Goal: Task Accomplishment & Management: Use online tool/utility

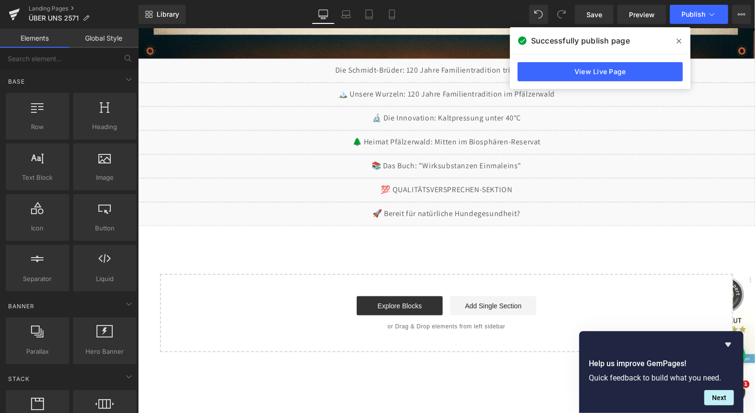
scroll to position [201, 0]
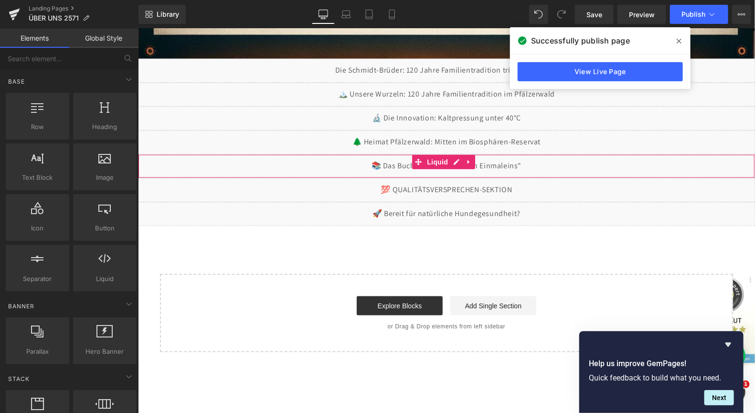
click at [457, 161] on div "Liquid" at bounding box center [446, 166] width 617 height 24
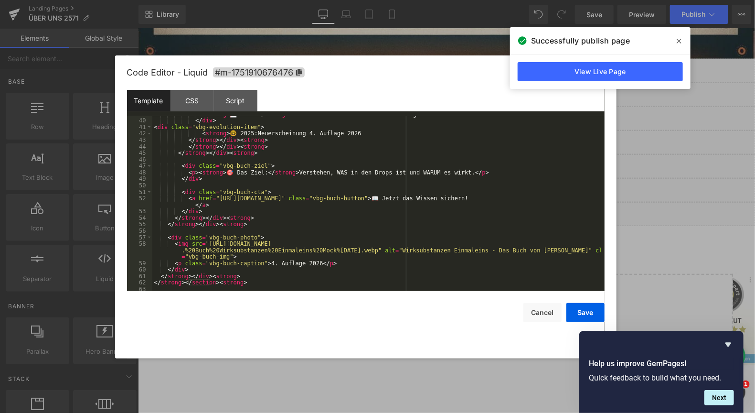
scroll to position [258, 0]
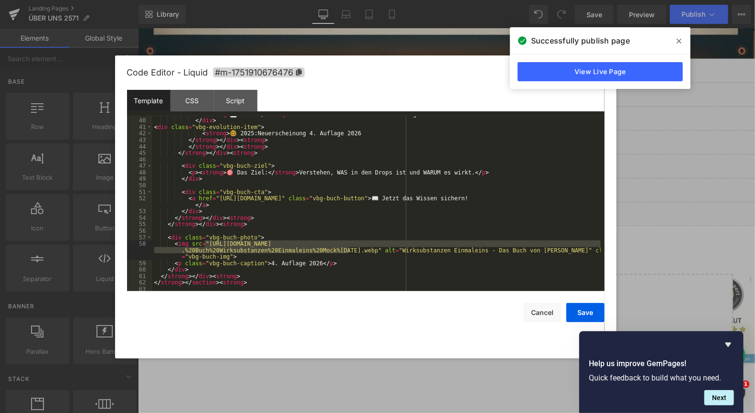
drag, startPoint x: 204, startPoint y: 243, endPoint x: 349, endPoint y: 250, distance: 145.4
click at [349, 250] on div "< strong > 📈 2024: </ strong > Erweitert um 7 Jahre Produkterfahrung </ div > <…" at bounding box center [376, 205] width 448 height 188
click at [164, 245] on div "< strong > 📈 2024: </ strong > Erweitert um 7 Jahre Produkterfahrung </ div > <…" at bounding box center [376, 205] width 448 height 188
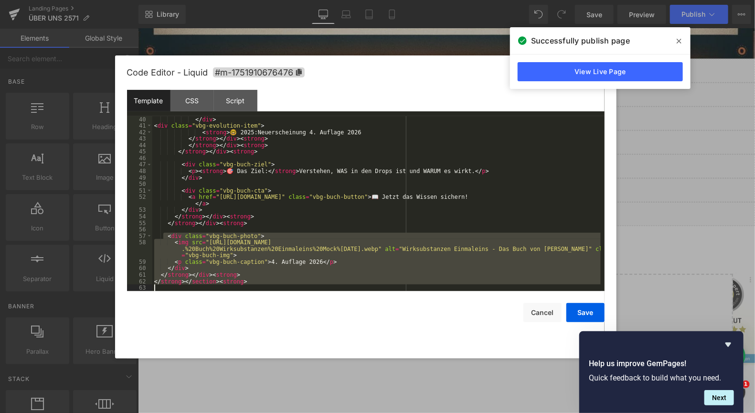
scroll to position [259, 0]
drag, startPoint x: 164, startPoint y: 239, endPoint x: 248, endPoint y: 279, distance: 93.3
click at [248, 279] on div "</ div > < div class = "vbg-evolution-item" > < strong > 🤓 2025:Neuerscheinung …" at bounding box center [376, 210] width 448 height 188
click at [543, 312] on button "Cancel" at bounding box center [542, 312] width 38 height 19
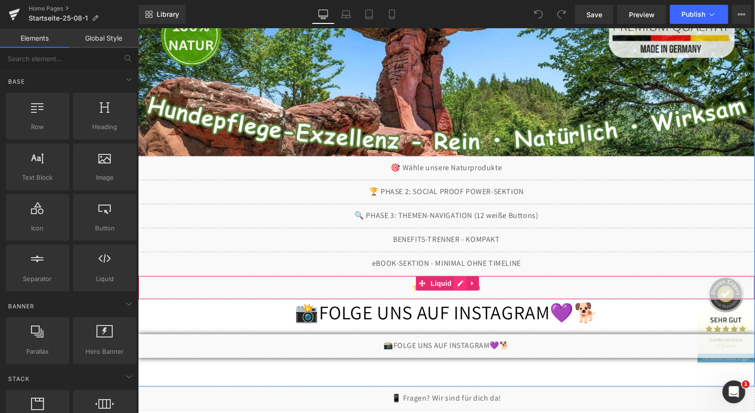
scroll to position [287, 0]
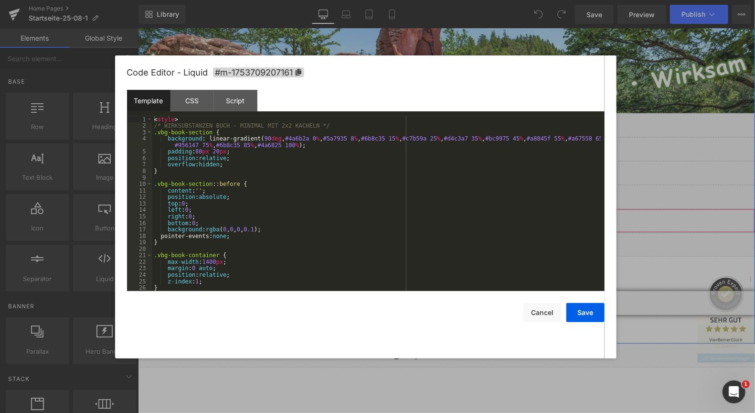
click at [455, 216] on div "Liquid" at bounding box center [446, 220] width 617 height 24
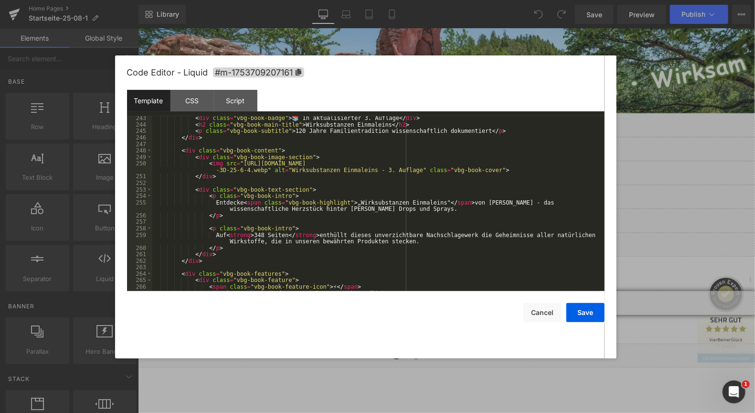
scroll to position [1547, 0]
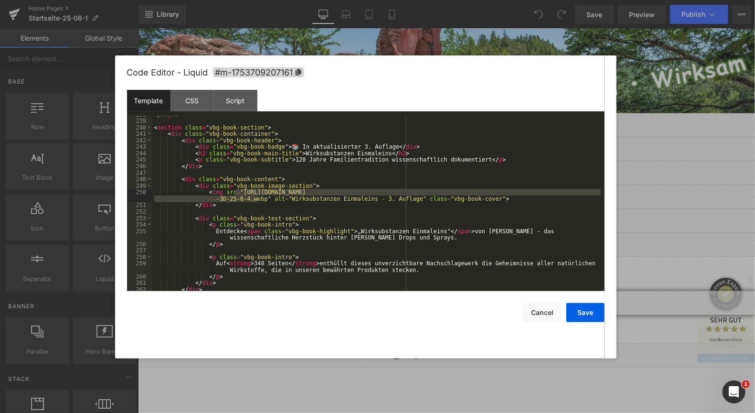
drag, startPoint x: 235, startPoint y: 193, endPoint x: 258, endPoint y: 198, distance: 23.4
click at [258, 198] on div "</ style > < section class = "vbg-book-section" > < div class = "vbg-book-conta…" at bounding box center [376, 205] width 448 height 188
click at [337, 75] on div "Code Editor - Liquid #m-1753709207161" at bounding box center [366, 72] width 478 height 34
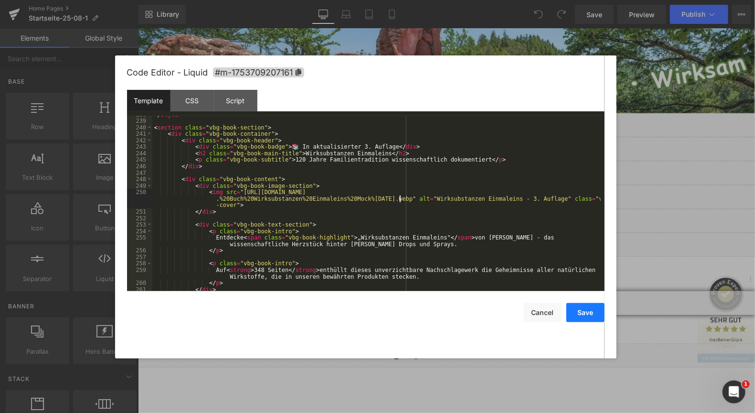
click at [585, 313] on button "Save" at bounding box center [585, 312] width 38 height 19
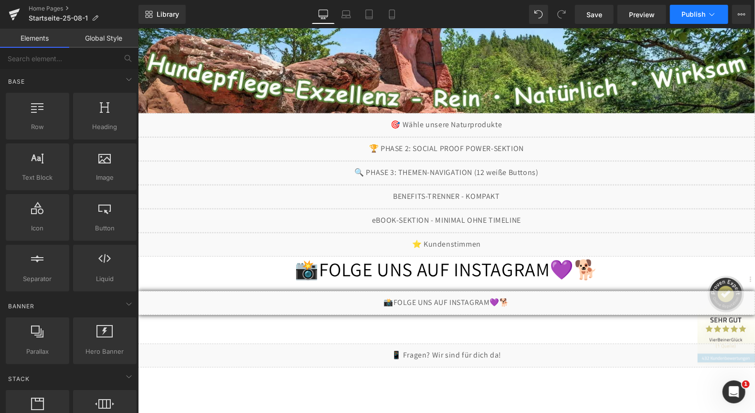
click at [690, 11] on span "Publish" at bounding box center [694, 15] width 24 height 8
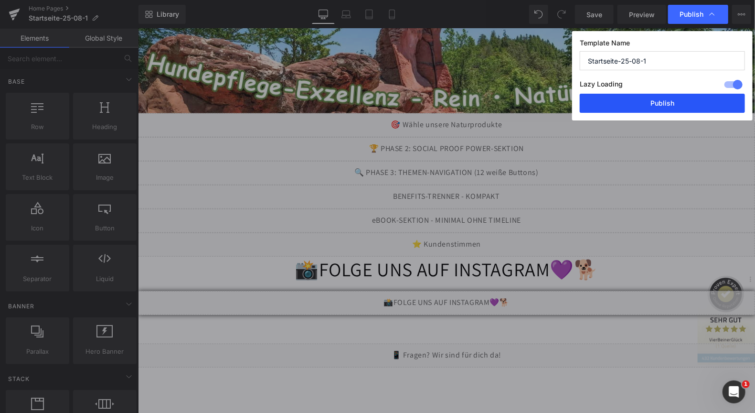
click at [634, 101] on button "Publish" at bounding box center [662, 103] width 165 height 19
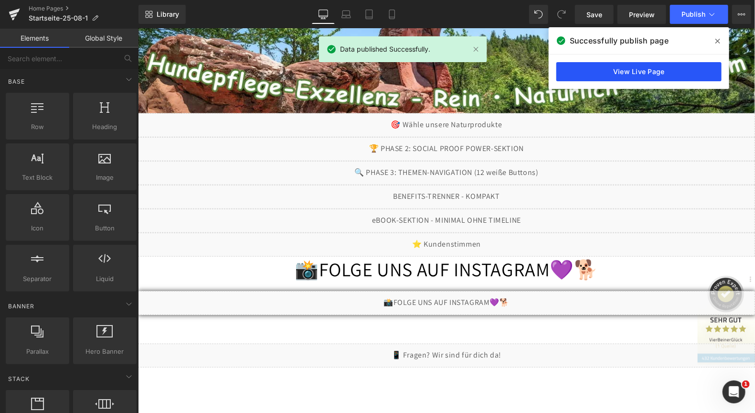
click at [637, 66] on link "View Live Page" at bounding box center [638, 71] width 165 height 19
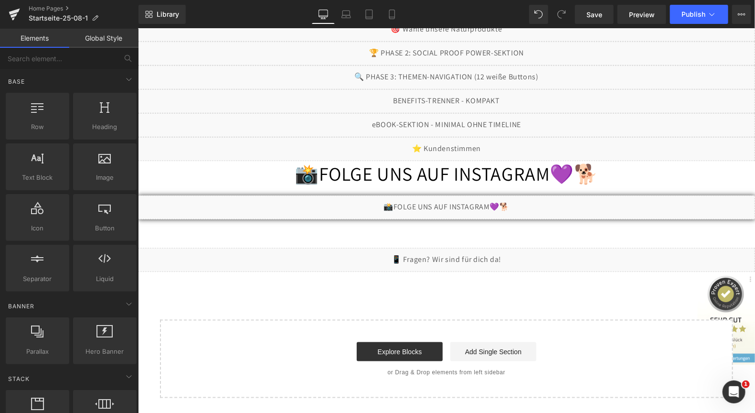
scroll to position [430, 0]
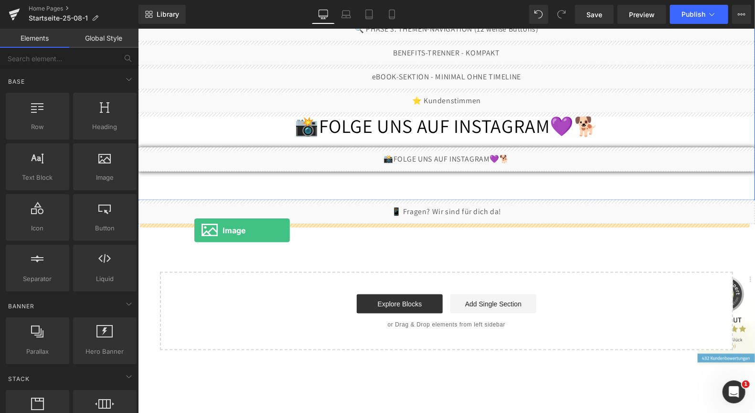
drag, startPoint x: 236, startPoint y: 205, endPoint x: 194, endPoint y: 230, distance: 48.6
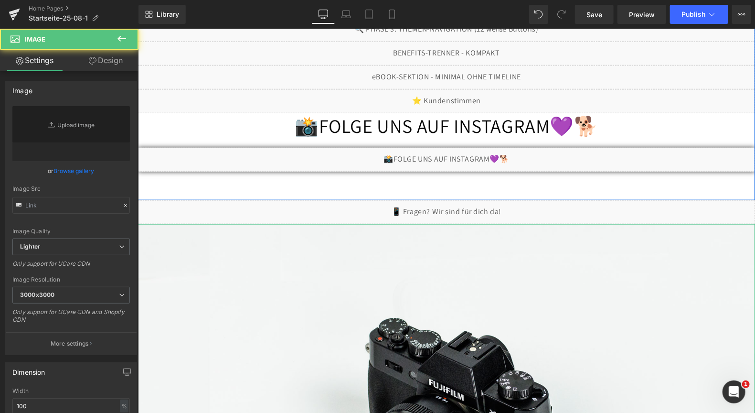
type input "//d1um8515vdn9kb.cloudfront.net/images/parallax.jpg"
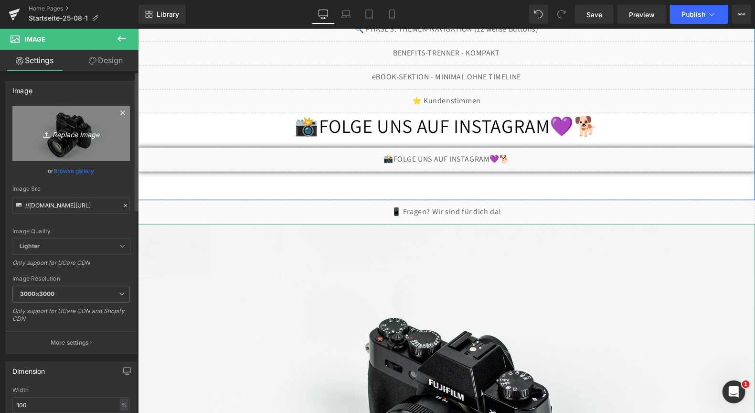
click at [69, 132] on icon "Replace Image" at bounding box center [71, 134] width 76 height 12
click at [68, 136] on icon "Replace Image" at bounding box center [71, 134] width 76 height 12
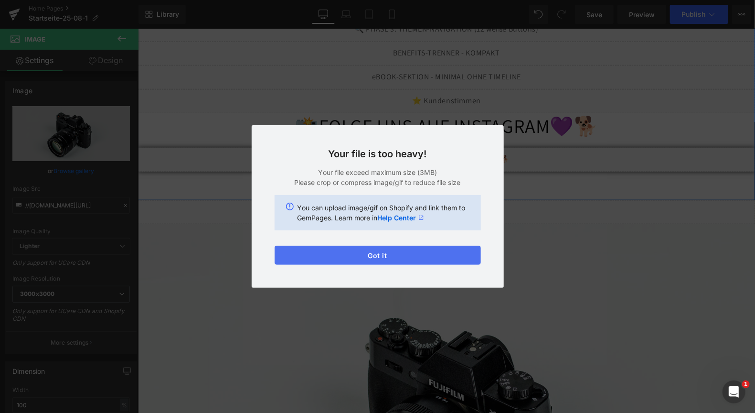
click at [381, 249] on button "Got it" at bounding box center [378, 254] width 206 height 19
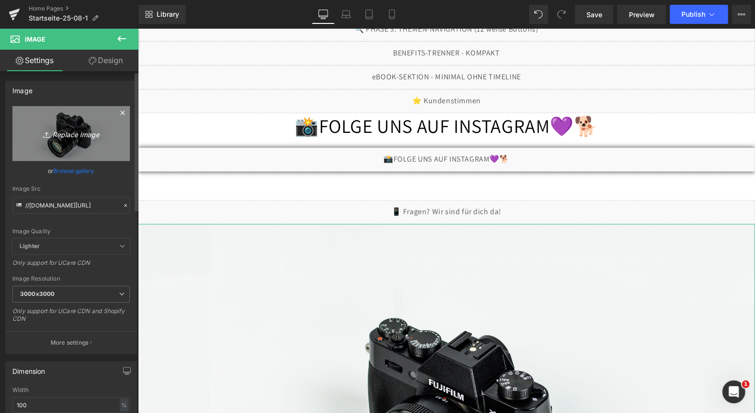
click at [66, 137] on icon "Replace Image" at bounding box center [71, 134] width 76 height 12
type input "C:\fakepath\4. Buch Wirksubstanzen Einmaleins Mock 25-9-12.webp"
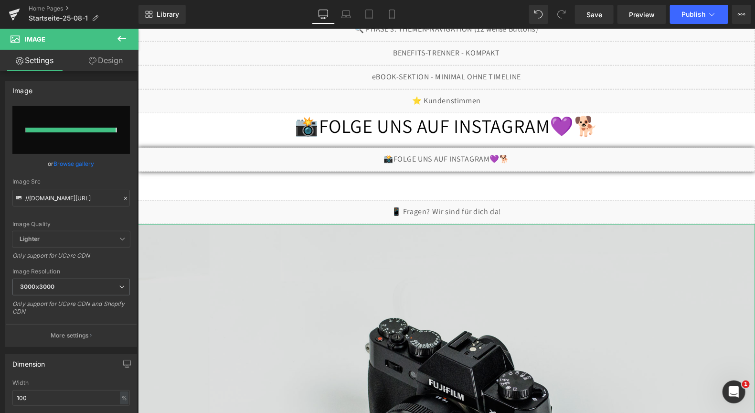
type input "https://ucarecdn.com/6dcdbb77-09d8-459f-bae3-68248e6e27c4/-/format/auto/-/previ…"
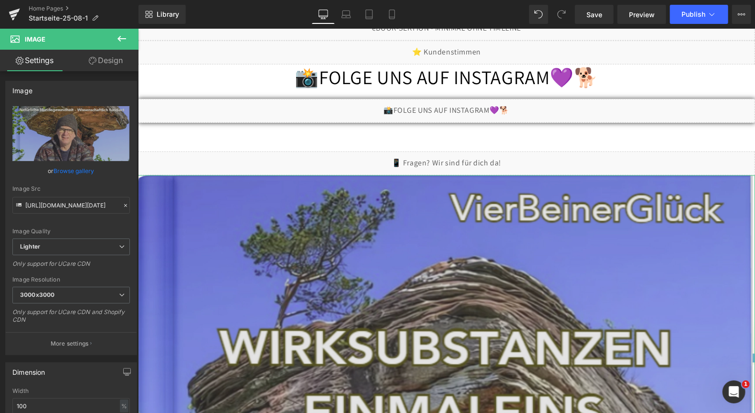
scroll to position [478, 0]
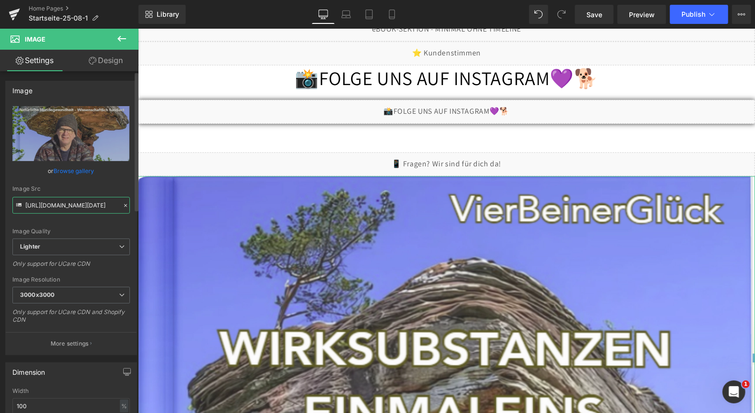
click at [83, 204] on input "https://ucarecdn.com/6dcdbb77-09d8-459f-bae3-68248e6e27c4/-/format/auto/-/previ…" at bounding box center [70, 205] width 117 height 17
click at [52, 207] on input "https://ucarecdn.com/6dcdbb77-09d8-459f-bae3-68248e6e27c4/-/format/auto/-/previ…" at bounding box center [70, 205] width 117 height 17
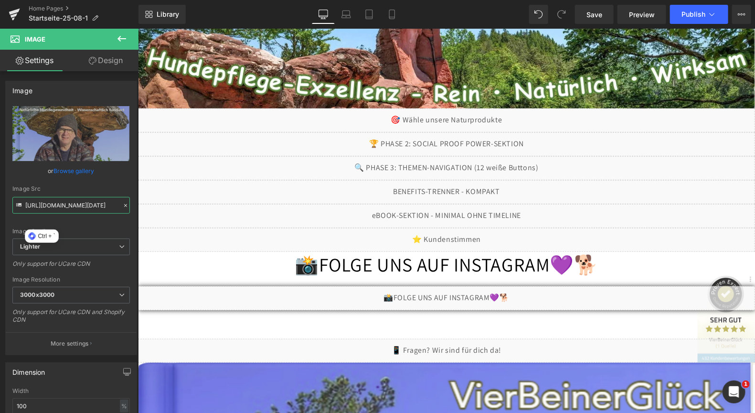
scroll to position [287, 0]
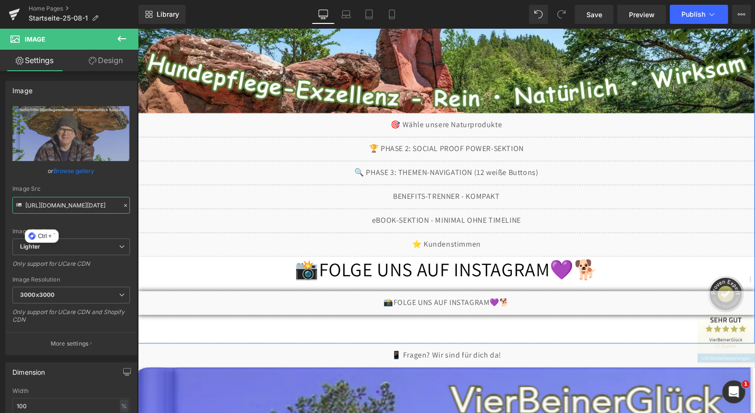
click at [454, 217] on div "Liquid" at bounding box center [446, 220] width 617 height 24
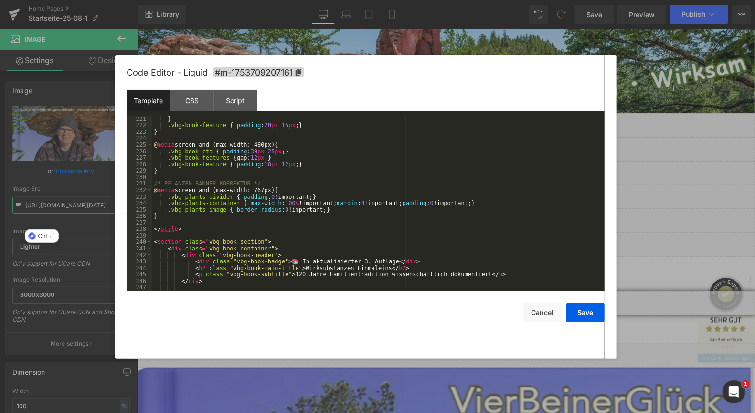
scroll to position [1547, 0]
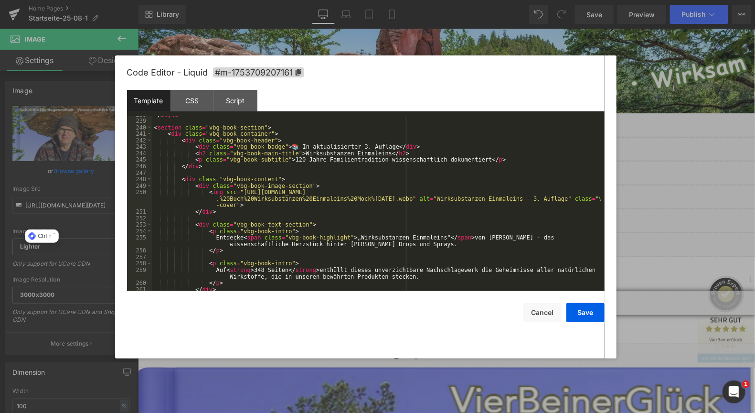
click at [240, 192] on div "</ style > < section class = "vbg-book-section" > < div class = "vbg-book-conta…" at bounding box center [376, 205] width 448 height 188
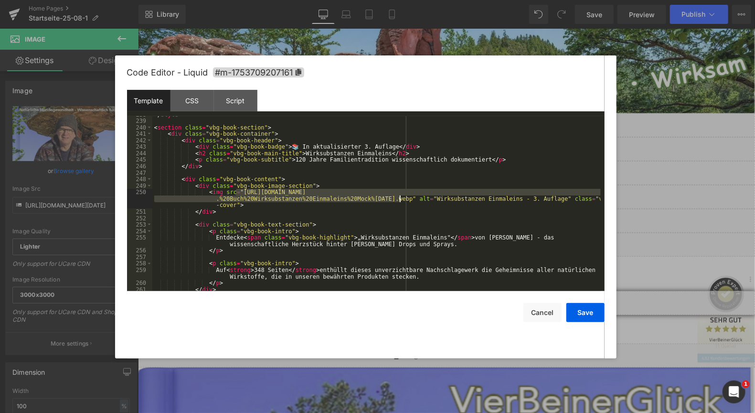
drag, startPoint x: 236, startPoint y: 192, endPoint x: 399, endPoint y: 198, distance: 162.9
click at [399, 198] on div "</ style > < section class = "vbg-book-section" > < div class = "vbg-book-conta…" at bounding box center [376, 205] width 448 height 188
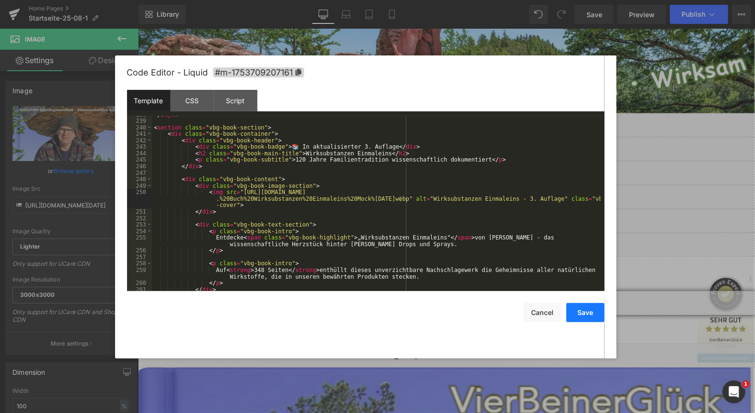
click at [585, 312] on button "Save" at bounding box center [585, 312] width 38 height 19
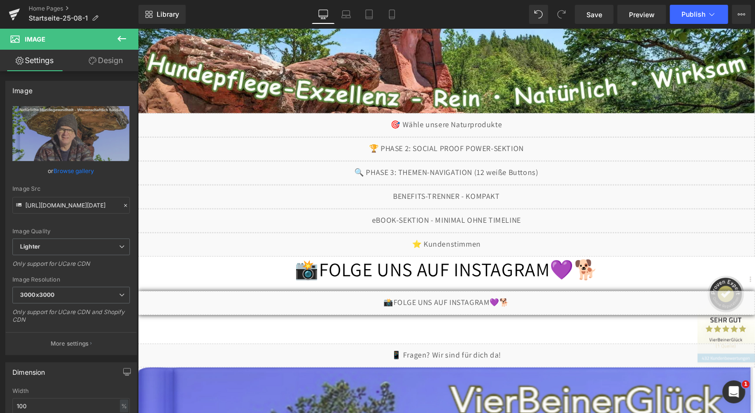
click at [388, 372] on div "Rendering Content" at bounding box center [377, 375] width 59 height 11
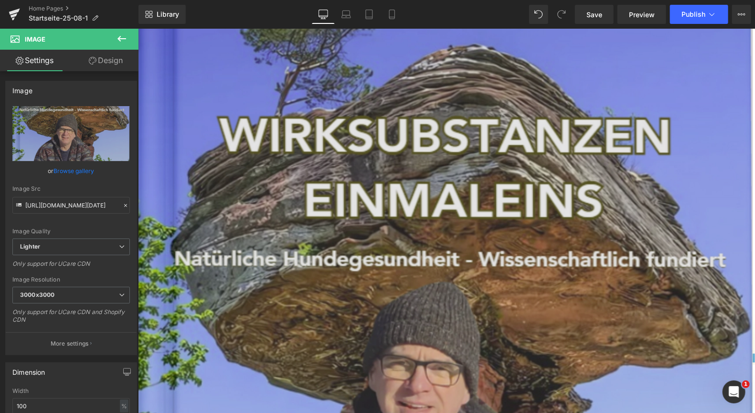
scroll to position [716, 0]
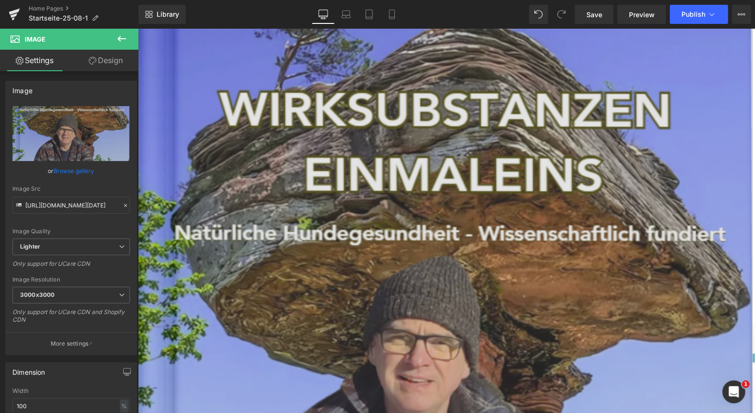
click at [436, 255] on img at bounding box center [446, 358] width 617 height 842
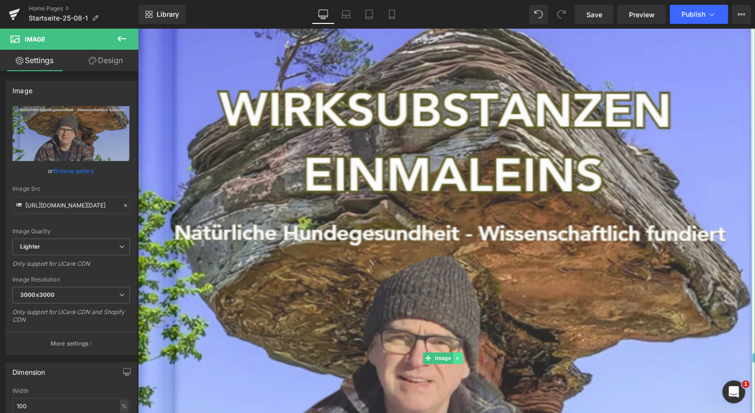
click at [456, 356] on icon at bounding box center [456, 357] width 1 height 3
click at [464, 355] on icon at bounding box center [462, 357] width 5 height 5
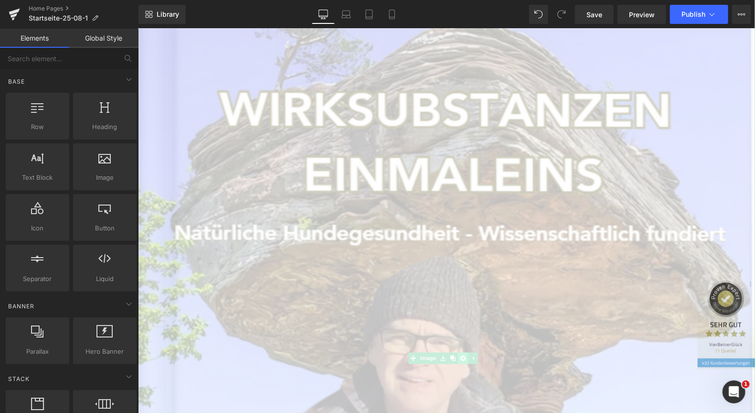
scroll to position [689, 0]
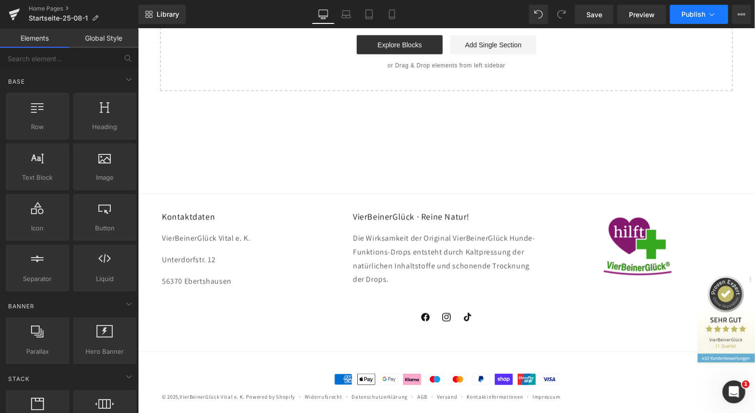
click at [690, 11] on span "Publish" at bounding box center [694, 15] width 24 height 8
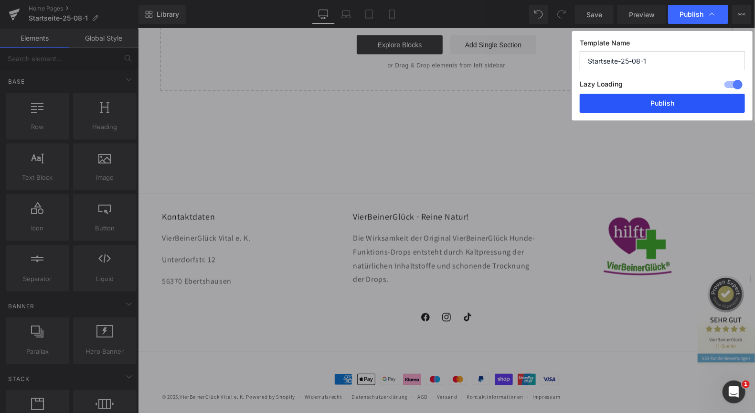
click at [648, 102] on button "Publish" at bounding box center [662, 103] width 165 height 19
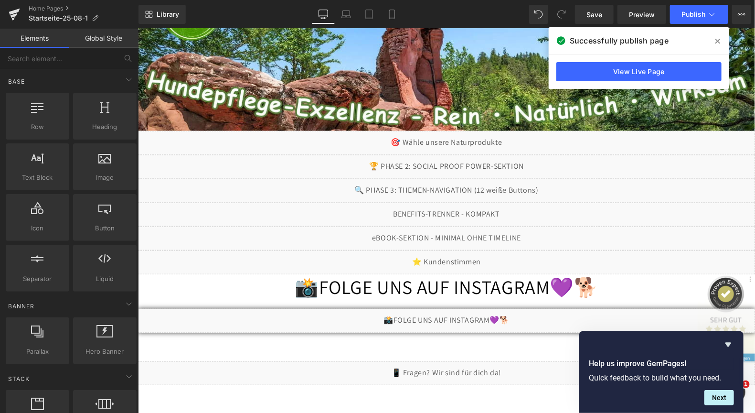
scroll to position [259, 0]
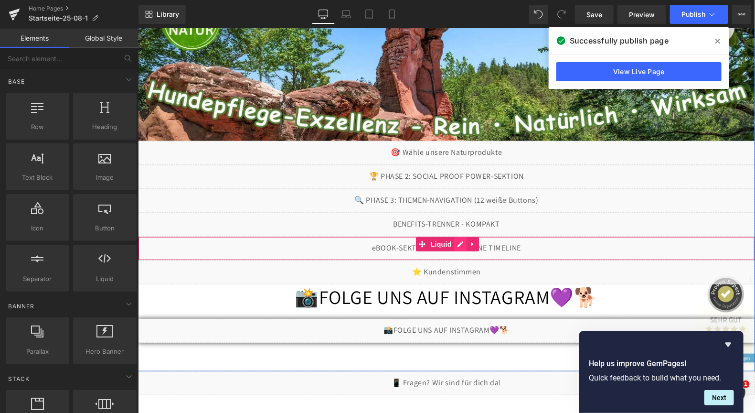
click at [453, 246] on div "Liquid" at bounding box center [446, 248] width 617 height 24
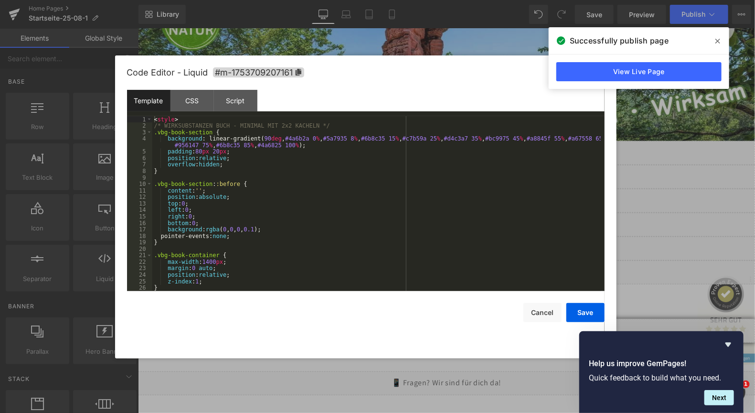
click at [411, 215] on div "< style > /* WIRKSUBSTANZEN BUCH - MINIMAL MIT 2x2 KACHELN */ .vbg-book-section…" at bounding box center [376, 210] width 448 height 188
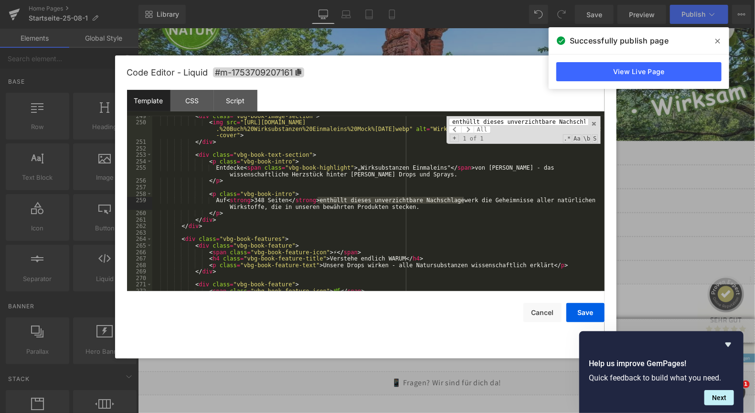
scroll to position [1617, 0]
type input "enthüllt dieses unverzichtbare Nachschlagewerk"
click at [258, 200] on div "< div class = "vbg-book-image-section" > < img src = "https://ucarecdn.com/6dcd…" at bounding box center [376, 207] width 448 height 188
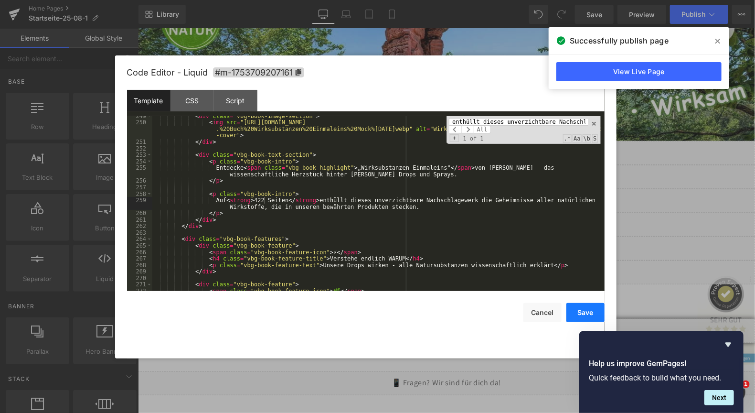
click at [586, 309] on button "Save" at bounding box center [585, 312] width 38 height 19
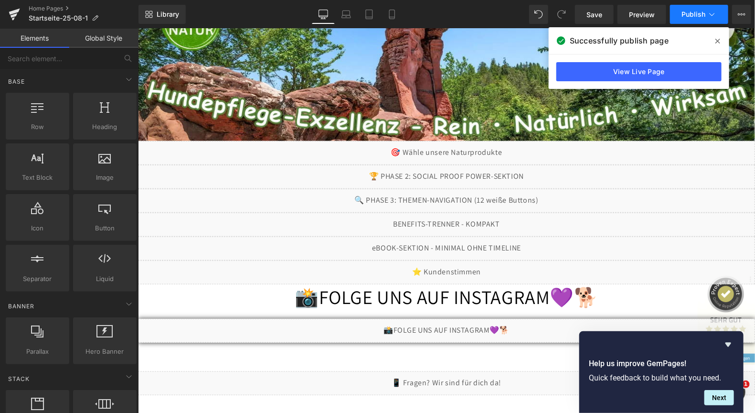
click at [688, 16] on span "Publish" at bounding box center [694, 15] width 24 height 8
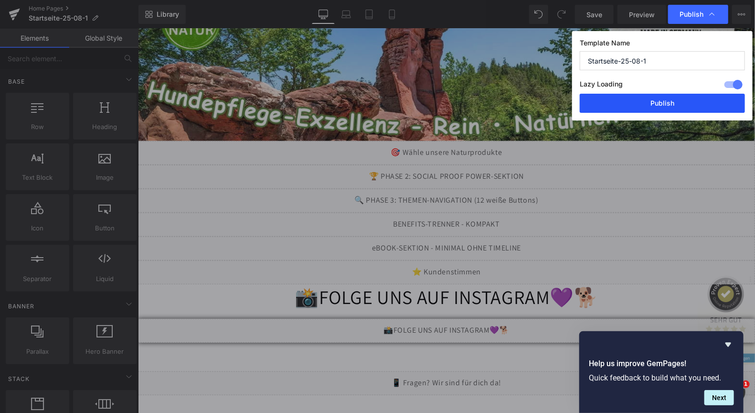
click at [651, 102] on button "Publish" at bounding box center [662, 103] width 165 height 19
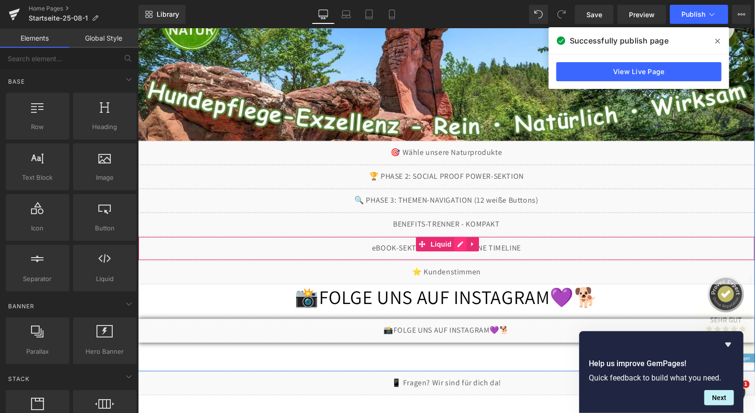
click at [457, 246] on div "Liquid" at bounding box center [446, 248] width 617 height 24
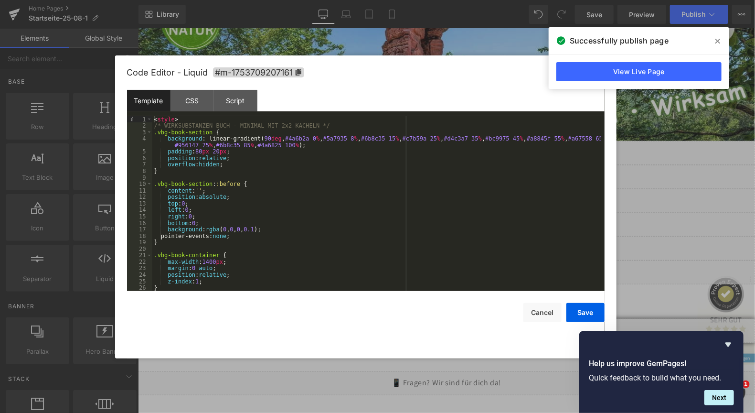
click at [418, 160] on div "< style > /* WIRKSUBSTANZEN BUCH - MINIMAL MIT 2x2 KACHELN */ .vbg-book-section…" at bounding box center [376, 210] width 448 height 188
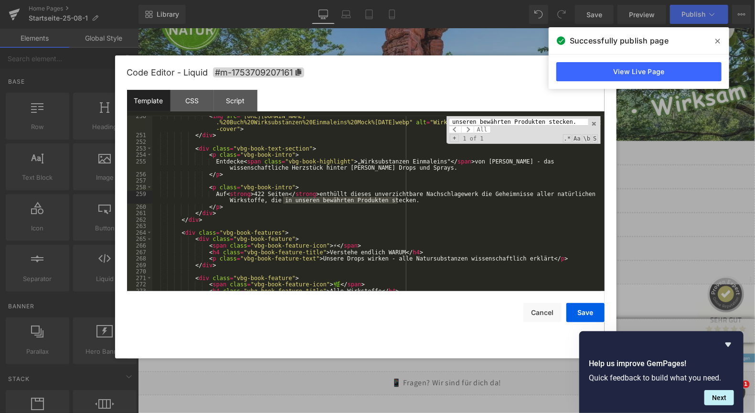
scroll to position [1624, 0]
type input "unseren bewährten Produkten stecken."
click at [226, 209] on div "< img src = "https://ucarecdn.com/6dcdbb77-09d8-459f-bae3-68248e6e27c4/-/format…" at bounding box center [376, 213] width 448 height 201
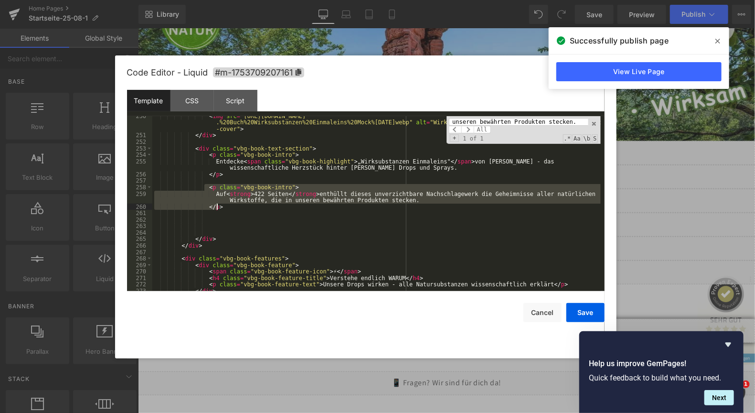
drag, startPoint x: 203, startPoint y: 188, endPoint x: 226, endPoint y: 208, distance: 30.5
click at [226, 208] on div "< img src = "https://ucarecdn.com/6dcdbb77-09d8-459f-bae3-68248e6e27c4/-/format…" at bounding box center [376, 213] width 448 height 201
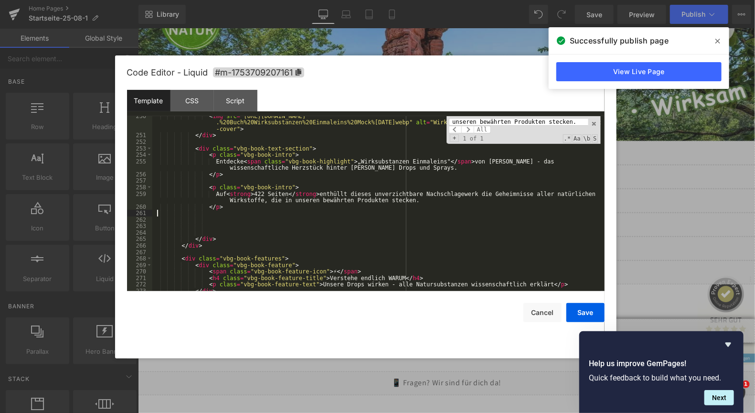
click at [156, 215] on div "< img src = "https://ucarecdn.com/6dcdbb77-09d8-459f-bae3-68248e6e27c4/-/format…" at bounding box center [376, 213] width 448 height 201
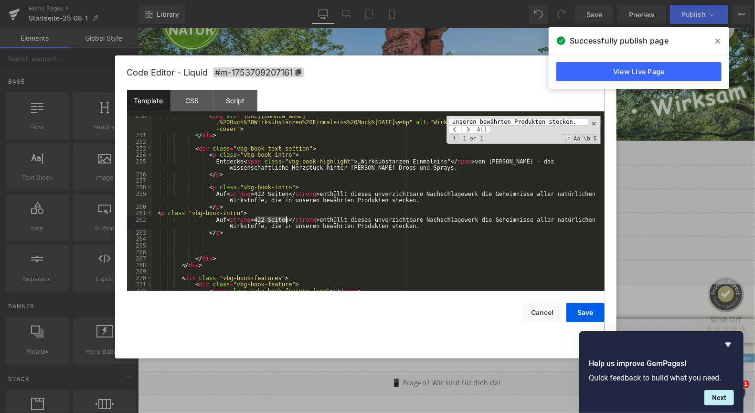
drag, startPoint x: 255, startPoint y: 221, endPoint x: 286, endPoint y: 221, distance: 31.0
click at [286, 221] on div "< img src = "https://ucarecdn.com/6dcdbb77-09d8-459f-bae3-68248e6e27c4/-/format…" at bounding box center [376, 213] width 448 height 201
drag, startPoint x: 336, startPoint y: 218, endPoint x: 396, endPoint y: 225, distance: 60.1
click at [396, 225] on div "< img src = "https://ucarecdn.com/6dcdbb77-09d8-459f-bae3-68248e6e27c4/-/format…" at bounding box center [376, 213] width 448 height 201
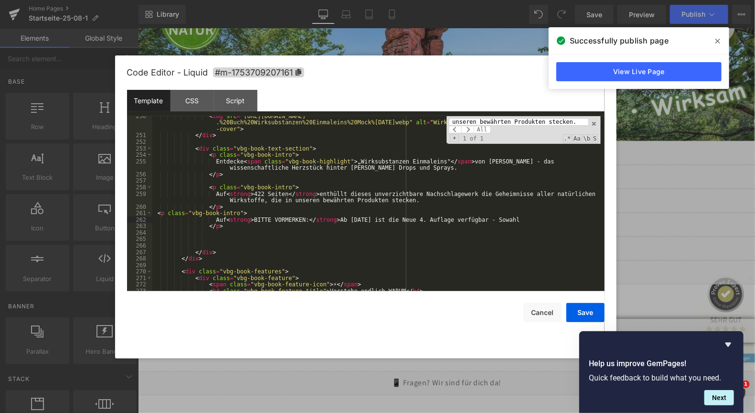
click at [504, 222] on div "< img src = "https://ucarecdn.com/6dcdbb77-09d8-459f-bae3-68248e6e27c4/-/format…" at bounding box center [376, 213] width 448 height 201
click at [396, 222] on div "< img src = "https://ucarecdn.com/6dcdbb77-09d8-459f-bae3-68248e6e27c4/-/format…" at bounding box center [376, 213] width 448 height 201
click at [504, 222] on div "< img src = "https://ucarecdn.com/6dcdbb77-09d8-459f-bae3-68248e6e27c4/-/format…" at bounding box center [376, 213] width 448 height 201
click at [519, 222] on div "< img src = "https://ucarecdn.com/6dcdbb77-09d8-459f-bae3-68248e6e27c4/-/format…" at bounding box center [376, 213] width 448 height 201
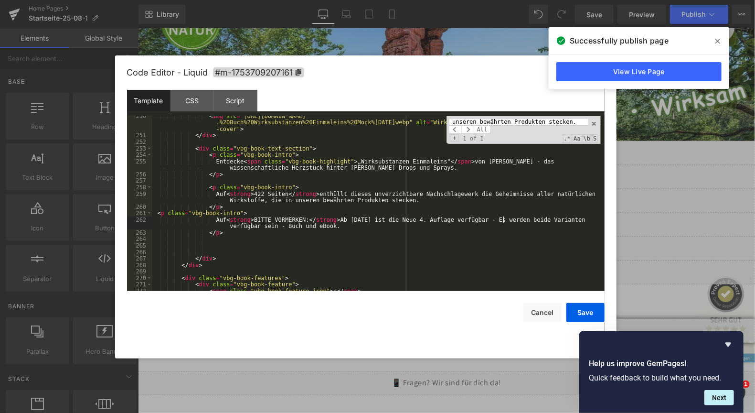
click at [505, 223] on div "< img src = "https://ucarecdn.com/6dcdbb77-09d8-459f-bae3-68248e6e27c4/-/format…" at bounding box center [376, 213] width 448 height 201
click at [488, 218] on div "< img src = "https://ucarecdn.com/6dcdbb77-09d8-459f-bae3-68248e6e27c4/-/format…" at bounding box center [376, 213] width 448 height 201
click at [403, 220] on div "< img src = "https://ucarecdn.com/6dcdbb77-09d8-459f-bae3-68248e6e27c4/-/format…" at bounding box center [376, 213] width 448 height 201
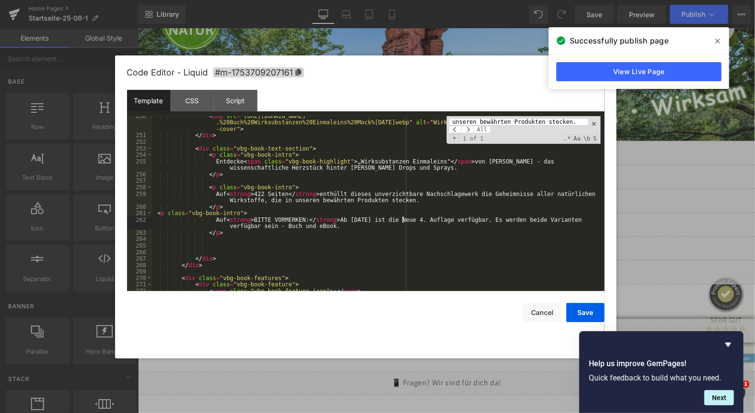
click at [403, 220] on div "< img src = "https://ucarecdn.com/6dcdbb77-09d8-459f-bae3-68248e6e27c4/-/format…" at bounding box center [376, 213] width 448 height 201
click at [487, 222] on div "< img src = "https://ucarecdn.com/6dcdbb77-09d8-459f-bae3-68248e6e27c4/-/format…" at bounding box center [376, 213] width 448 height 201
drag, startPoint x: 256, startPoint y: 218, endPoint x: 302, endPoint y: 222, distance: 46.5
click at [302, 222] on div "< img src = "https://ucarecdn.com/6dcdbb77-09d8-459f-bae3-68248e6e27c4/-/format…" at bounding box center [376, 213] width 448 height 201
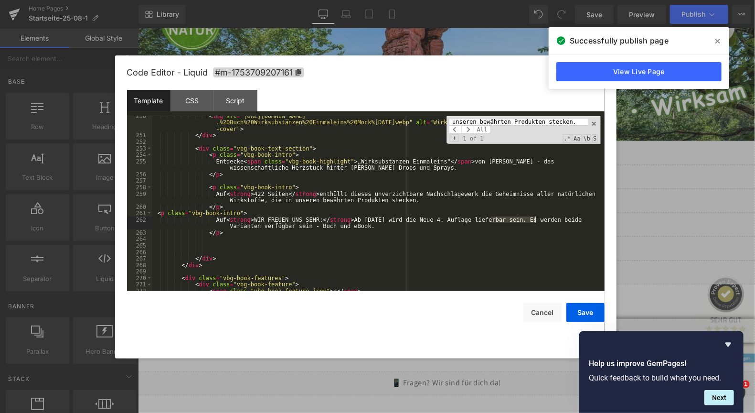
drag, startPoint x: 491, startPoint y: 217, endPoint x: 536, endPoint y: 221, distance: 44.5
click at [536, 221] on div "< img src = "https://ucarecdn.com/6dcdbb77-09d8-459f-bae3-68248e6e27c4/-/format…" at bounding box center [376, 213] width 448 height 201
drag, startPoint x: 535, startPoint y: 220, endPoint x: 572, endPoint y: 222, distance: 36.3
click at [572, 222] on div "< img src = "https://ucarecdn.com/6dcdbb77-09d8-459f-bae3-68248e6e27c4/-/format…" at bounding box center [376, 213] width 448 height 201
drag, startPoint x: 221, startPoint y: 226, endPoint x: 277, endPoint y: 226, distance: 55.9
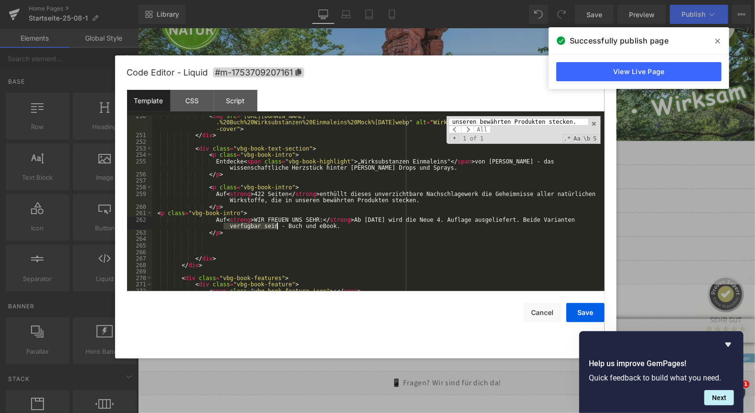
click at [277, 226] on div "< img src = "https://ucarecdn.com/6dcdbb77-09d8-459f-bae3-68248e6e27c4/-/format…" at bounding box center [376, 213] width 448 height 201
click at [267, 226] on div "< img src = "https://ucarecdn.com/6dcdbb77-09d8-459f-bae3-68248e6e27c4/-/format…" at bounding box center [376, 213] width 448 height 201
click at [269, 227] on div "< img src = "https://ucarecdn.com/6dcdbb77-09d8-459f-bae3-68248e6e27c4/-/format…" at bounding box center [376, 213] width 448 height 201
drag, startPoint x: 533, startPoint y: 220, endPoint x: 566, endPoint y: 221, distance: 32.5
click at [566, 221] on div "< img src = "https://ucarecdn.com/6dcdbb77-09d8-459f-bae3-68248e6e27c4/-/format…" at bounding box center [376, 213] width 448 height 201
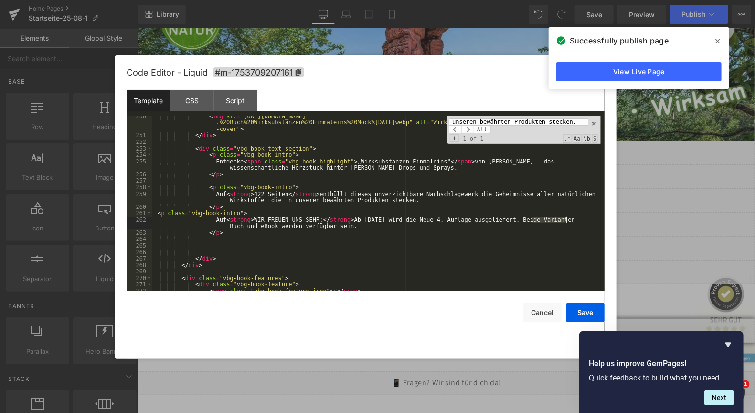
click at [536, 220] on div "< img src = "https://ucarecdn.com/6dcdbb77-09d8-459f-bae3-68248e6e27c4/-/format…" at bounding box center [376, 203] width 448 height 175
drag, startPoint x: 535, startPoint y: 221, endPoint x: 553, endPoint y: 218, distance: 17.4
click at [553, 218] on div "< img src = "https://ucarecdn.com/6dcdbb77-09d8-459f-bae3-68248e6e27c4/-/format…" at bounding box center [376, 213] width 448 height 201
click at [479, 240] on div "< img src = "https://ucarecdn.com/6dcdbb77-09d8-459f-bae3-68248e6e27c4/-/format…" at bounding box center [376, 213] width 448 height 201
drag, startPoint x: 534, startPoint y: 220, endPoint x: 351, endPoint y: 229, distance: 183.6
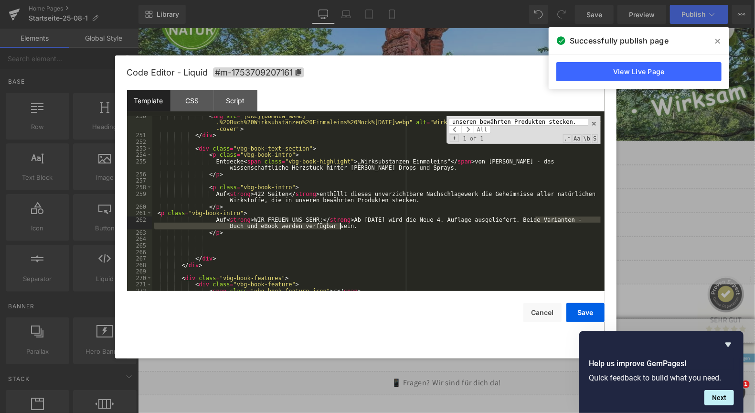
click at [351, 228] on div "< img src = "https://ucarecdn.com/6dcdbb77-09d8-459f-bae3-68248e6e27c4/-/format…" at bounding box center [376, 213] width 448 height 201
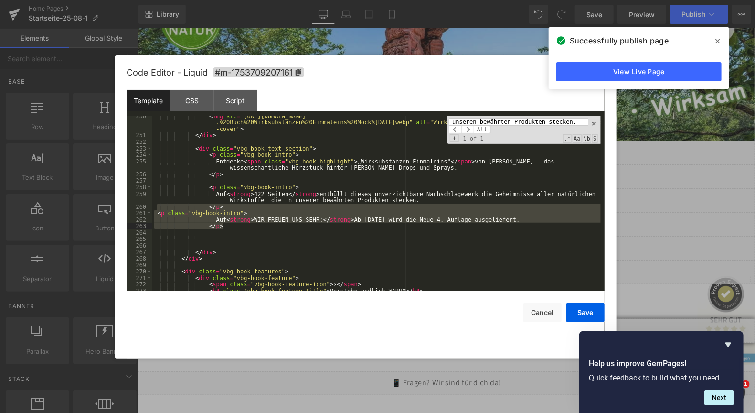
drag, startPoint x: 159, startPoint y: 206, endPoint x: 224, endPoint y: 226, distance: 68.9
click at [224, 226] on div "< img src = "https://ucarecdn.com/6dcdbb77-09d8-459f-bae3-68248e6e27c4/-/format…" at bounding box center [376, 213] width 448 height 201
click at [160, 232] on div "< img src = "https://ucarecdn.com/6dcdbb77-09d8-459f-bae3-68248e6e27c4/-/format…" at bounding box center [376, 213] width 448 height 201
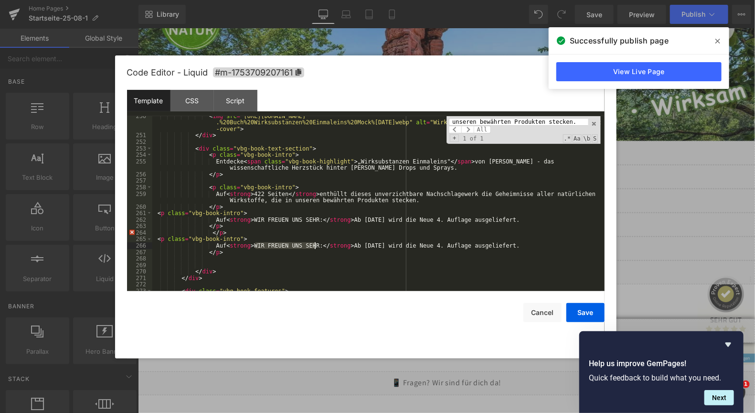
drag, startPoint x: 256, startPoint y: 247, endPoint x: 314, endPoint y: 245, distance: 58.3
click at [314, 245] on div "< img src = "https://ucarecdn.com/6dcdbb77-09d8-459f-bae3-68248e6e27c4/-/format…" at bounding box center [376, 213] width 448 height 201
drag, startPoint x: 384, startPoint y: 248, endPoint x: 565, endPoint y: 246, distance: 181.0
click at [565, 246] on div "< img src = "https://ucarecdn.com/6dcdbb77-09d8-459f-bae3-68248e6e27c4/-/format…" at bounding box center [376, 213] width 448 height 201
click at [163, 271] on div "< img src = "https://ucarecdn.com/6dcdbb77-09d8-459f-bae3-68248e6e27c4/-/format…" at bounding box center [376, 213] width 448 height 201
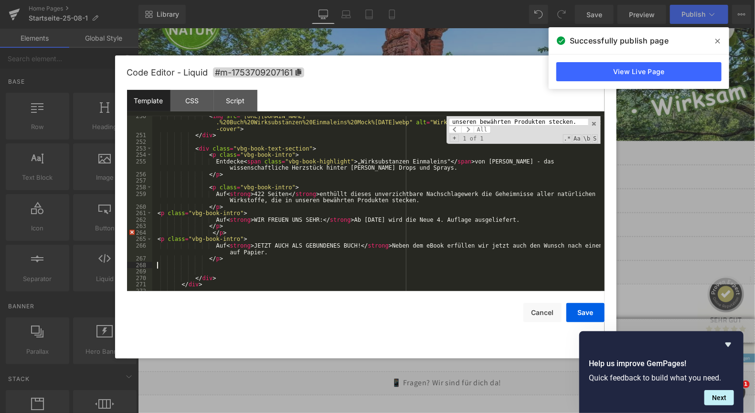
click at [158, 268] on div "< img src = "https://ucarecdn.com/6dcdbb77-09d8-459f-bae3-68248e6e27c4/-/format…" at bounding box center [376, 213] width 448 height 201
click at [586, 314] on button "Save" at bounding box center [585, 312] width 38 height 19
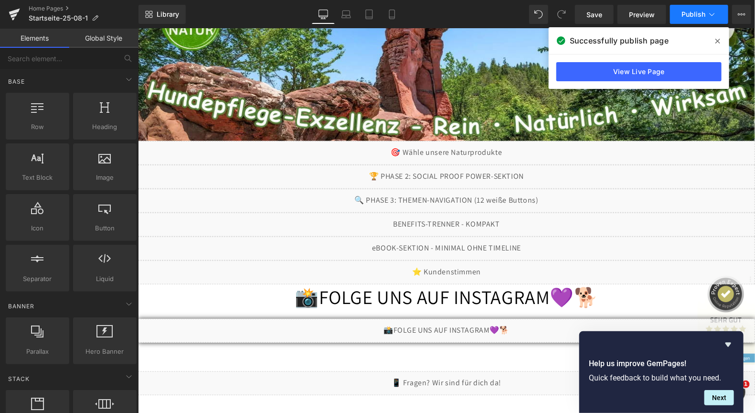
click at [689, 12] on span "Publish" at bounding box center [694, 15] width 24 height 8
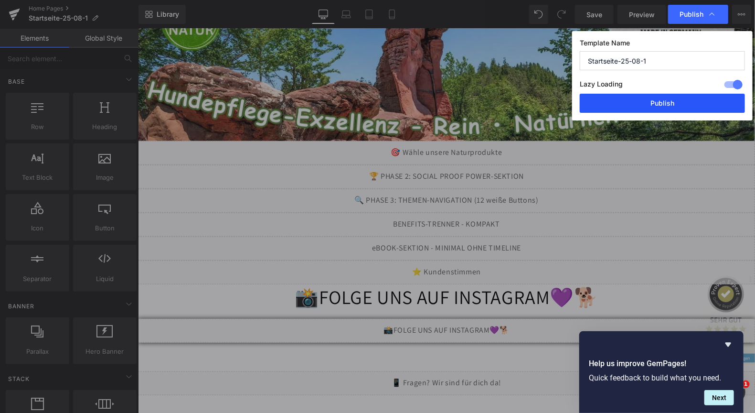
click at [660, 101] on button "Publish" at bounding box center [662, 103] width 165 height 19
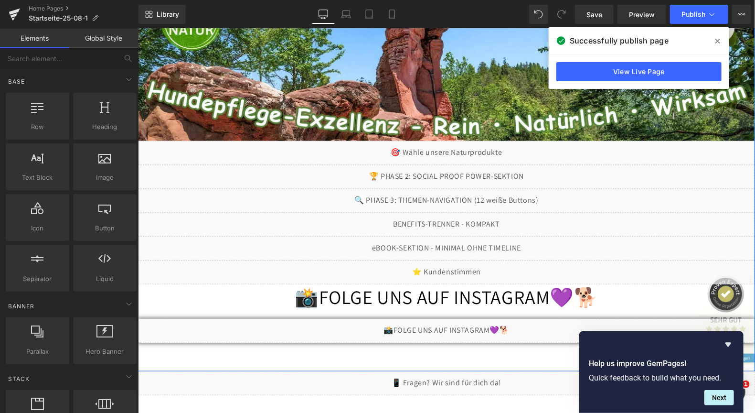
click at [455, 245] on div "Liquid" at bounding box center [446, 248] width 617 height 24
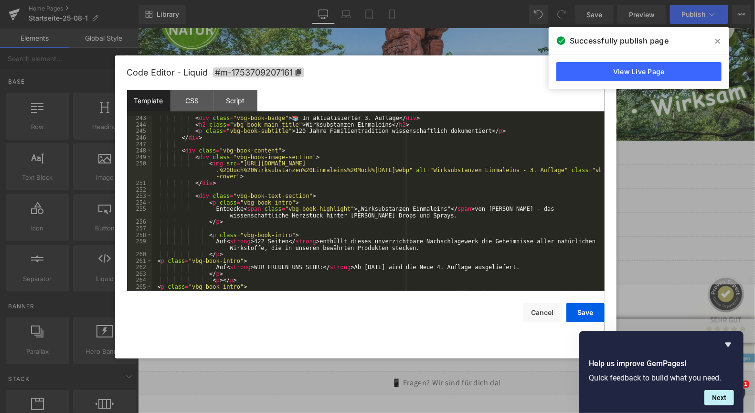
scroll to position [1605, 0]
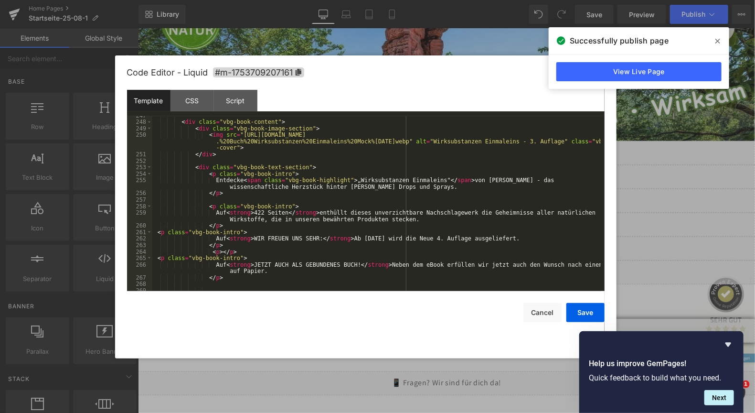
click at [231, 239] on div "< div class = "vbg-book-content" > < div class = "vbg-book-image-section" > < i…" at bounding box center [376, 206] width 448 height 188
click at [232, 265] on div "< div class = "vbg-book-content" > < div class = "vbg-book-image-section" > < i…" at bounding box center [376, 206] width 448 height 188
click at [230, 265] on div "< div class = "vbg-book-content" > < div class = "vbg-book-image-section" > < i…" at bounding box center [376, 206] width 448 height 188
click at [582, 308] on button "Save" at bounding box center [585, 312] width 38 height 19
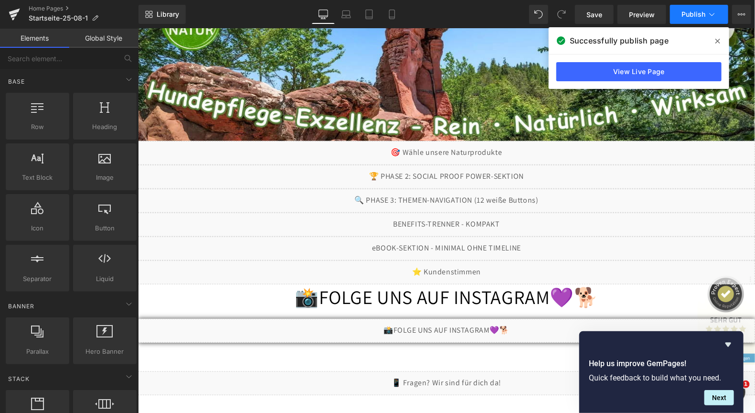
click at [694, 13] on span "Publish" at bounding box center [694, 15] width 24 height 8
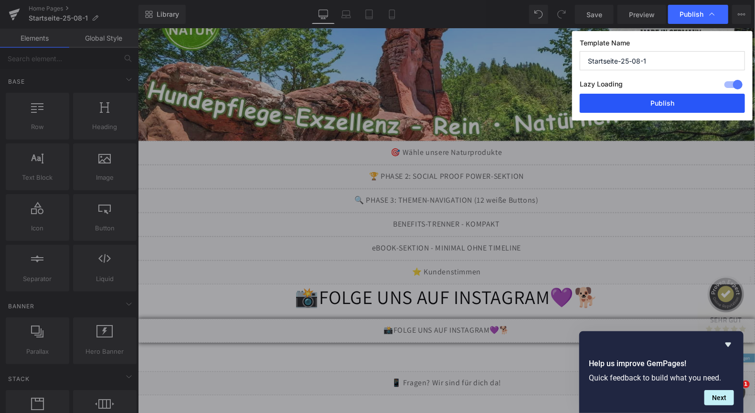
click at [648, 105] on button "Publish" at bounding box center [662, 103] width 165 height 19
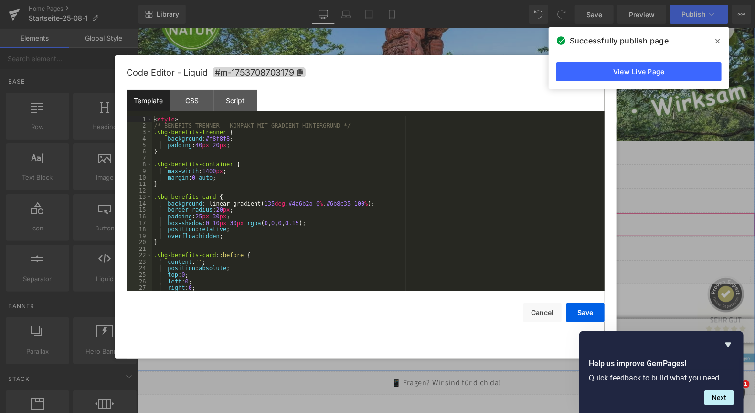
click at [453, 220] on div "Liquid" at bounding box center [446, 224] width 617 height 24
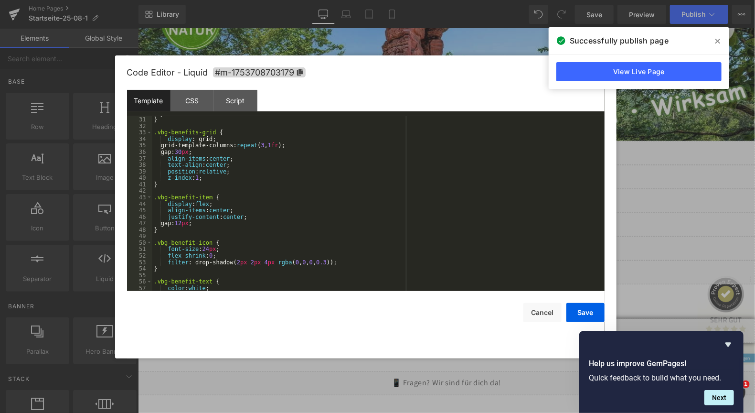
scroll to position [0, 0]
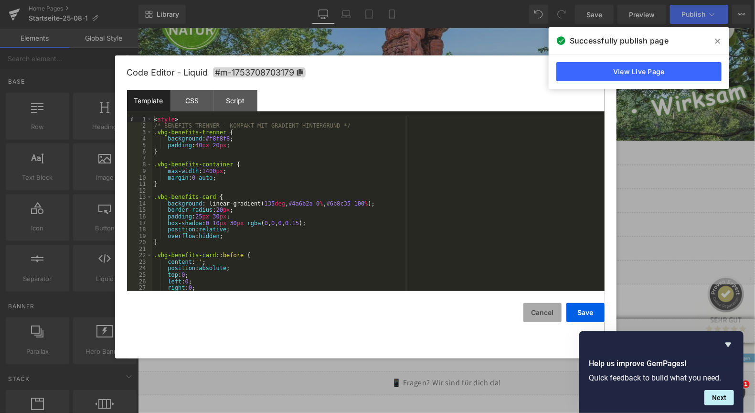
click at [530, 310] on button "Cancel" at bounding box center [542, 312] width 38 height 19
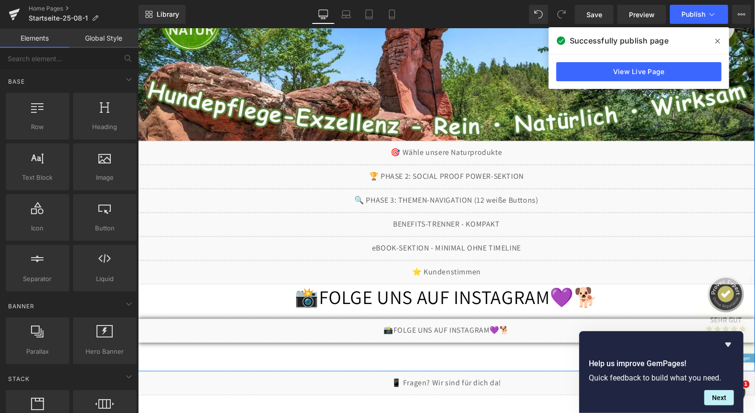
click at [456, 244] on div "Liquid" at bounding box center [446, 248] width 617 height 24
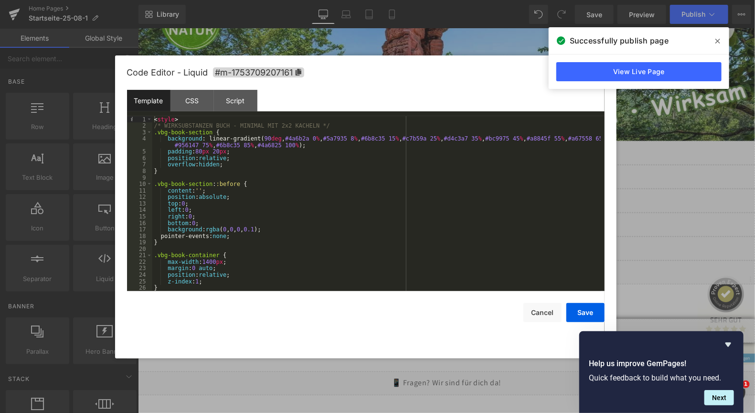
click at [347, 207] on div "< style > /* WIRKSUBSTANZEN BUCH - MINIMAL MIT 2x2 KACHELN */ .vbg-book-section…" at bounding box center [376, 210] width 448 height 188
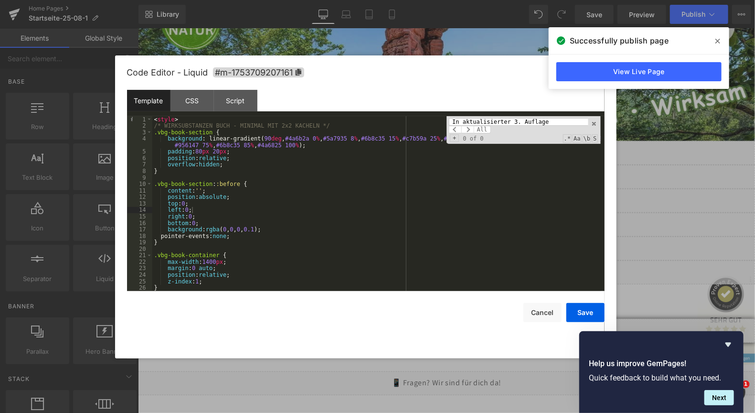
scroll to position [1494, 0]
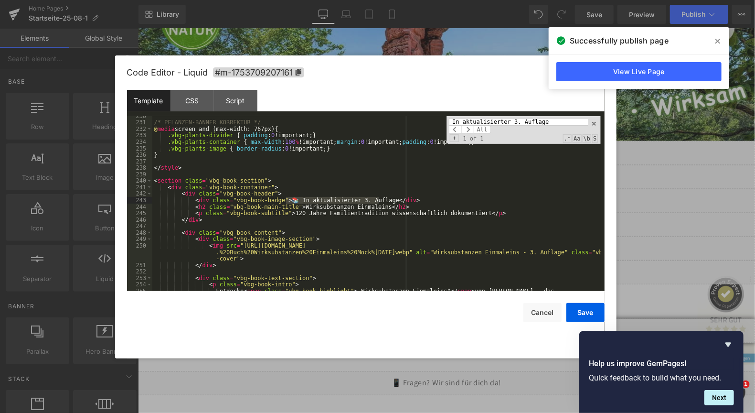
type input "In aktualisierter 3. Auflage"
click at [317, 210] on div "/* PFLANZEN-BANNER KORREKTUR */ @ media screen and (max-width: 767px) { .vbg-pl…" at bounding box center [376, 210] width 448 height 194
drag, startPoint x: 292, startPoint y: 203, endPoint x: 305, endPoint y: 201, distance: 13.0
click at [305, 201] on div "/* PFLANZEN-BANNER KORREKTUR */ @ media screen and (max-width: 767px) { .vbg-pl…" at bounding box center [376, 210] width 448 height 194
click at [294, 201] on div "/* PFLANZEN-BANNER KORREKTUR */ @ media screen and (max-width: 767px) { .vbg-pl…" at bounding box center [376, 203] width 448 height 175
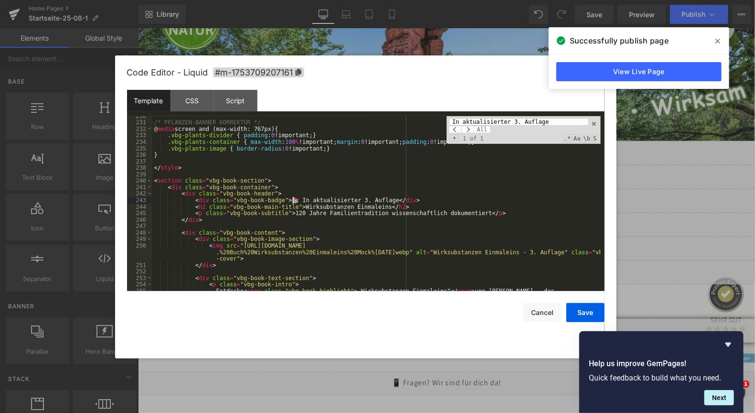
click at [291, 201] on div "/* PFLANZEN-BANNER KORREKTUR */ @ media screen and (max-width: 767px) { .vbg-pl…" at bounding box center [376, 203] width 448 height 175
drag, startPoint x: 291, startPoint y: 201, endPoint x: 379, endPoint y: 201, distance: 87.4
click at [379, 201] on div "/* PFLANZEN-BANNER KORREKTUR */ @ media screen and (max-width: 767px) { .vbg-pl…" at bounding box center [376, 210] width 448 height 194
click at [294, 200] on div "/* PFLANZEN-BANNER KORREKTUR */ @ media screen and (max-width: 767px) { .vbg-pl…" at bounding box center [376, 210] width 448 height 194
click at [290, 200] on div "/* PFLANZEN-BANNER KORREKTUR */ @ media screen and (max-width: 767px) { .vbg-pl…" at bounding box center [376, 210] width 448 height 194
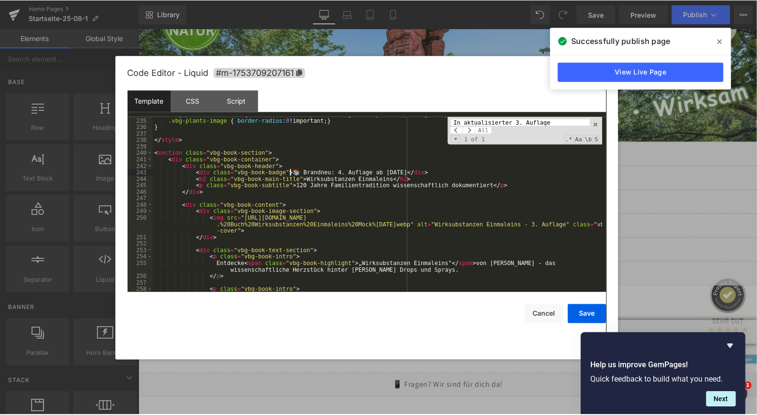
scroll to position [1551, 0]
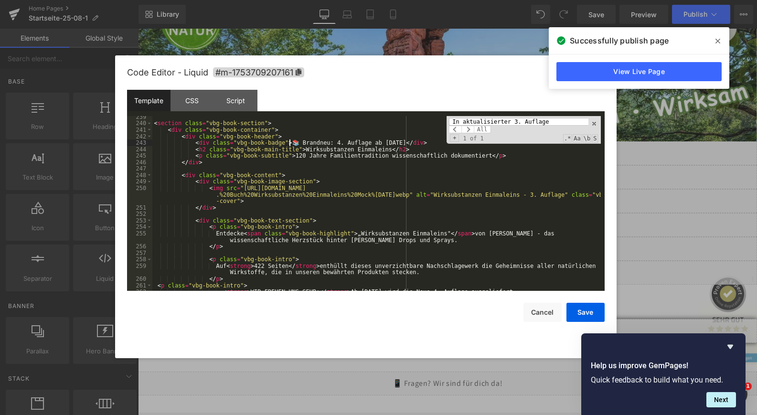
click at [318, 266] on div "< section class = "vbg-book-section" > < div class = "vbg-book-container" > < d…" at bounding box center [376, 208] width 448 height 188
click at [331, 247] on div "< section class = "vbg-book-section" > < div class = "vbg-book-container" > < d…" at bounding box center [376, 208] width 448 height 188
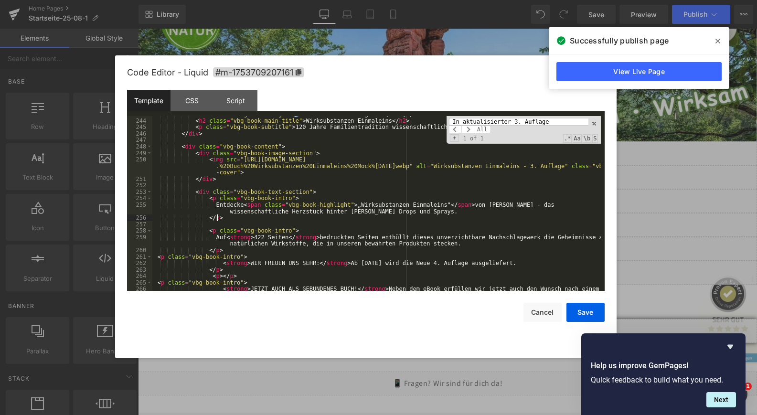
scroll to position [1609, 0]
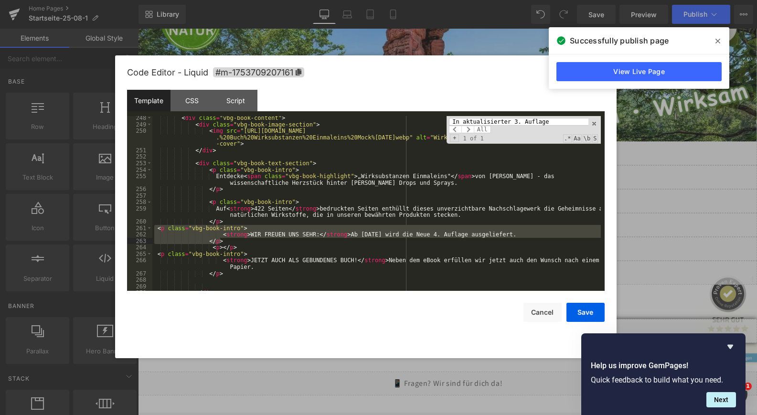
drag, startPoint x: 155, startPoint y: 231, endPoint x: 221, endPoint y: 239, distance: 65.9
click at [221, 239] on div "< div class = "vbg-book-content" > < div class = "vbg-book-image-section" > < i…" at bounding box center [376, 209] width 448 height 188
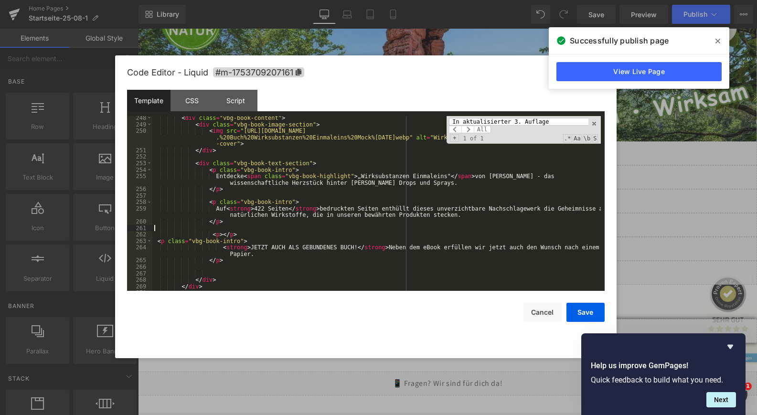
click at [208, 234] on div "< div class = "vbg-book-content" > < div class = "vbg-book-image-section" > < i…" at bounding box center [376, 209] width 448 height 188
drag, startPoint x: 202, startPoint y: 236, endPoint x: 219, endPoint y: 235, distance: 16.7
click at [219, 235] on div "< div class = "vbg-book-content" > < div class = "vbg-book-image-section" > < i…" at bounding box center [376, 209] width 448 height 188
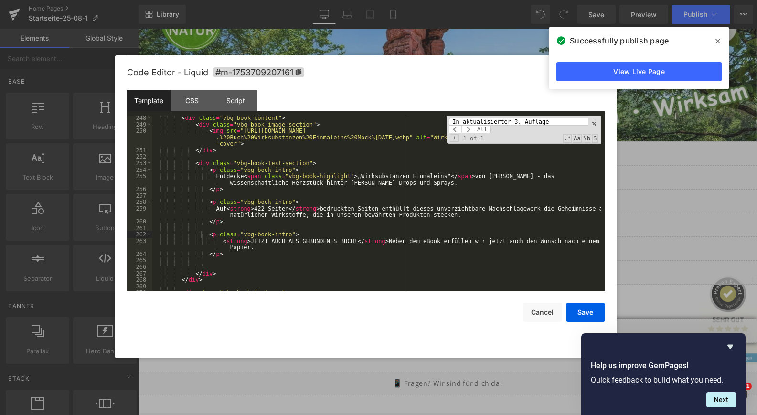
click at [335, 238] on div "< div class = "vbg-book-content" > < div class = "vbg-book-image-section" > < i…" at bounding box center [376, 209] width 448 height 188
drag, startPoint x: 242, startPoint y: 243, endPoint x: 340, endPoint y: 242, distance: 97.9
click at [340, 242] on div "< div class = "vbg-book-content" > < div class = "vbg-book-image-section" > < i…" at bounding box center [376, 209] width 448 height 188
click at [464, 279] on div "< div class = "vbg-book-content" > < div class = "vbg-book-image-section" > < i…" at bounding box center [376, 209] width 448 height 188
drag, startPoint x: 390, startPoint y: 244, endPoint x: 259, endPoint y: 249, distance: 131.0
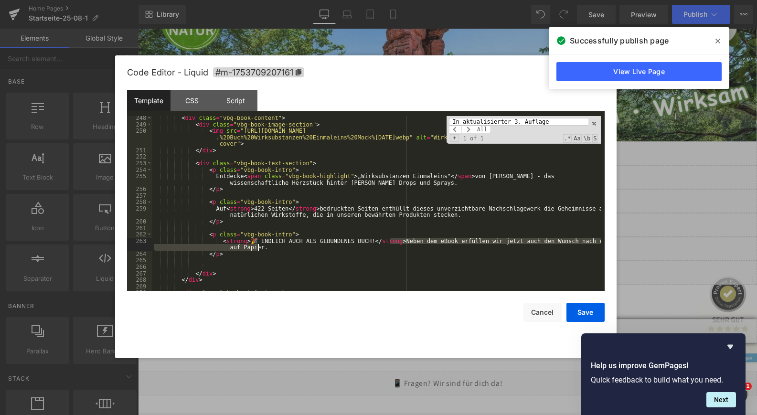
click at [259, 249] on div "< div class = "vbg-book-content" > < div class = "vbg-book-image-section" > < i…" at bounding box center [376, 209] width 448 height 188
click at [393, 243] on div "< div class = "vbg-book-content" > < div class = "vbg-book-image-section" > < i…" at bounding box center [376, 209] width 448 height 188
click at [162, 263] on div "< div class = "vbg-book-content" > < div class = "vbg-book-image-section" > < i…" at bounding box center [376, 209] width 448 height 188
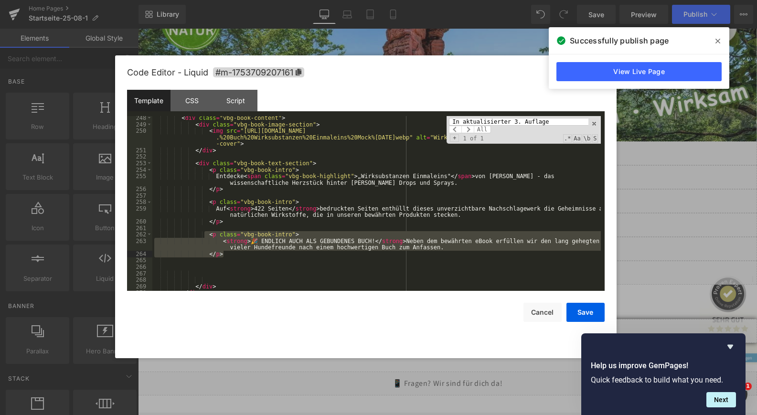
drag, startPoint x: 205, startPoint y: 234, endPoint x: 223, endPoint y: 255, distance: 27.4
click at [223, 255] on div "< div class = "vbg-book-content" > < div class = "vbg-book-image-section" > < i…" at bounding box center [376, 209] width 448 height 188
click at [160, 265] on div "< div class = "vbg-book-content" > < div class = "vbg-book-image-section" > < i…" at bounding box center [376, 209] width 448 height 188
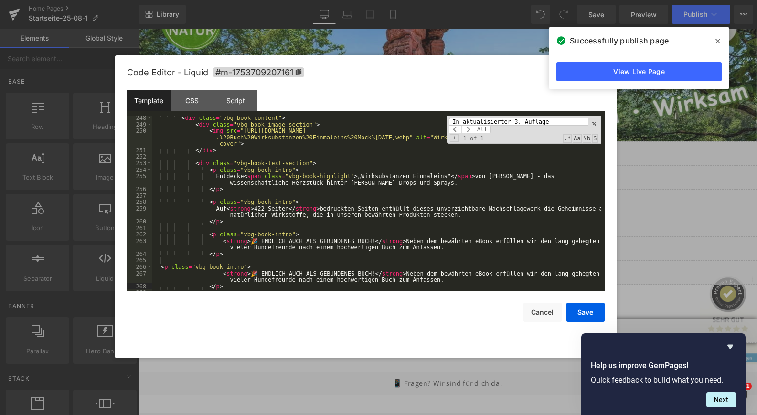
scroll to position [1637, 0]
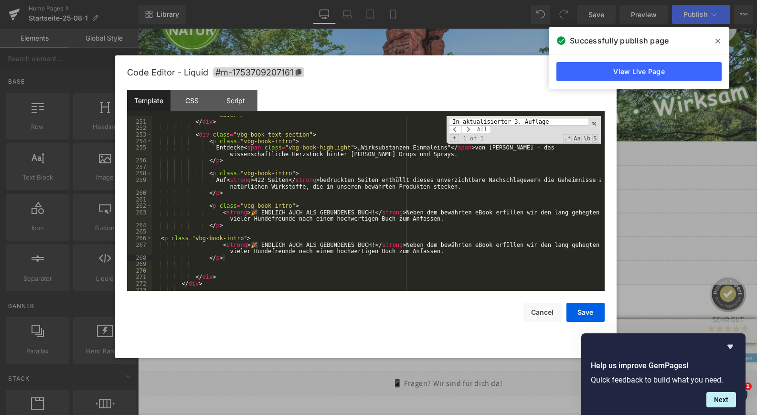
click at [300, 266] on div "< img src = "https://ucarecdn.com/6dcdbb77-09d8-459f-bae3-68248e6e27c4/-/format…" at bounding box center [376, 199] width 448 height 201
drag, startPoint x: 255, startPoint y: 244, endPoint x: 358, endPoint y: 245, distance: 103.2
click at [358, 245] on div "< img src = "https://ucarecdn.com/6dcdbb77-09d8-459f-bae3-68248e6e27c4/-/format…" at bounding box center [376, 199] width 448 height 201
drag, startPoint x: 245, startPoint y: 245, endPoint x: 357, endPoint y: 245, distance: 112.7
click at [357, 245] on div "< img src = "https://ucarecdn.com/6dcdbb77-09d8-459f-bae3-68248e6e27c4/-/format…" at bounding box center [376, 199] width 448 height 201
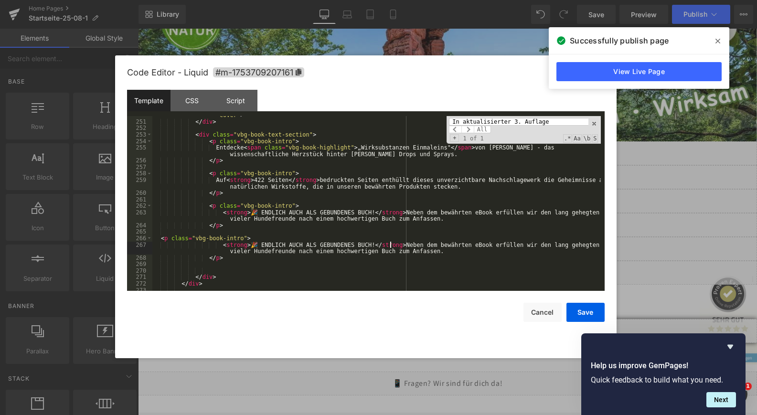
click at [389, 248] on div "< img src = "https://ucarecdn.com/6dcdbb77-09d8-459f-bae3-68248e6e27c4/-/format…" at bounding box center [376, 199] width 448 height 201
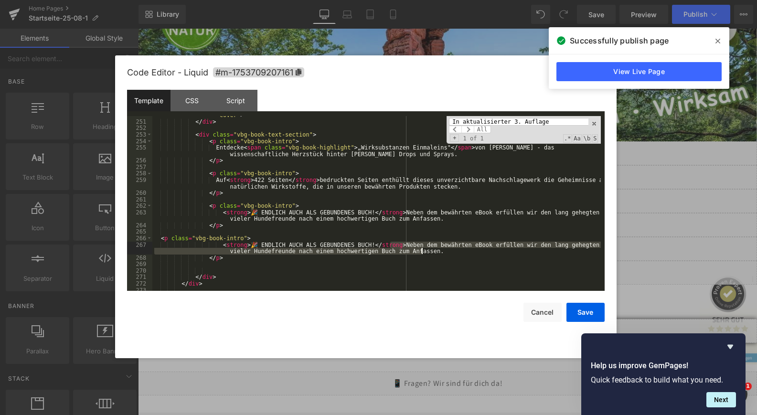
drag, startPoint x: 389, startPoint y: 248, endPoint x: 425, endPoint y: 251, distance: 36.4
click at [425, 251] on div "< img src = "https://ucarecdn.com/6dcdbb77-09d8-459f-bae3-68248e6e27c4/-/format…" at bounding box center [376, 199] width 448 height 201
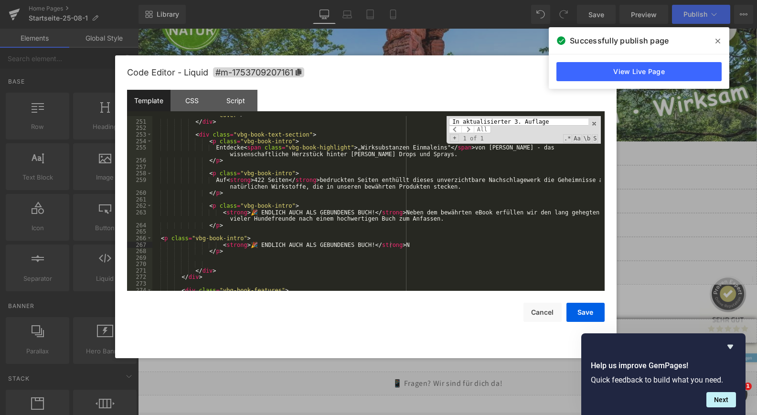
click at [337, 261] on div "< img src = "https://ucarecdn.com/6dcdbb77-09d8-459f-bae3-68248e6e27c4/-/format…" at bounding box center [376, 199] width 448 height 201
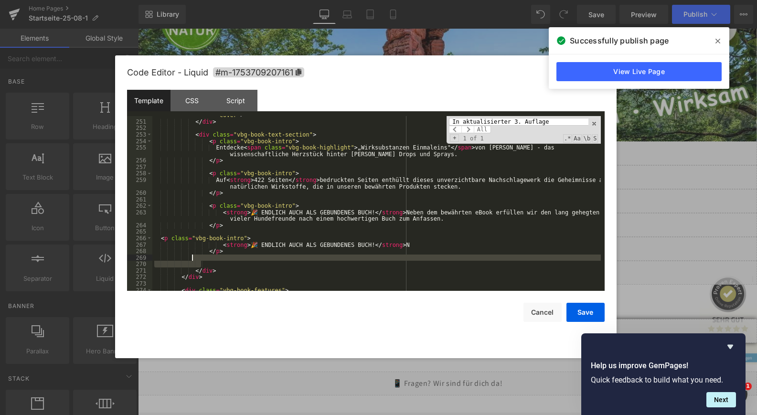
click at [247, 247] on div "< img src = "https://ucarecdn.com/6dcdbb77-09d8-459f-bae3-68248e6e27c4/-/format…" at bounding box center [376, 199] width 448 height 201
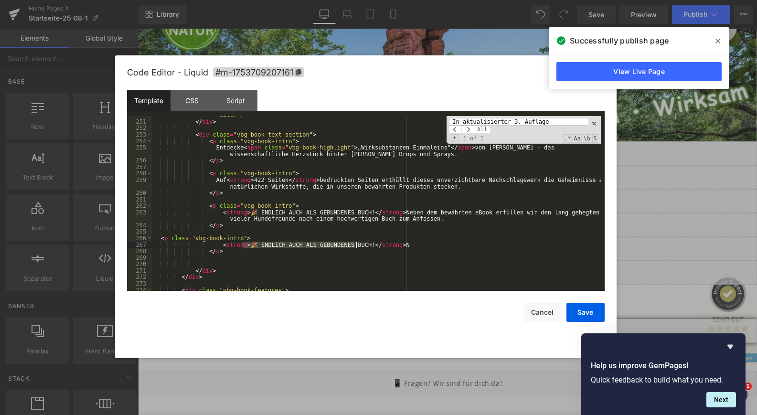
drag, startPoint x: 242, startPoint y: 248, endPoint x: 354, endPoint y: 244, distance: 112.3
click at [354, 244] on div "< img src = "https://ucarecdn.com/6dcdbb77-09d8-459f-bae3-68248e6e27c4/-/format…" at bounding box center [376, 199] width 448 height 201
click at [583, 311] on button "Save" at bounding box center [585, 312] width 38 height 19
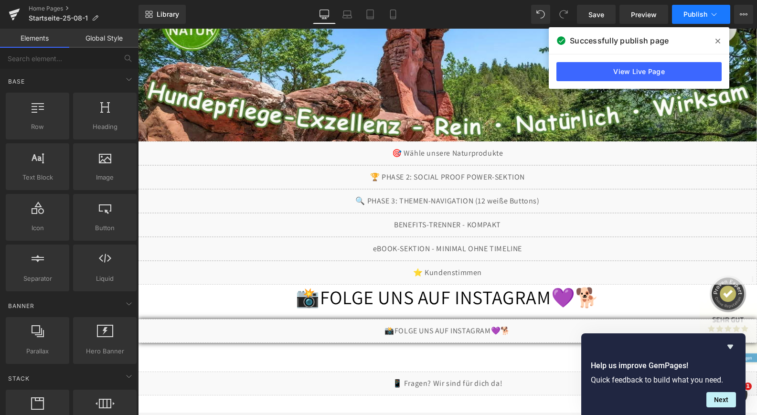
click at [689, 18] on span "Publish" at bounding box center [695, 15] width 24 height 8
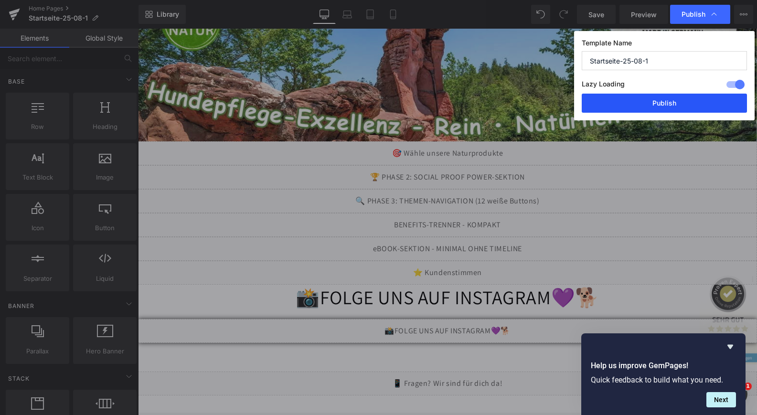
click at [650, 101] on button "Publish" at bounding box center [664, 103] width 165 height 19
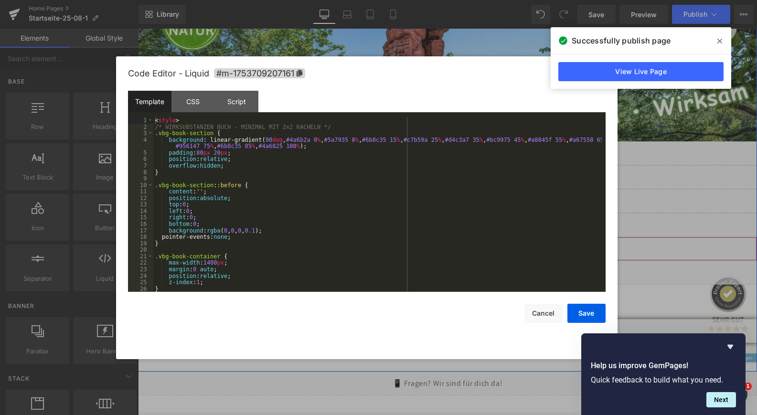
click at [456, 247] on div "Liquid" at bounding box center [447, 249] width 619 height 24
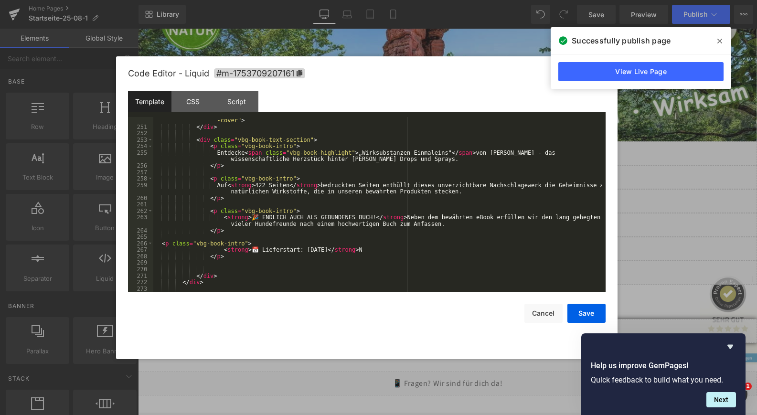
scroll to position [1633, 0]
click at [391, 251] on div "< img src = "https://ucarecdn.com/6dcdbb77-09d8-459f-bae3-68248e6e27c4/-/format…" at bounding box center [377, 204] width 448 height 201
click at [587, 309] on button "Save" at bounding box center [586, 313] width 38 height 19
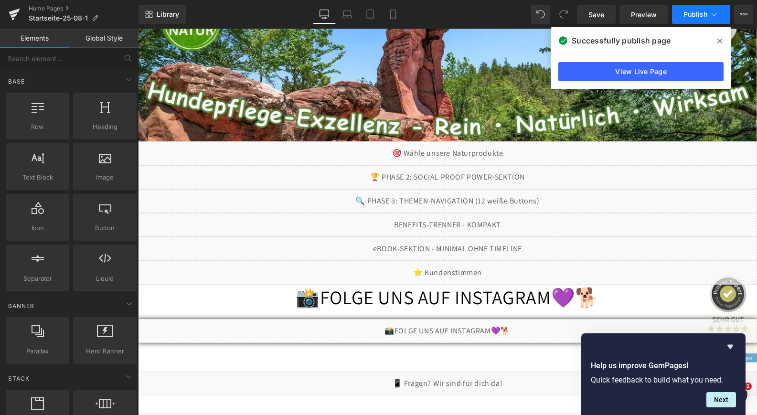
click at [692, 11] on span "Publish" at bounding box center [695, 15] width 24 height 8
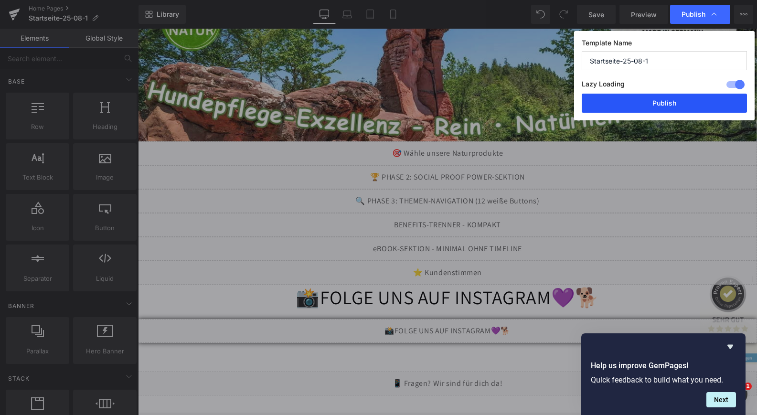
click at [648, 99] on button "Publish" at bounding box center [664, 103] width 165 height 19
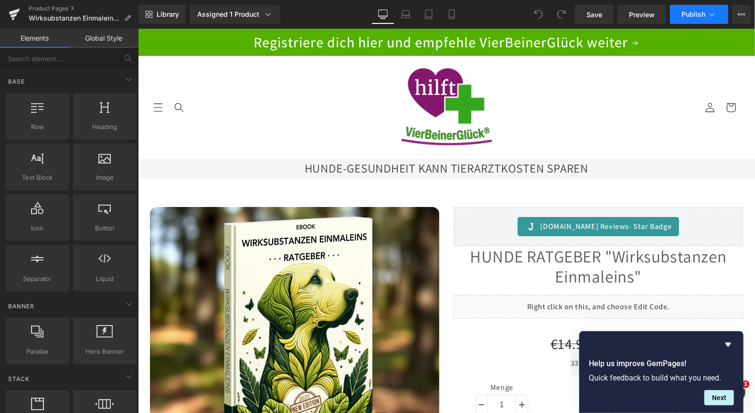
click at [714, 16] on icon at bounding box center [712, 15] width 10 height 10
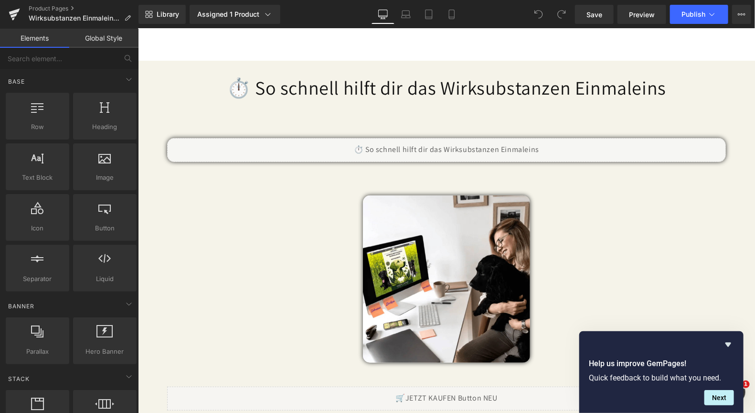
scroll to position [1863, 0]
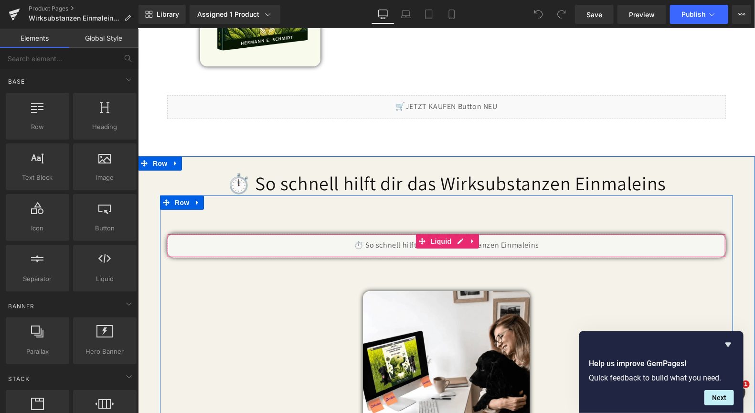
click at [367, 241] on div "Liquid" at bounding box center [446, 245] width 559 height 24
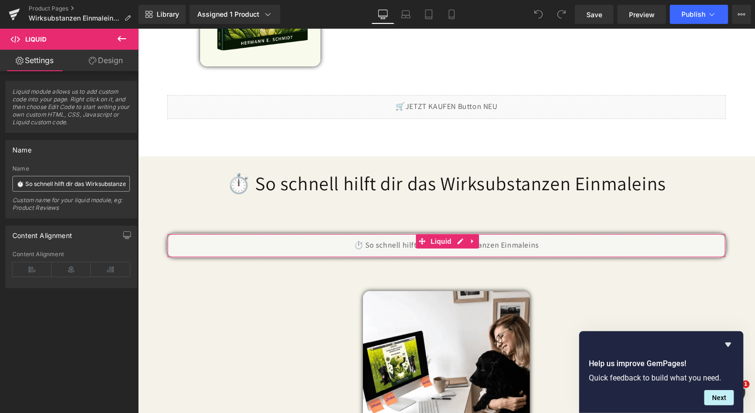
click at [30, 188] on input "⏱️ So schnell hilft dir das Wirksubstanzen Einmaleins" at bounding box center [70, 184] width 117 height 16
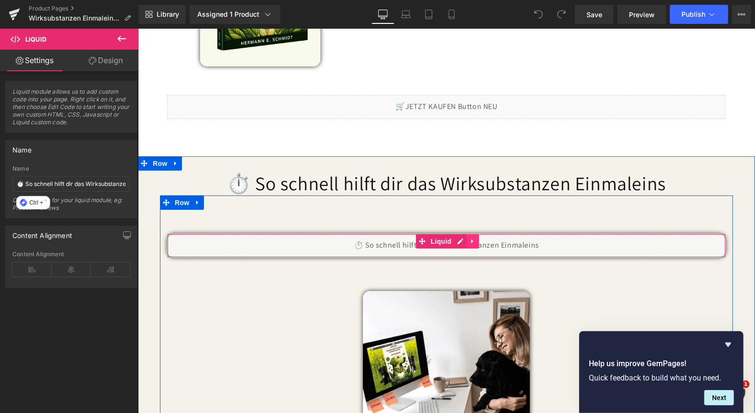
click at [469, 238] on link at bounding box center [472, 241] width 12 height 14
click at [451, 238] on icon at bounding box center [453, 241] width 7 height 7
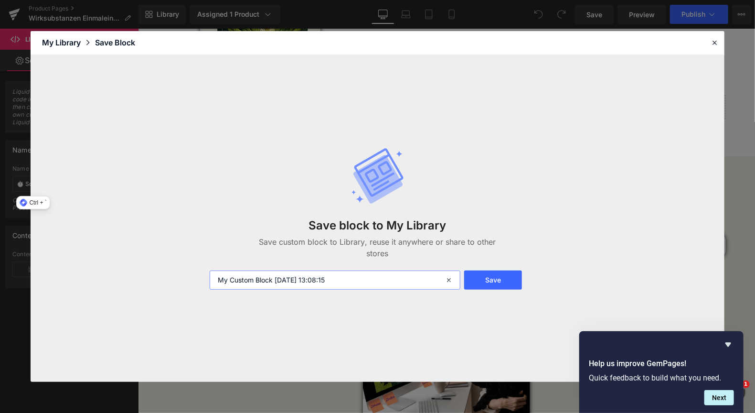
drag, startPoint x: 384, startPoint y: 273, endPoint x: 102, endPoint y: 274, distance: 281.8
click at [103, 274] on div "Save block to My Library Save custom block to Library, reuse it anywhere or sha…" at bounding box center [378, 218] width 694 height 327
type input "⏱️ So schnell hilft dir das Wirksubstanzen Einmaleins"
click at [487, 279] on button "Save" at bounding box center [493, 279] width 58 height 19
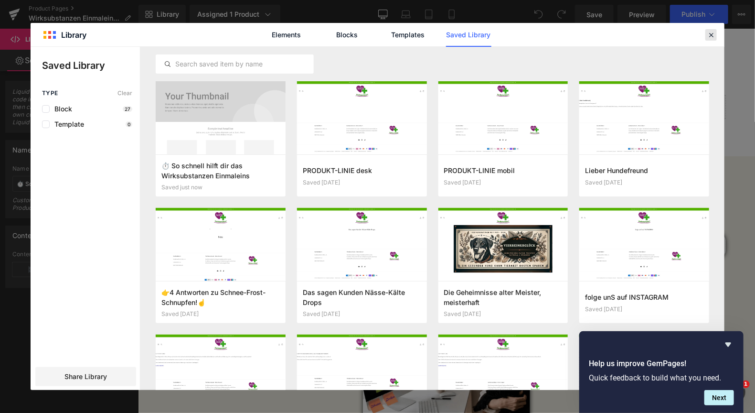
click at [709, 38] on icon at bounding box center [711, 35] width 9 height 9
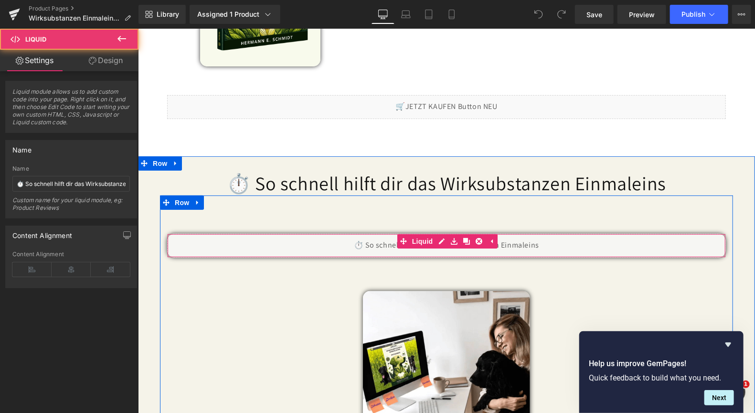
click at [373, 244] on div "Liquid" at bounding box center [446, 245] width 559 height 24
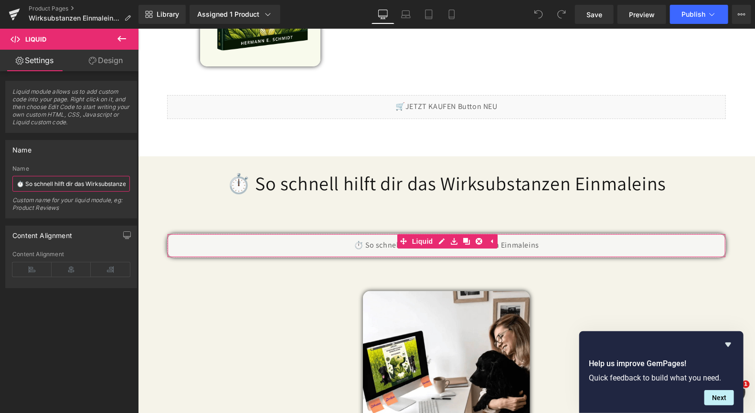
click at [39, 185] on input "⏱️ So schnell hilft dir das Wirksubstanzen Einmaleins" at bounding box center [70, 184] width 117 height 16
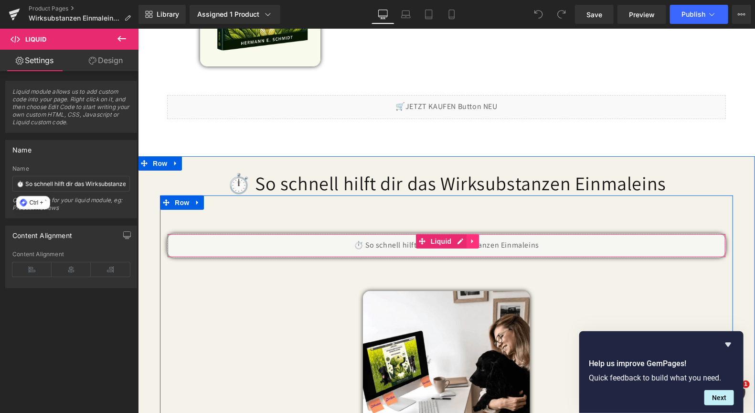
click at [468, 239] on link at bounding box center [472, 241] width 12 height 14
click at [450, 238] on icon at bounding box center [453, 241] width 7 height 7
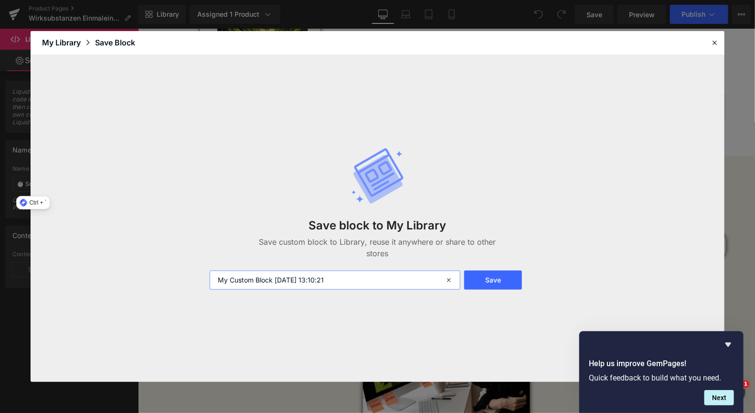
drag, startPoint x: 378, startPoint y: 279, endPoint x: 50, endPoint y: 273, distance: 328.6
click at [51, 273] on div "Save block to My Library Save custom block to Library, reuse it anywhere or sha…" at bounding box center [378, 218] width 694 height 327
type input "⏱️ So schnell hilft dir das Wirksubstanzen Einmaleins"
click at [492, 277] on button "Save" at bounding box center [493, 279] width 58 height 19
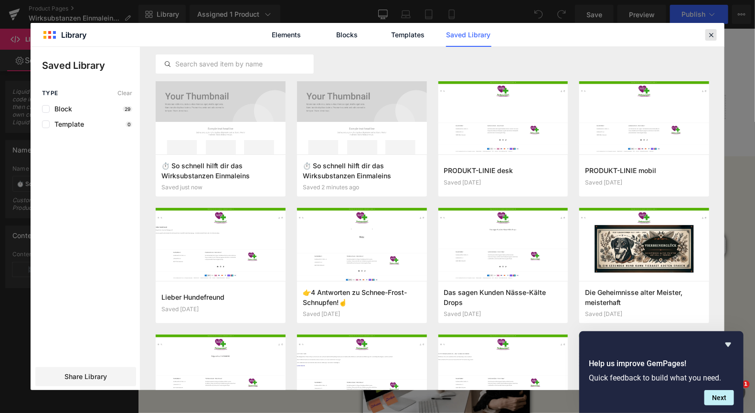
click at [708, 37] on icon at bounding box center [711, 35] width 9 height 9
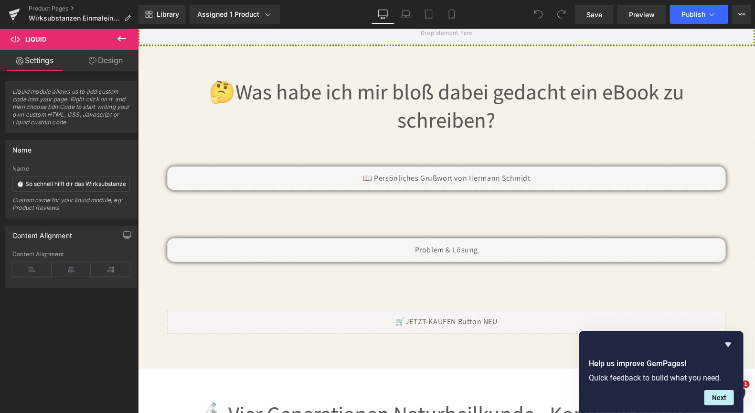
scroll to position [1242, 0]
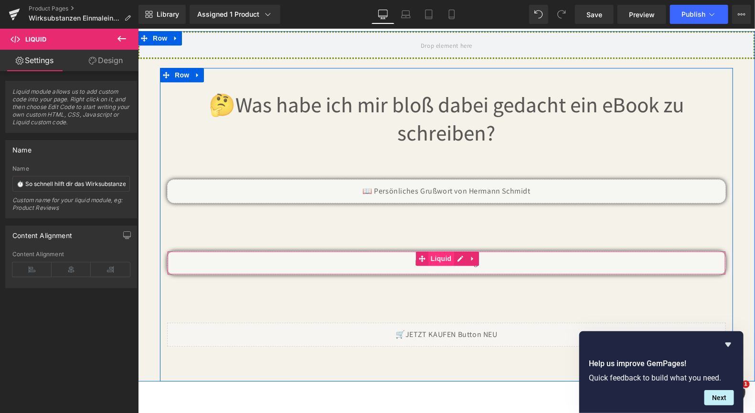
click at [436, 252] on span "Liquid" at bounding box center [441, 258] width 26 height 14
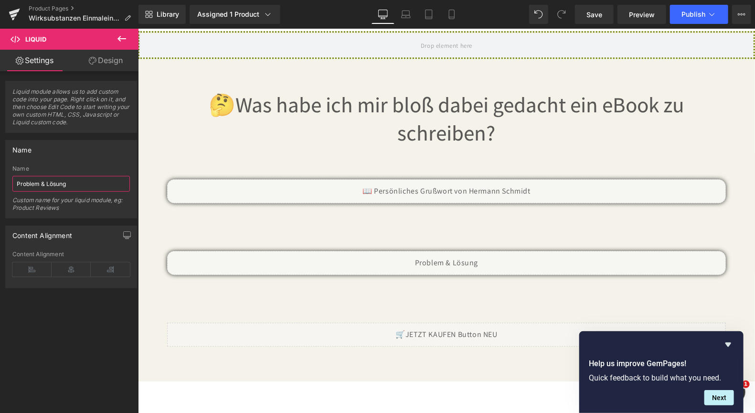
drag, startPoint x: 86, startPoint y: 179, endPoint x: -18, endPoint y: 164, distance: 105.2
click at [0, 164] on html "Liquid You are previewing how the will restyle your page. You can not edit Elem…" at bounding box center [377, 206] width 755 height 413
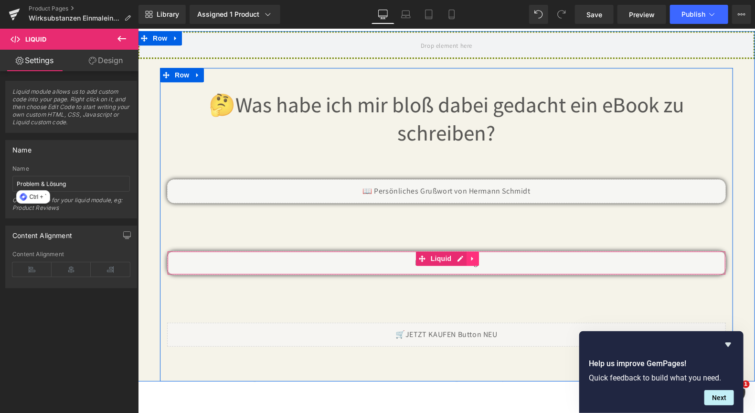
click at [470, 255] on icon at bounding box center [472, 258] width 7 height 7
click at [447, 255] on link at bounding box center [453, 258] width 12 height 14
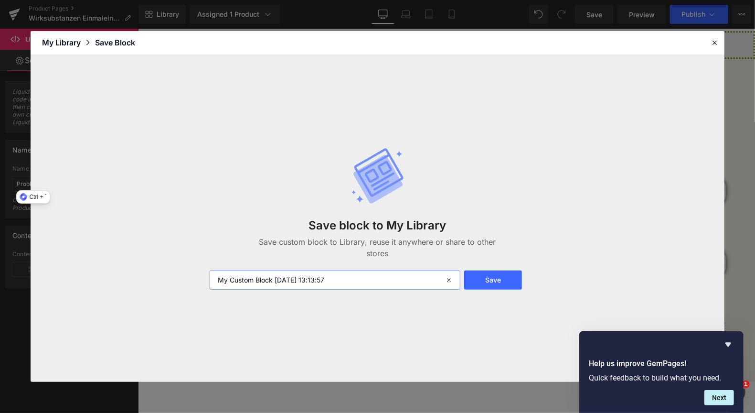
drag, startPoint x: 380, startPoint y: 280, endPoint x: -35, endPoint y: 290, distance: 414.7
click at [0, 290] on html "Liquid You are previewing how the will restyle your page. You can not edit Elem…" at bounding box center [377, 206] width 755 height 413
paste input "Problem & Lösung"
type input "Problem & Lösung"
click at [492, 284] on button "Save" at bounding box center [493, 279] width 58 height 19
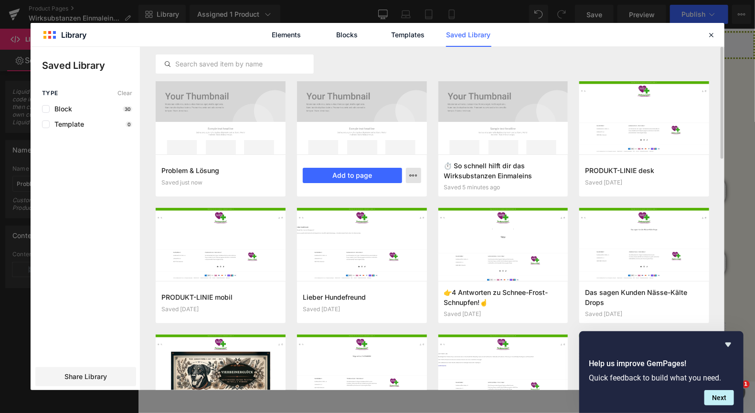
click at [412, 176] on icon "button" at bounding box center [414, 175] width 8 height 8
click at [365, 215] on div "Delete" at bounding box center [366, 217] width 109 height 20
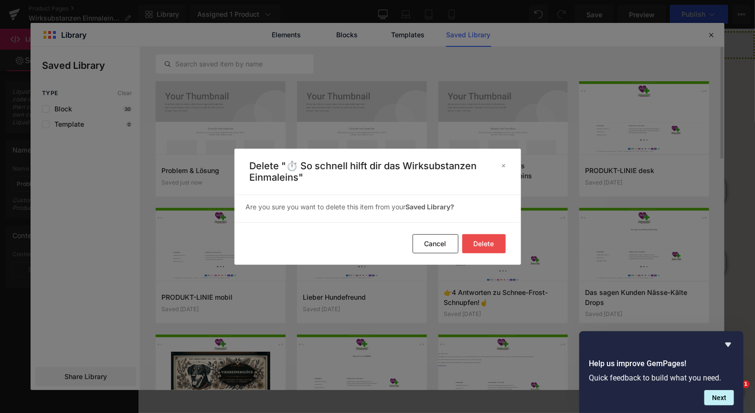
click at [481, 243] on button "Delete" at bounding box center [483, 243] width 43 height 19
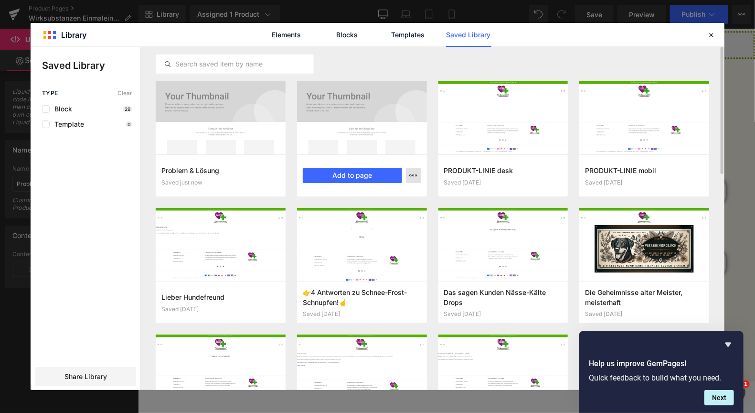
click at [412, 177] on icon "button" at bounding box center [414, 175] width 8 height 8
click at [394, 217] on div "Delete" at bounding box center [366, 217] width 109 height 20
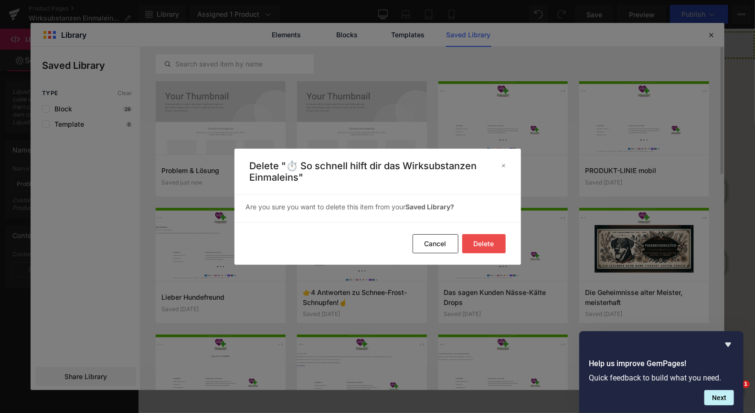
click at [488, 241] on button "Delete" at bounding box center [483, 243] width 43 height 19
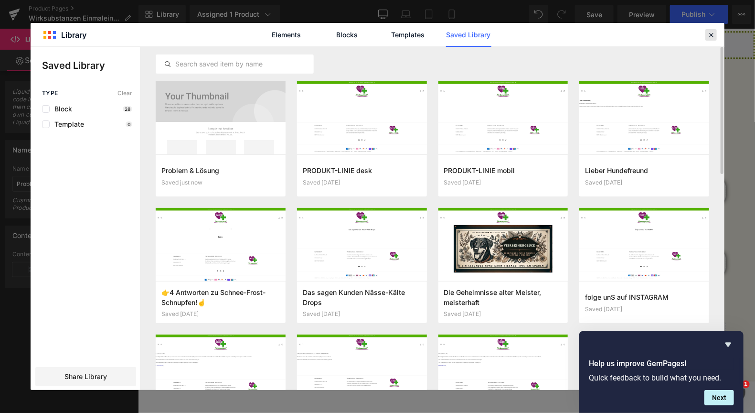
click at [714, 32] on icon at bounding box center [711, 35] width 9 height 9
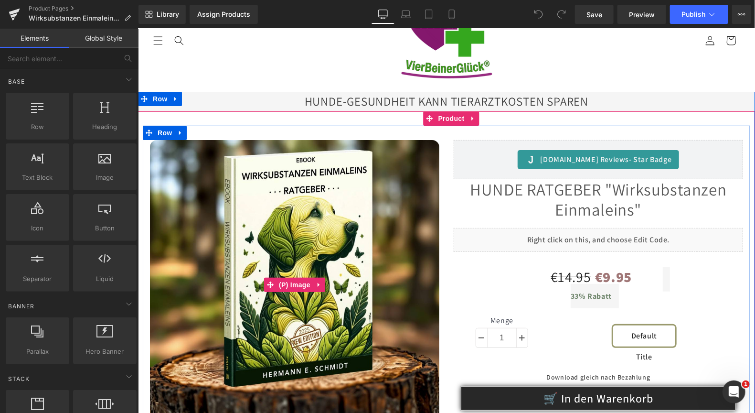
scroll to position [96, 0]
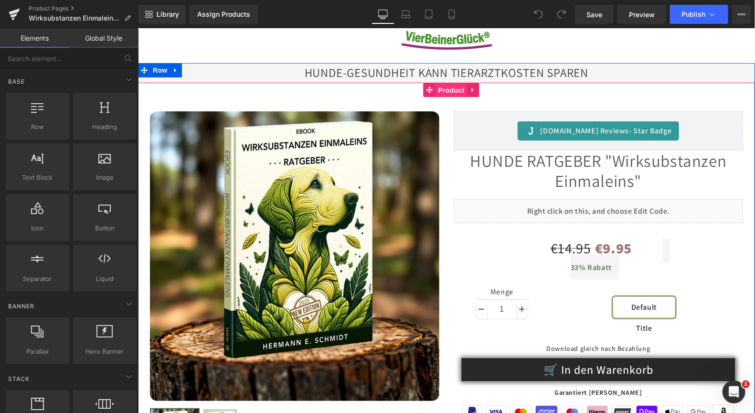
click at [449, 92] on span "Product" at bounding box center [451, 90] width 31 height 14
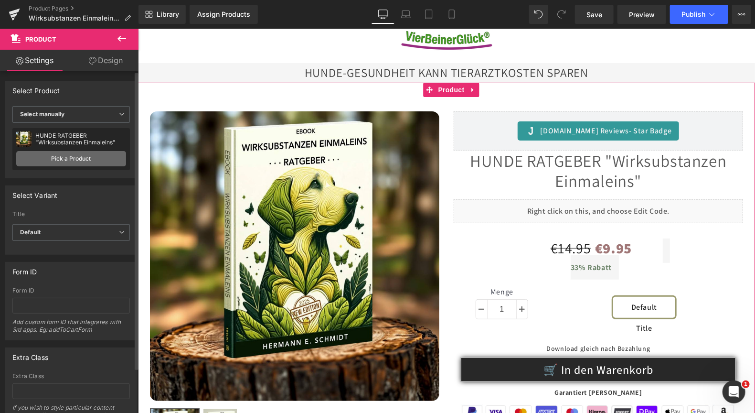
click at [69, 158] on link "Pick a Product" at bounding box center [71, 158] width 110 height 15
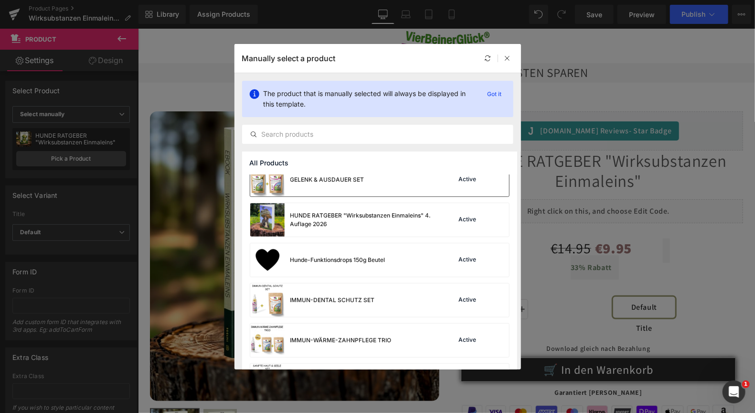
scroll to position [191, 0]
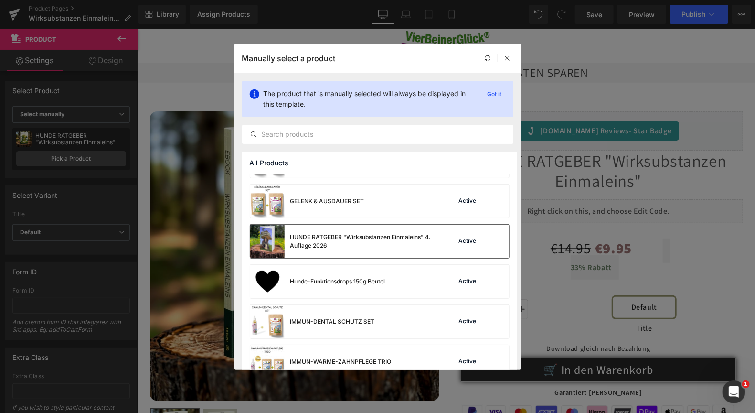
click at [376, 239] on div "HUNDE RATGEBER "Wirksubstanzen Einmaleins" 4. Auflage 2026" at bounding box center [361, 241] width 143 height 17
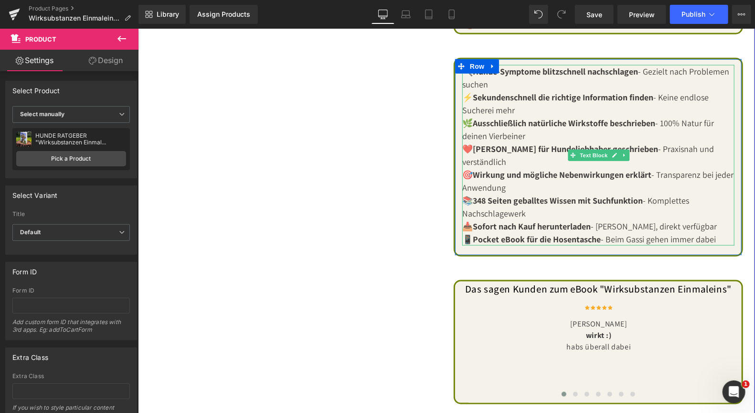
scroll to position [525, 0]
click at [486, 194] on strong "348 Seiten geballtes Wissen mit Suchfunktion" at bounding box center [557, 199] width 170 height 11
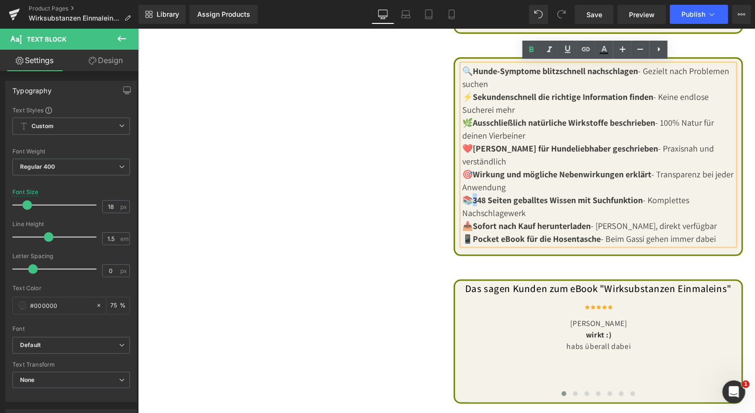
click at [473, 197] on strong "348 Seiten geballtes Wissen mit Suchfunktion" at bounding box center [557, 199] width 170 height 11
drag, startPoint x: 470, startPoint y: 198, endPoint x: 485, endPoint y: 198, distance: 15.3
click at [485, 198] on p "📚 348 Seiten geballtes Wissen mit Suchfunktion - Komplettes Nachschlagewerk" at bounding box center [598, 206] width 272 height 26
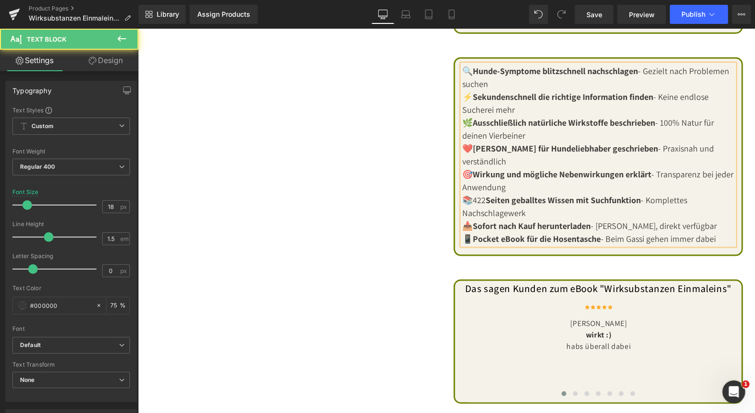
click at [476, 197] on p "📚422 Seiten geballtes Wissen mit Suchfunktion - Komplettes Nachschlagewerk" at bounding box center [598, 206] width 272 height 26
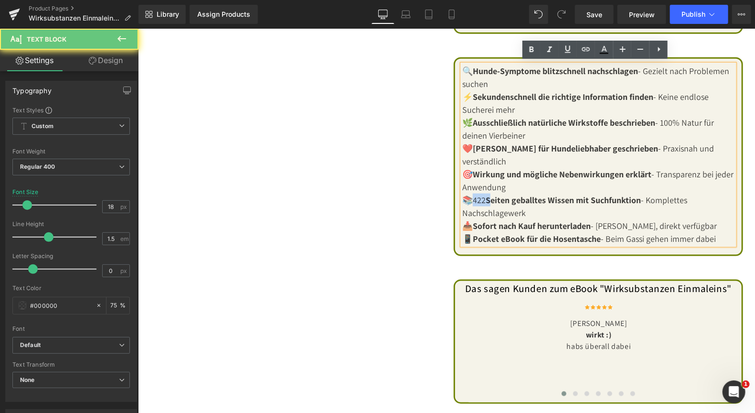
click at [476, 197] on p "📚422 Seiten geballtes Wissen mit Suchfunktion - Komplettes Nachschlagewerk" at bounding box center [598, 206] width 272 height 26
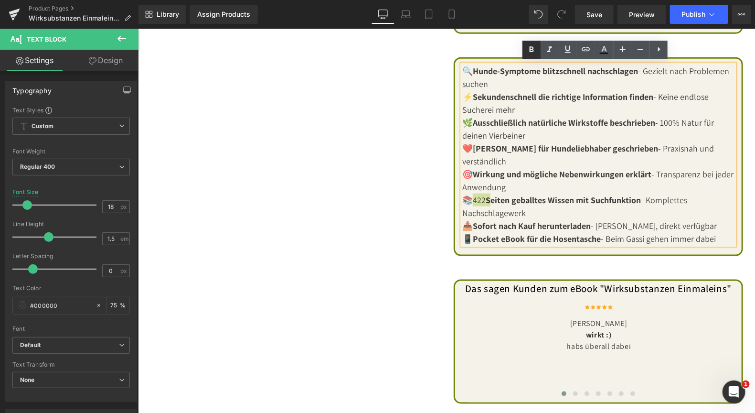
click at [527, 53] on icon at bounding box center [531, 49] width 11 height 11
click at [523, 200] on strong "Seiten geballtes Wissen mit Suchfunktion" at bounding box center [562, 199] width 155 height 11
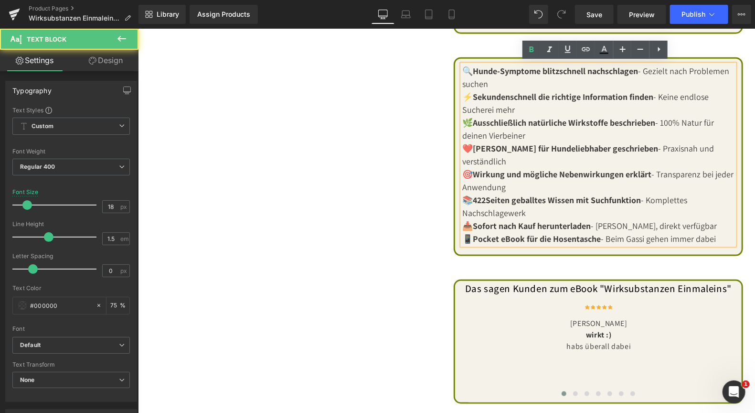
click at [523, 200] on strong "Seiten geballtes Wissen mit Suchfunktion" at bounding box center [562, 199] width 155 height 11
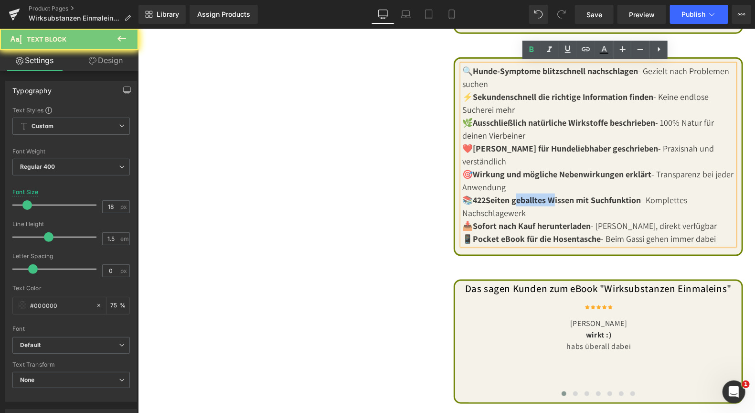
click at [523, 200] on strong "Seiten geballtes Wissen mit Suchfunktion" at bounding box center [562, 199] width 155 height 11
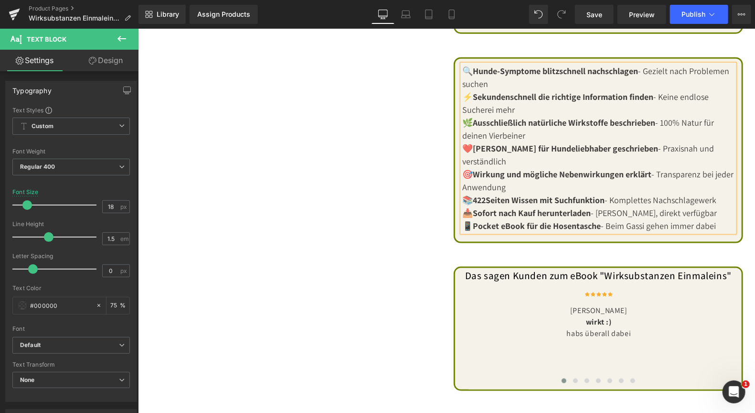
drag, startPoint x: 462, startPoint y: 210, endPoint x: 714, endPoint y: 222, distance: 252.9
click at [714, 222] on div "🔍 Hunde-Symptome blitzschnell nachschlagen - Gezielt nach Problemen suchen ⚡ Se…" at bounding box center [598, 148] width 272 height 168
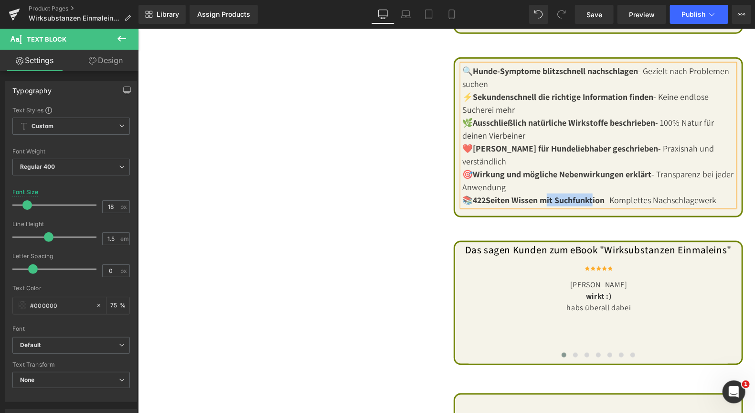
drag, startPoint x: 539, startPoint y: 199, endPoint x: 597, endPoint y: 198, distance: 58.3
click at [591, 199] on strong "Seiten Wissen mit Suchfunktion" at bounding box center [544, 199] width 119 height 11
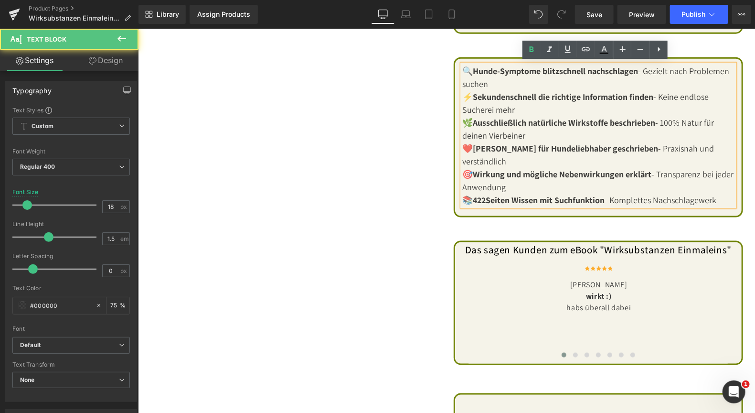
click at [604, 198] on p "📚 422 Seiten Wissen mit Suchfunktion - Komplettes Nachschlagewerk" at bounding box center [598, 199] width 272 height 13
drag, startPoint x: 604, startPoint y: 198, endPoint x: 539, endPoint y: 199, distance: 65.0
click at [539, 199] on p "📚 422 Seiten Wissen mit Suchfunktion - Komplettes Nachschlagewerk" at bounding box center [598, 199] width 272 height 13
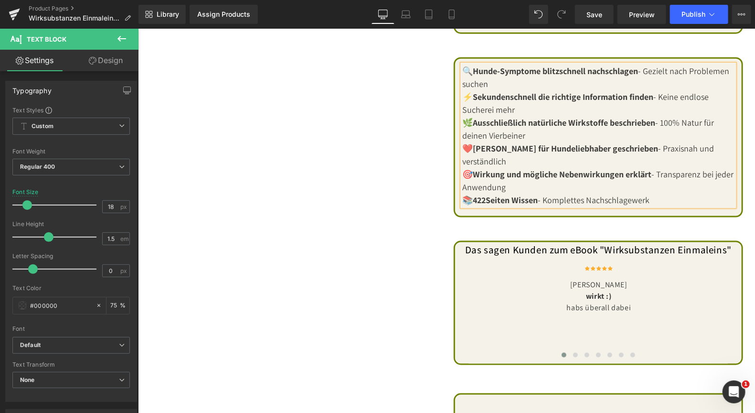
click at [344, 265] on div "Sale Off (P) Image (P) Image List Liquid Judge.me Reviews - Star Badge Judge.me…" at bounding box center [445, 180] width 607 height 1027
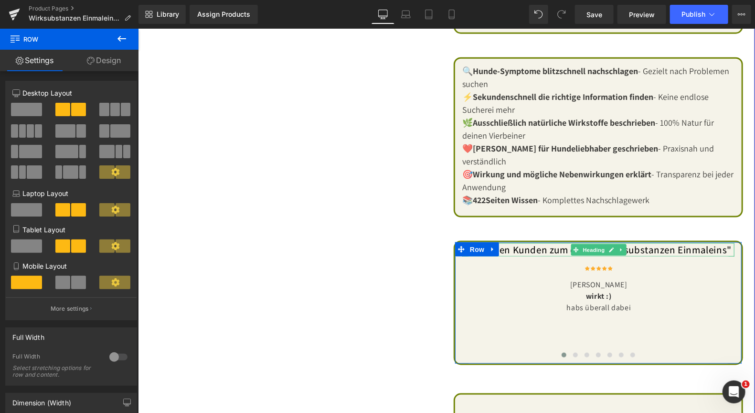
click at [561, 248] on h2 "Das sagen Kunden zum eBook "Wirksubstanzen Einmaleins"" at bounding box center [598, 249] width 272 height 13
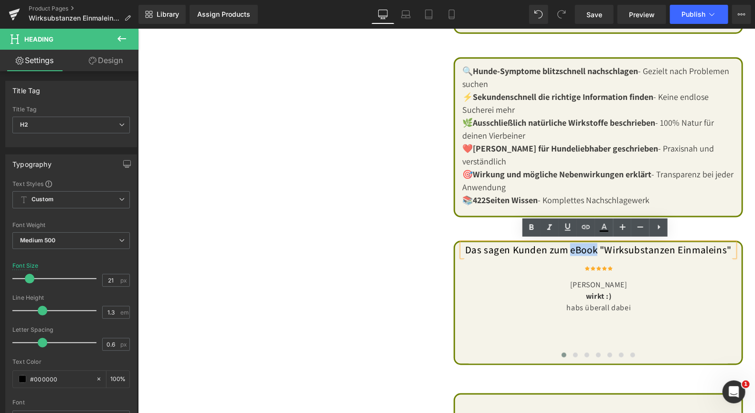
drag, startPoint x: 565, startPoint y: 248, endPoint x: 594, endPoint y: 250, distance: 28.7
click at [594, 250] on h2 "Das sagen Kunden zum eBook "Wirksubstanzen Einmaleins"" at bounding box center [598, 249] width 272 height 13
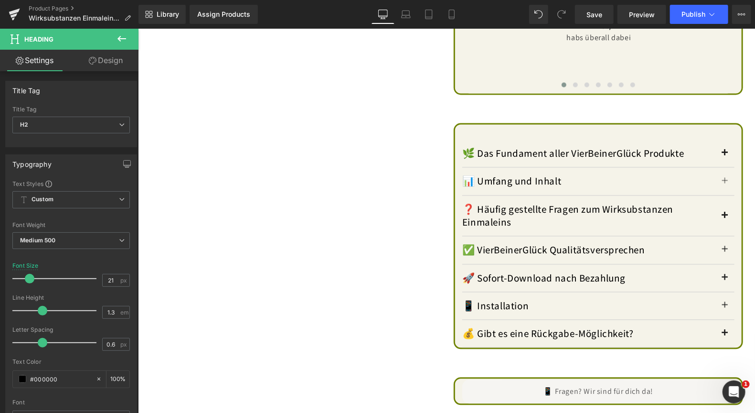
scroll to position [812, 0]
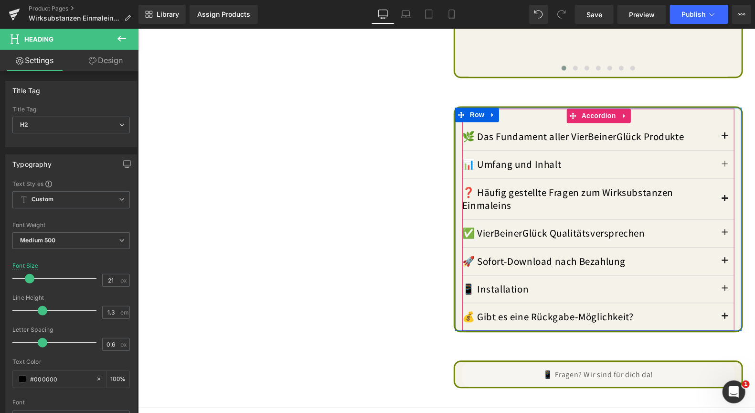
click at [725, 139] on span "button" at bounding box center [725, 139] width 0 height 0
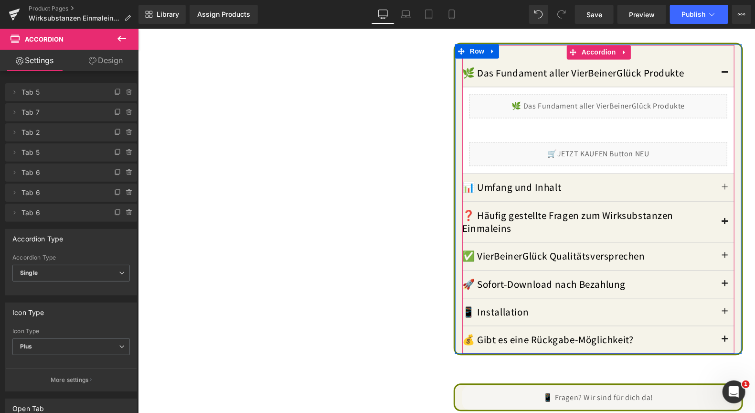
scroll to position [860, 0]
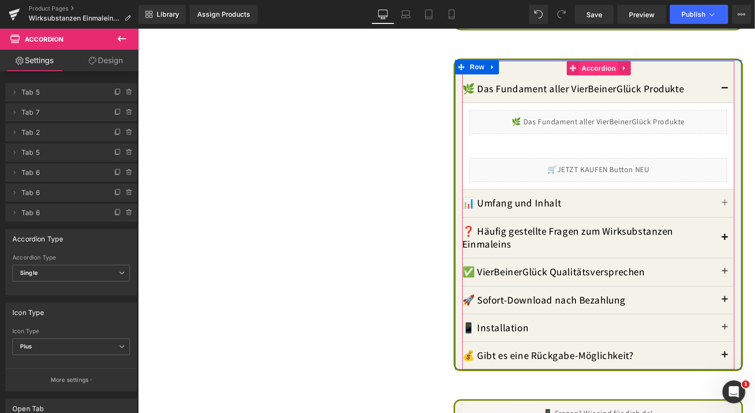
click at [596, 61] on span "Accordion" at bounding box center [598, 68] width 39 height 14
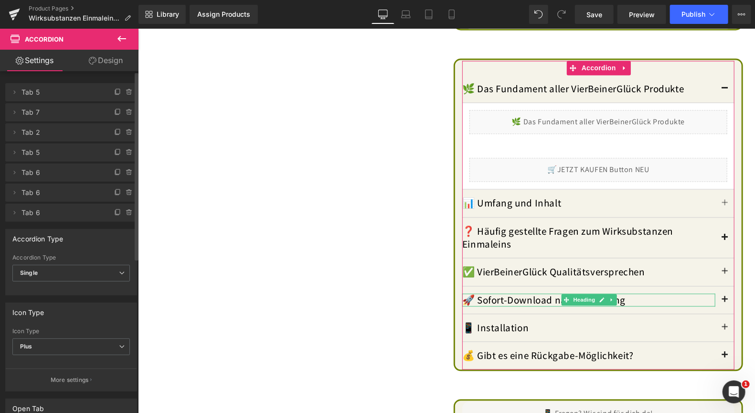
click at [30, 177] on span "Tab 6" at bounding box center [61, 172] width 80 height 18
click at [126, 171] on icon at bounding box center [130, 173] width 8 height 8
click at [120, 170] on button "Delete" at bounding box center [119, 173] width 30 height 12
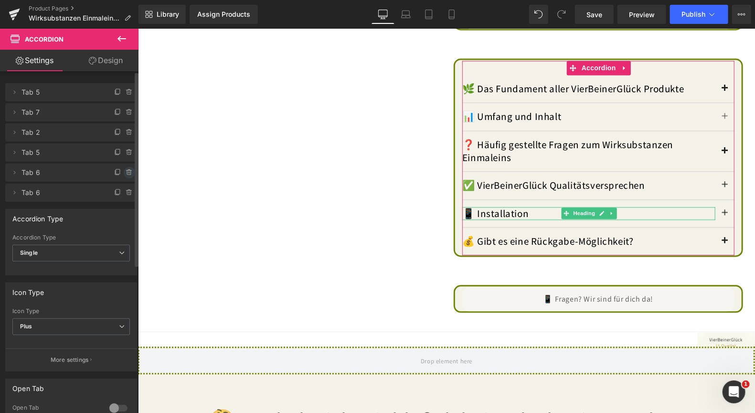
click at [128, 170] on icon at bounding box center [129, 170] width 2 height 1
click at [116, 170] on button "Delete" at bounding box center [119, 173] width 30 height 12
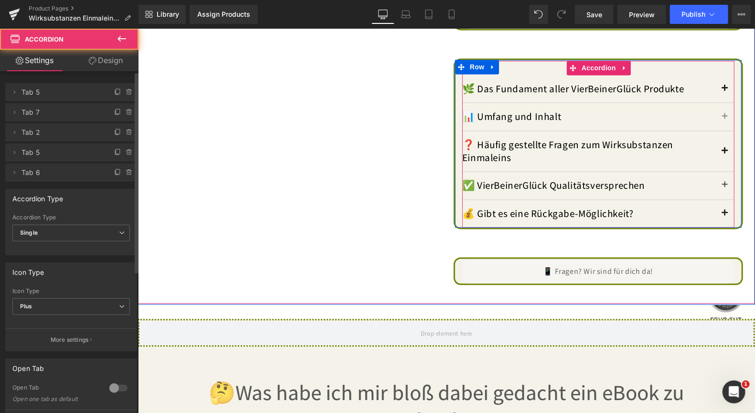
click at [725, 215] on span "button" at bounding box center [725, 215] width 0 height 0
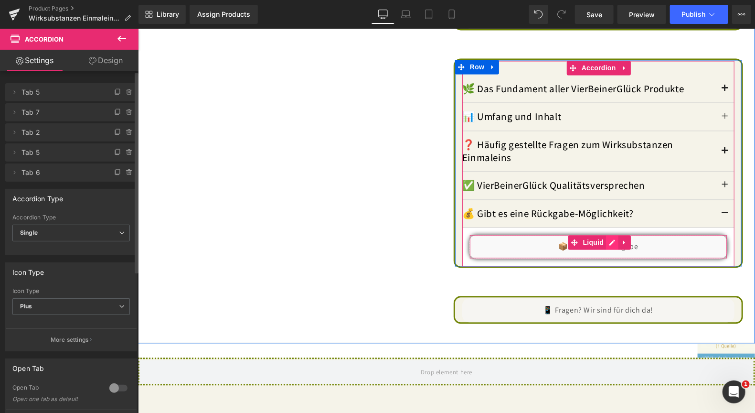
click at [609, 238] on div "Liquid" at bounding box center [598, 246] width 258 height 24
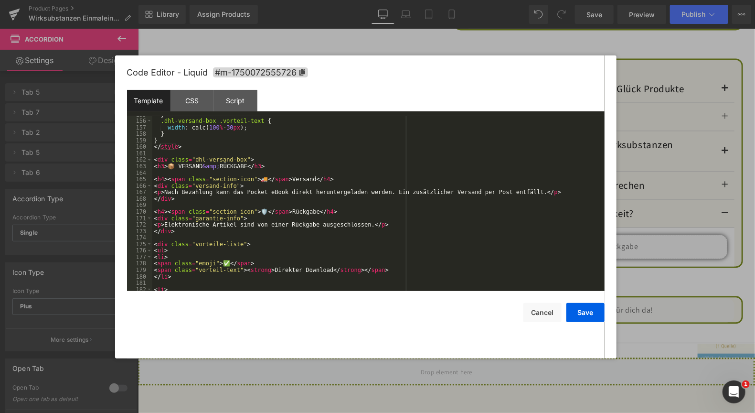
scroll to position [1003, 0]
click at [590, 310] on button "Save" at bounding box center [585, 312] width 38 height 19
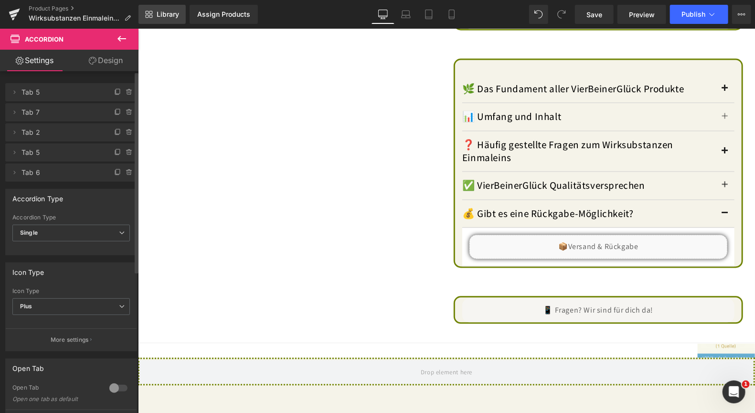
click at [167, 14] on span "Library" at bounding box center [168, 14] width 22 height 9
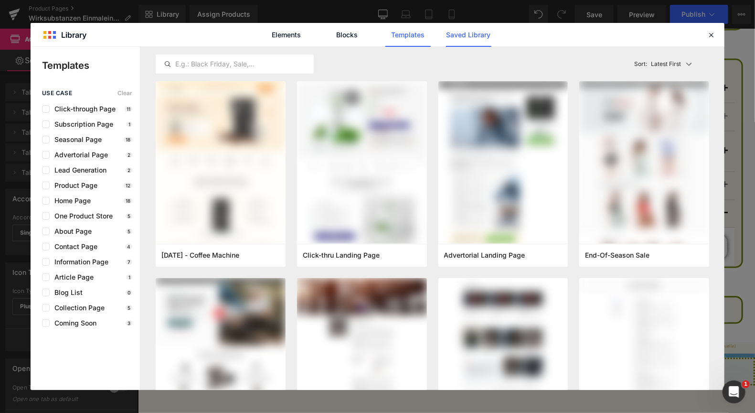
click at [472, 35] on link "Saved Library" at bounding box center [468, 35] width 45 height 24
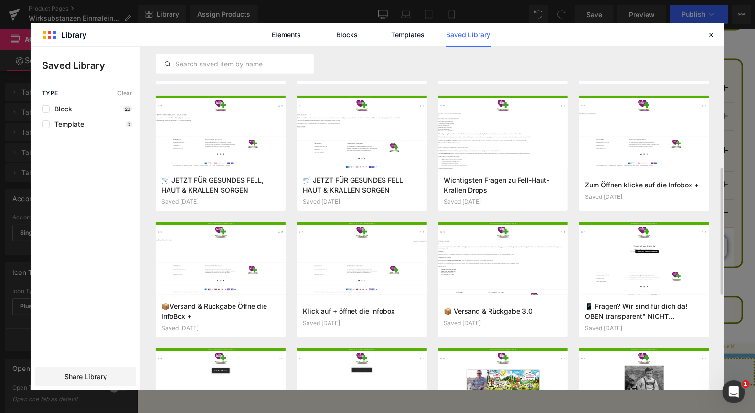
scroll to position [263, 0]
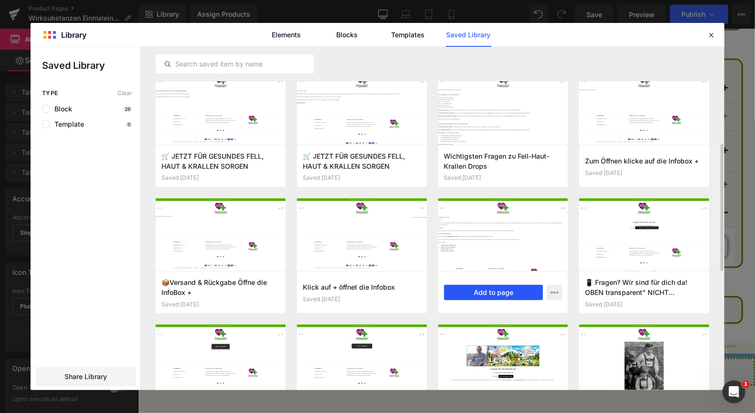
click at [493, 288] on button "Add to page" at bounding box center [493, 292] width 99 height 15
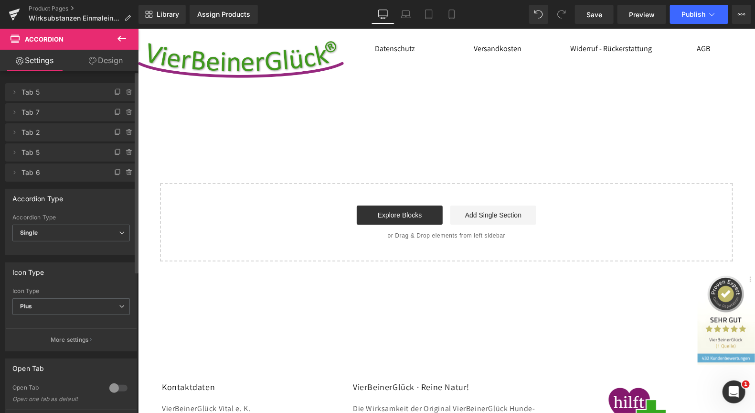
scroll to position [3247, 0]
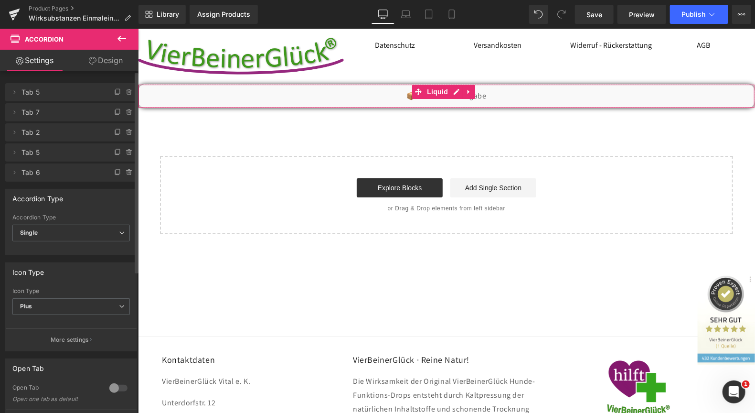
click at [456, 88] on icon at bounding box center [456, 91] width 6 height 6
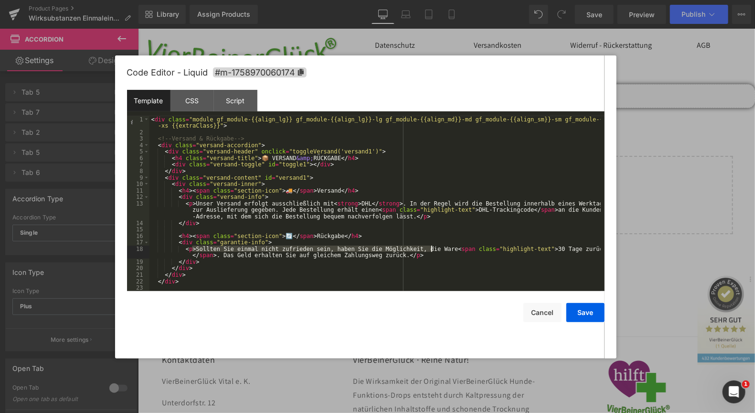
drag, startPoint x: 193, startPoint y: 247, endPoint x: 431, endPoint y: 250, distance: 237.4
click at [431, 250] on div "< div class = "module gf_module-{{align_lg}} gf_module-{{align_lg}}-lg gf_modul…" at bounding box center [374, 213] width 451 height 194
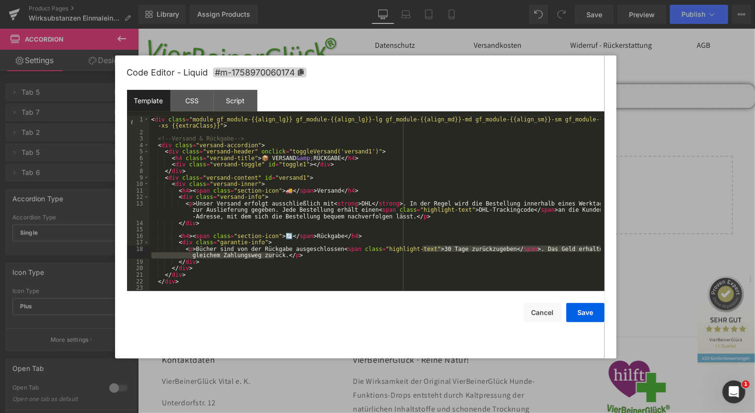
drag, startPoint x: 423, startPoint y: 249, endPoint x: 274, endPoint y: 258, distance: 148.8
click at [274, 258] on div "< div class = "module gf_module-{{align_lg}} gf_module-{{align_lg}}-lg gf_modul…" at bounding box center [374, 213] width 451 height 194
drag, startPoint x: 330, startPoint y: 250, endPoint x: 275, endPoint y: 256, distance: 56.2
click at [275, 256] on div "< div class = "module gf_module-{{align_lg}} gf_module-{{align_lg}}-lg gf_modul…" at bounding box center [374, 213] width 451 height 194
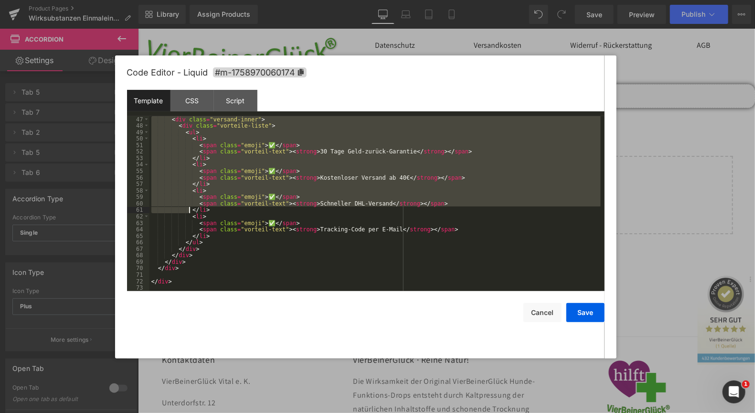
scroll to position [330, 0]
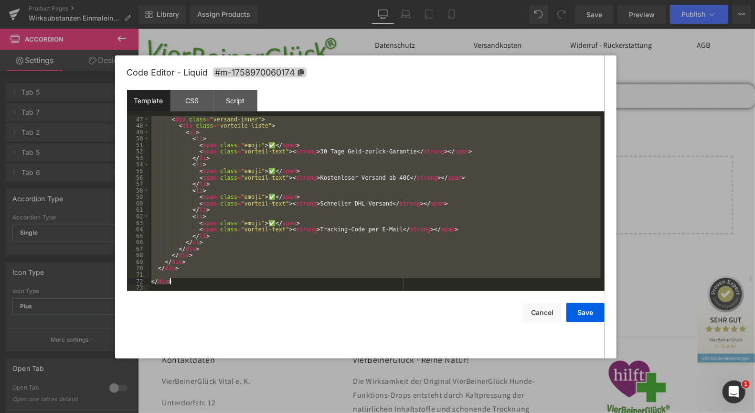
drag, startPoint x: 155, startPoint y: 171, endPoint x: 188, endPoint y: 284, distance: 117.3
click at [188, 284] on div "< div class = "versand-inner" > < div class = "vorteile-liste" > < ul > < li > …" at bounding box center [374, 210] width 451 height 188
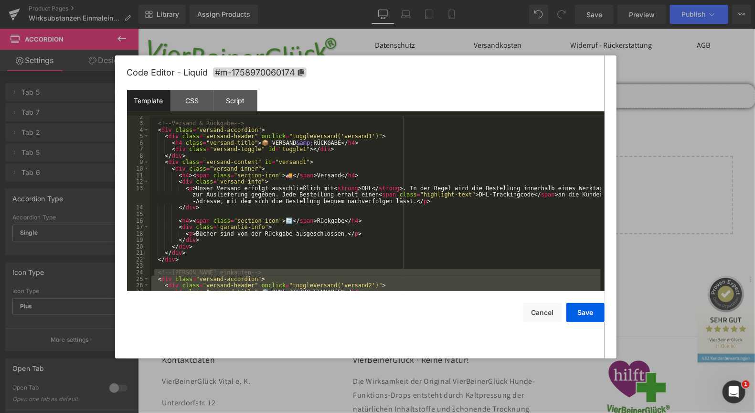
scroll to position [0, 0]
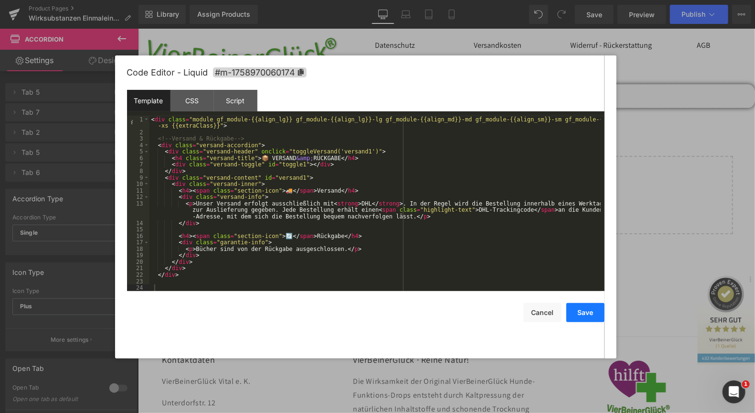
click at [588, 309] on button "Save" at bounding box center [585, 312] width 38 height 19
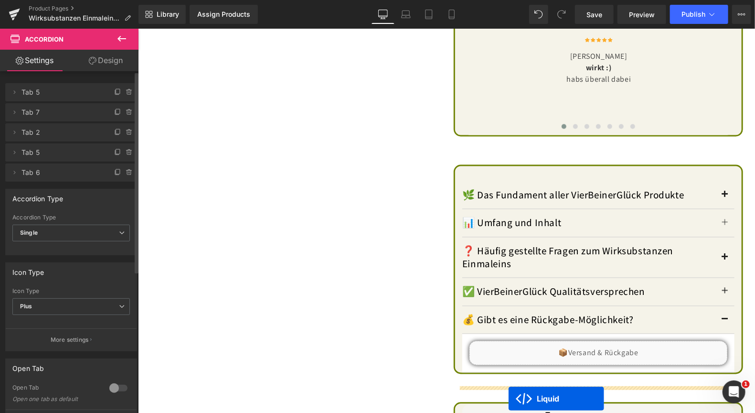
scroll to position [811, 0]
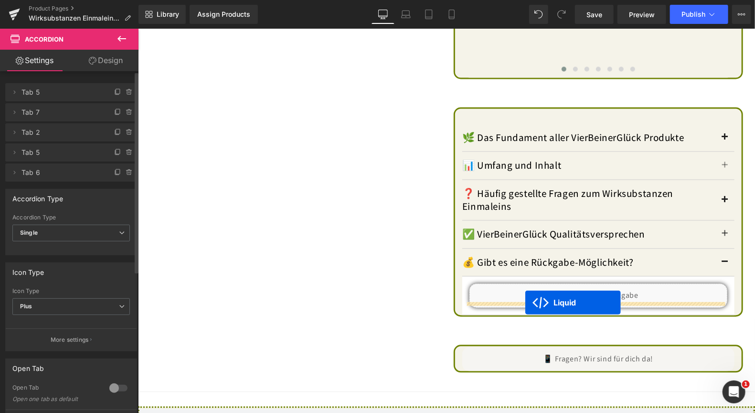
drag, startPoint x: 415, startPoint y: 84, endPoint x: 525, endPoint y: 302, distance: 244.8
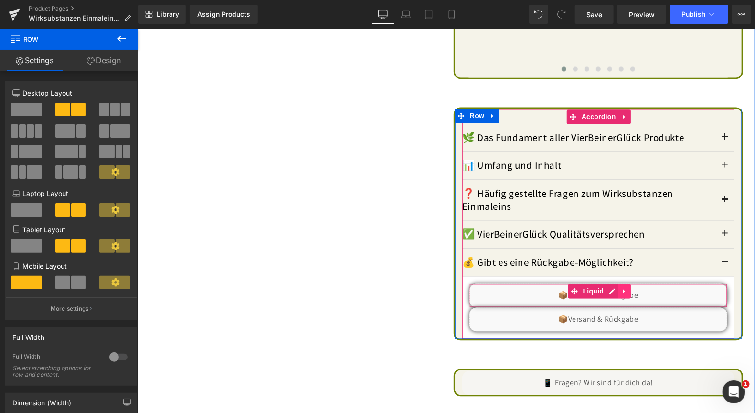
click at [621, 287] on icon at bounding box center [624, 290] width 7 height 7
click at [627, 288] on icon at bounding box center [630, 291] width 7 height 7
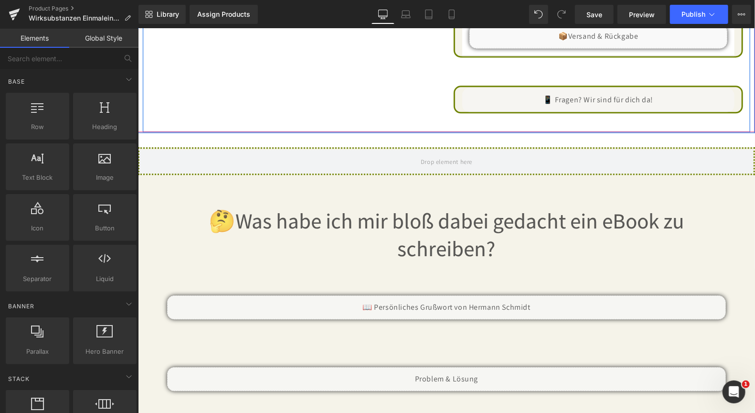
scroll to position [1097, 0]
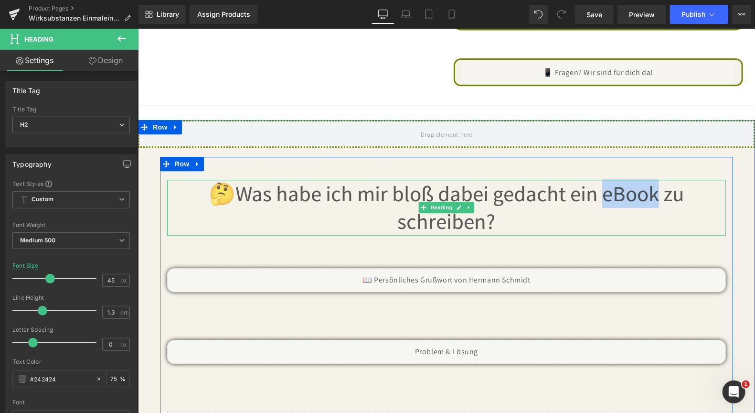
drag, startPoint x: 600, startPoint y: 187, endPoint x: 653, endPoint y: 185, distance: 53.0
click at [653, 185] on h2 "🤔Was habe ich mir bloß dabei gedacht ein eBook zu schreiben?" at bounding box center [446, 207] width 559 height 56
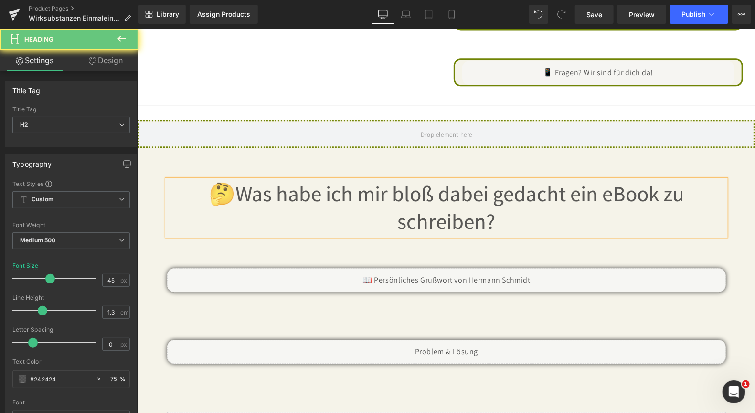
click at [589, 190] on h2 "🤔Was habe ich mir bloß dabei gedacht ein eBook zu schreiben?" at bounding box center [446, 207] width 559 height 56
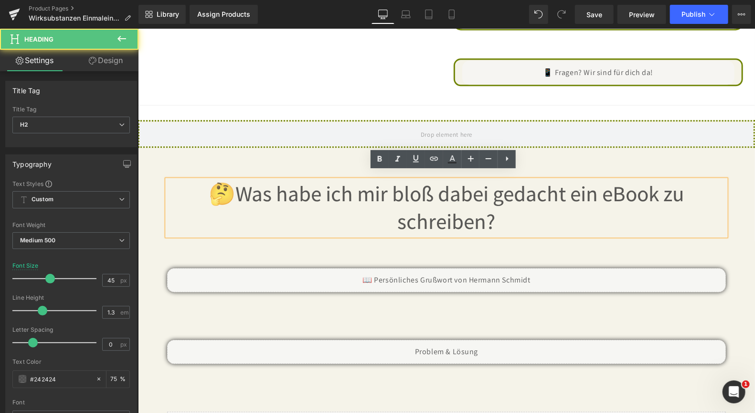
click at [602, 188] on h2 "🤔Was habe ich mir bloß dabei gedacht ein eBook zu schreiben?" at bounding box center [446, 207] width 559 height 56
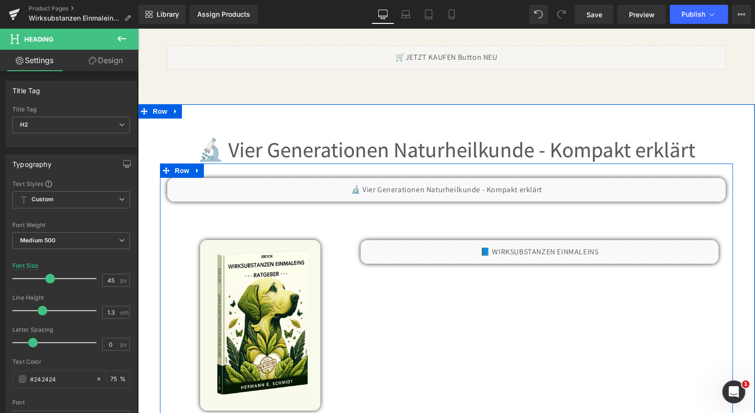
scroll to position [1480, 0]
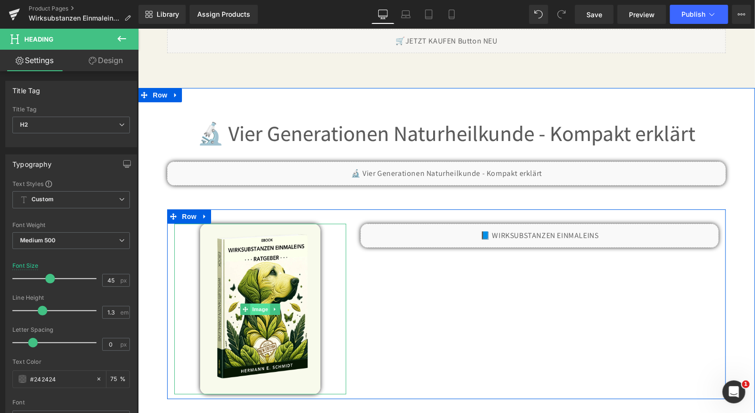
click at [252, 303] on span "Image" at bounding box center [260, 308] width 20 height 11
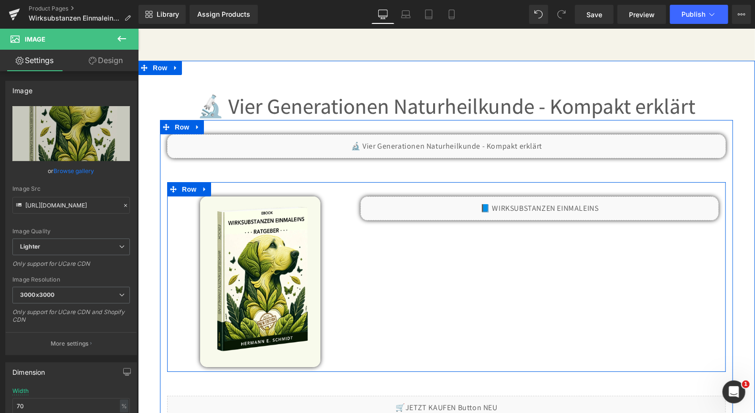
scroll to position [1527, 0]
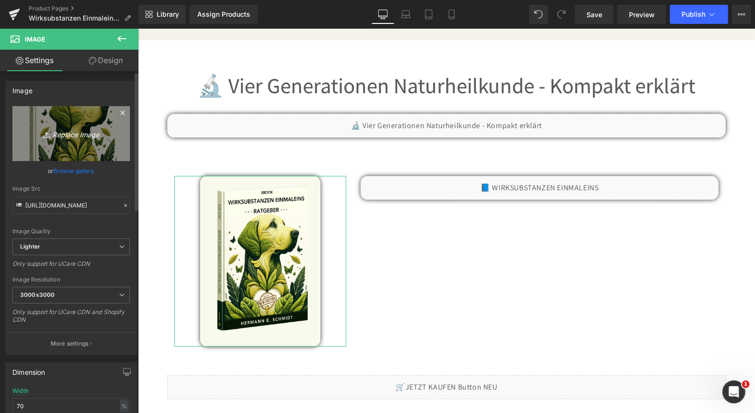
click at [76, 132] on icon "Replace Image" at bounding box center [71, 134] width 76 height 12
type input "C:\fakepath\4. Buch Wirksubstanzen Einmaleins Mock 25-9-12.webp"
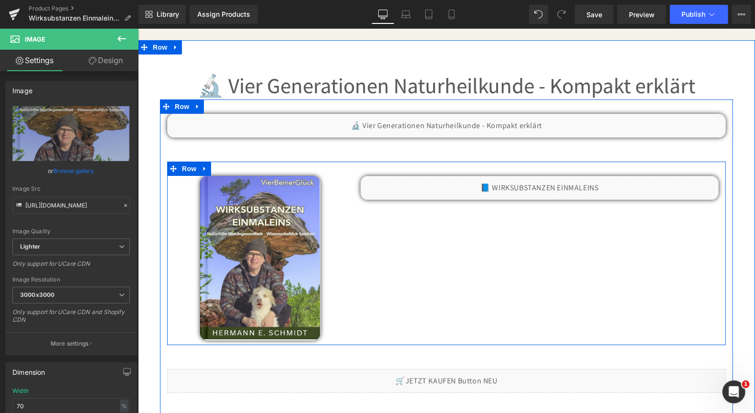
click at [483, 283] on div "Image Liquid Row" at bounding box center [446, 252] width 559 height 183
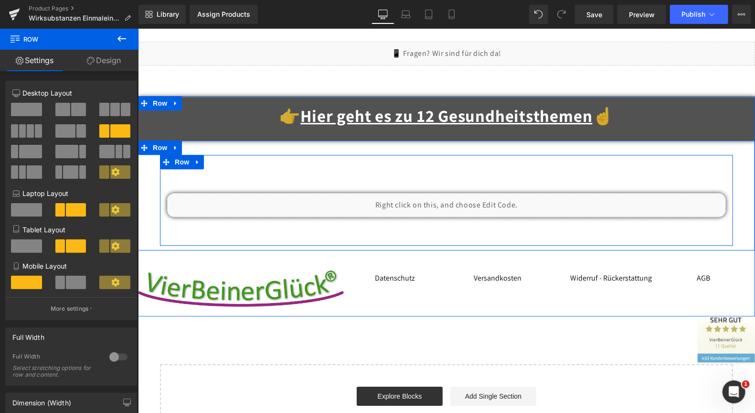
scroll to position [3056, 0]
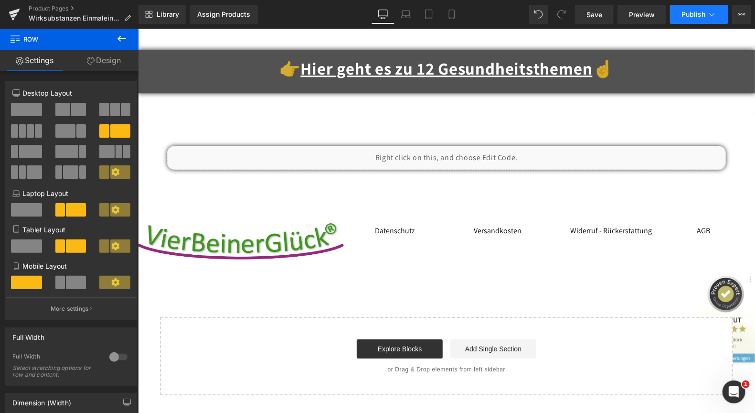
click at [697, 13] on span "Publish" at bounding box center [694, 15] width 24 height 8
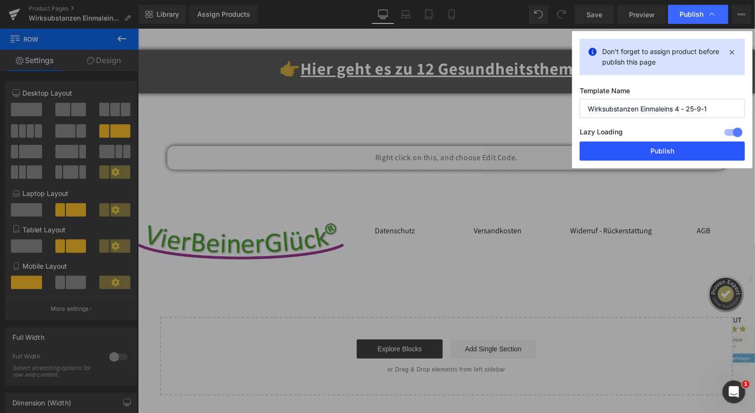
drag, startPoint x: 655, startPoint y: 145, endPoint x: 279, endPoint y: 212, distance: 382.2
click at [655, 145] on button "Publish" at bounding box center [662, 150] width 165 height 19
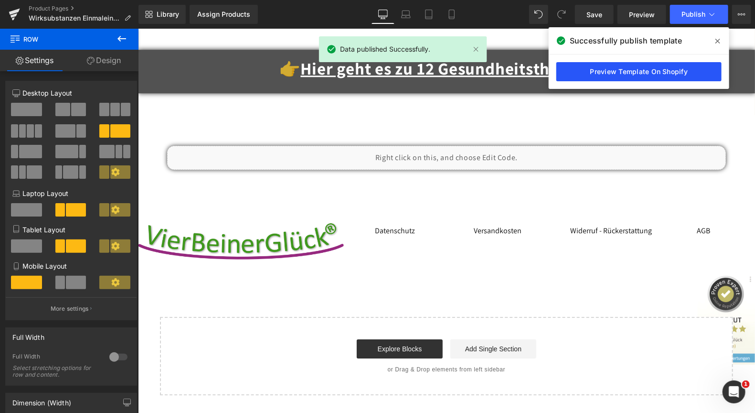
click at [627, 70] on link "Preview Template On Shopify" at bounding box center [638, 71] width 165 height 19
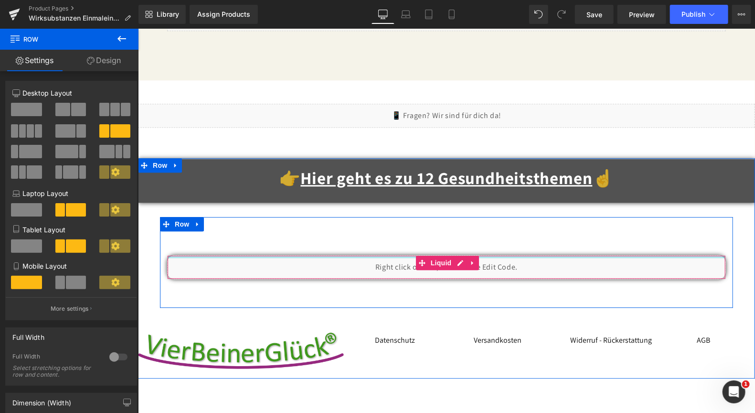
scroll to position [2912, 0]
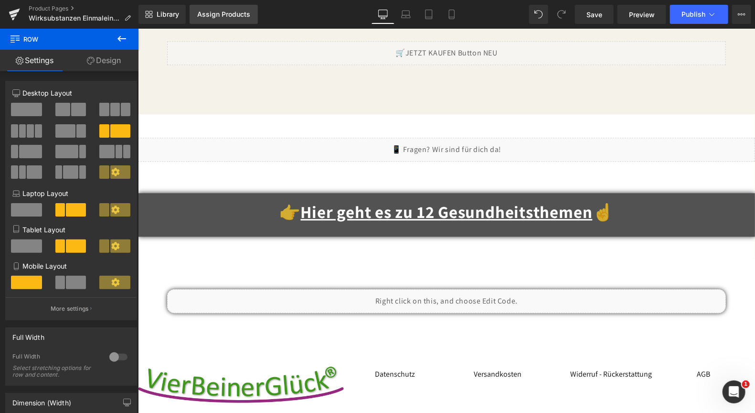
click at [225, 15] on div "Assign Products" at bounding box center [223, 15] width 53 height 8
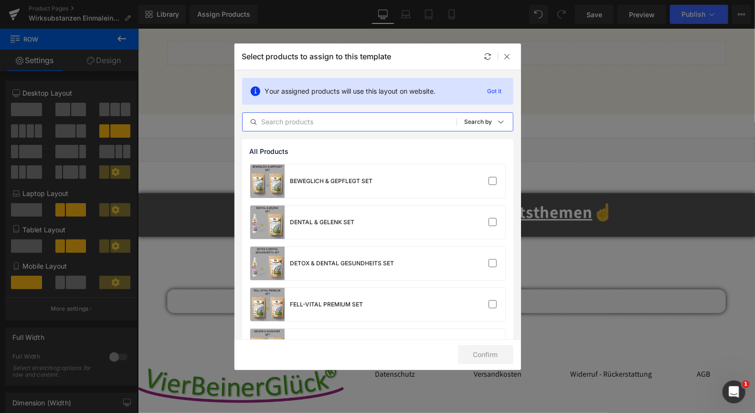
click at [280, 122] on input "text" at bounding box center [350, 121] width 214 height 11
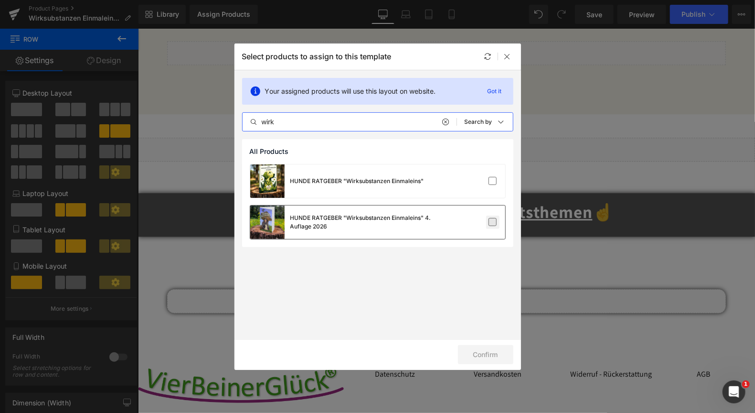
type input "wirk"
click at [494, 220] on label at bounding box center [493, 222] width 9 height 9
click at [493, 222] on input "checkbox" at bounding box center [493, 222] width 0 height 0
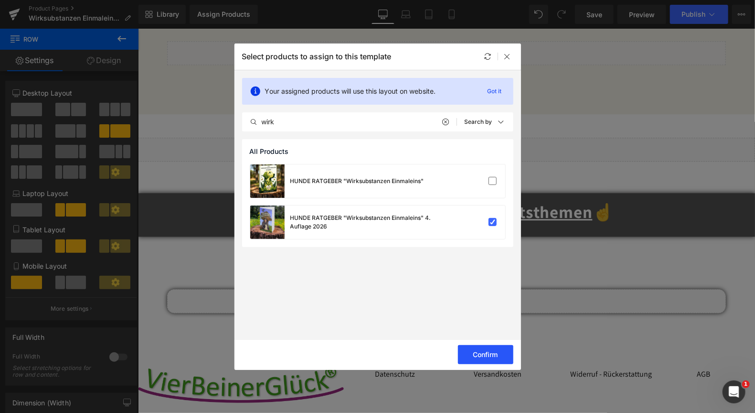
click at [481, 354] on button "Confirm" at bounding box center [485, 354] width 55 height 19
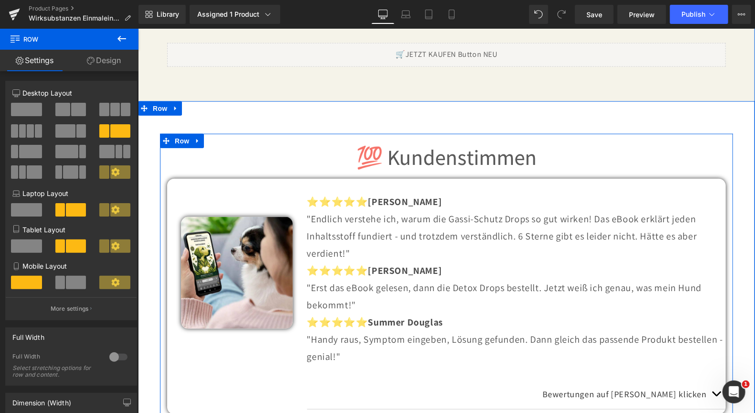
scroll to position [2196, 0]
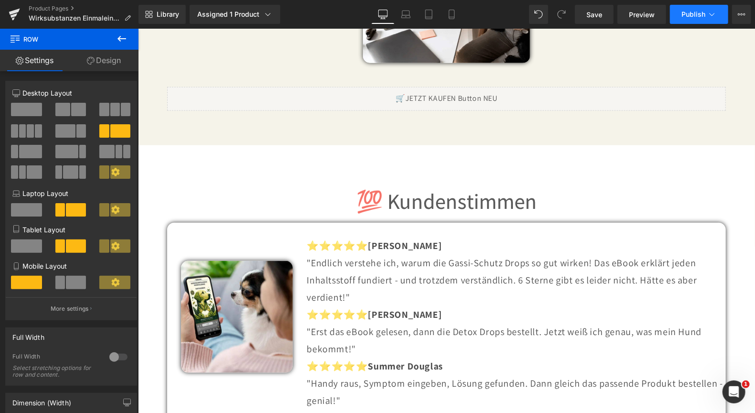
click at [691, 13] on span "Publish" at bounding box center [694, 15] width 24 height 8
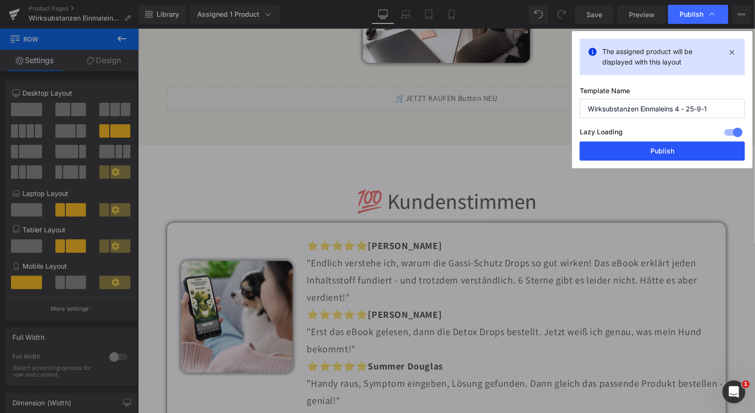
click at [650, 150] on button "Publish" at bounding box center [662, 150] width 165 height 19
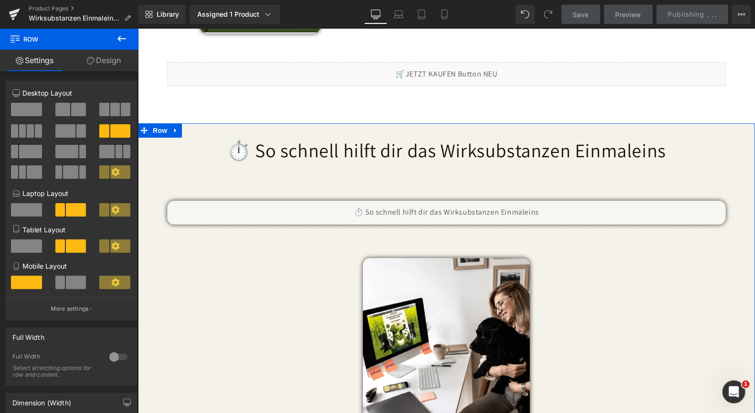
scroll to position [1814, 0]
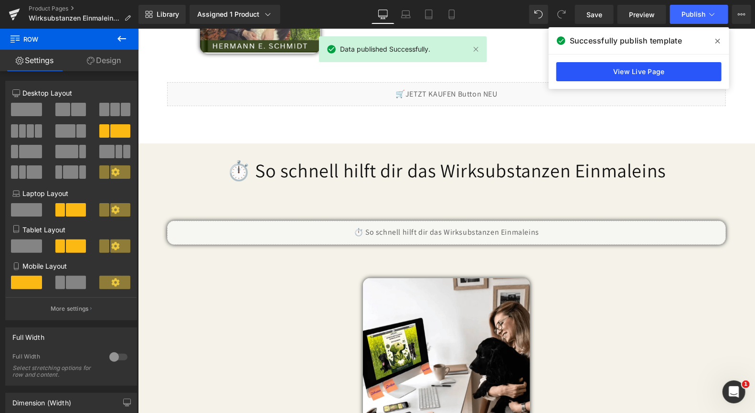
click at [605, 74] on link "View Live Page" at bounding box center [638, 71] width 165 height 19
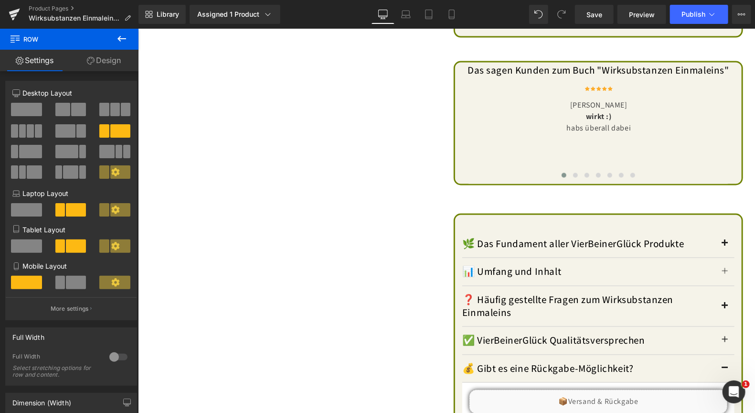
scroll to position [763, 0]
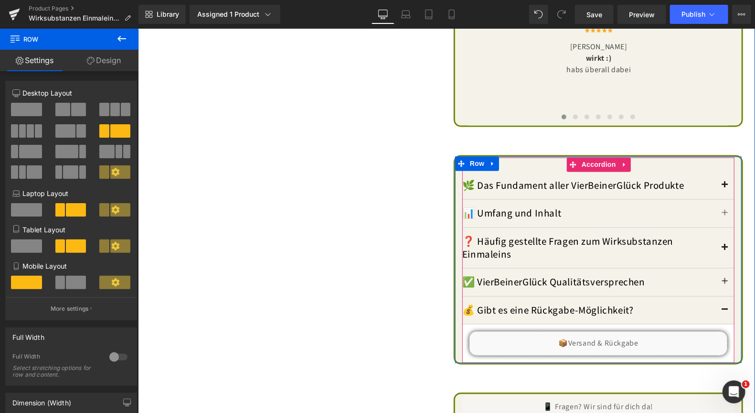
click at [725, 187] on span "button" at bounding box center [725, 187] width 0 height 0
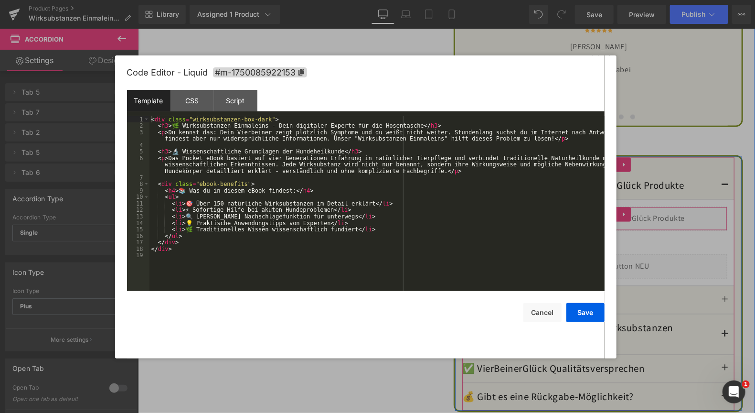
click at [607, 215] on div "Liquid" at bounding box center [598, 218] width 258 height 24
click at [292, 127] on div "< div class = "wirksubstanzen-box-dark" > < h3 > 🌿 Wirksubstanzen Einmaleins - …" at bounding box center [376, 210] width 455 height 188
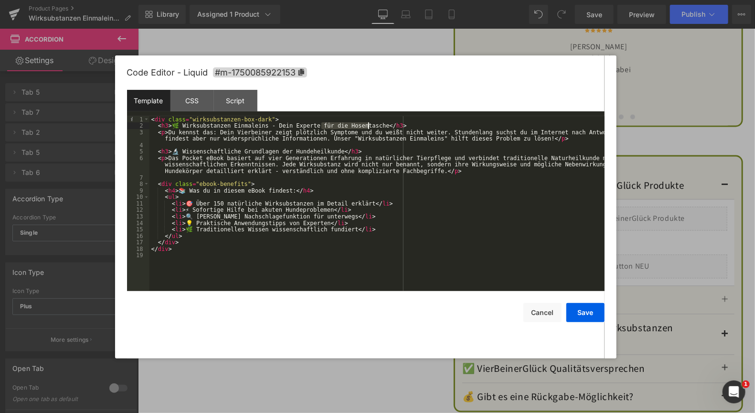
drag, startPoint x: 322, startPoint y: 125, endPoint x: 369, endPoint y: 126, distance: 46.3
click at [369, 126] on div "< div class = "wirksubstanzen-box-dark" > < h3 > 🌿 Wirksubstanzen Einmaleins - …" at bounding box center [376, 210] width 455 height 188
drag, startPoint x: 179, startPoint y: 160, endPoint x: 217, endPoint y: 156, distance: 38.9
click at [217, 156] on div "< div class = "wirksubstanzen-box-dark" > < h3 > 🌿 Wirksubstanzen Einmaleins - …" at bounding box center [376, 210] width 455 height 188
drag, startPoint x: 224, startPoint y: 207, endPoint x: 217, endPoint y: 207, distance: 7.2
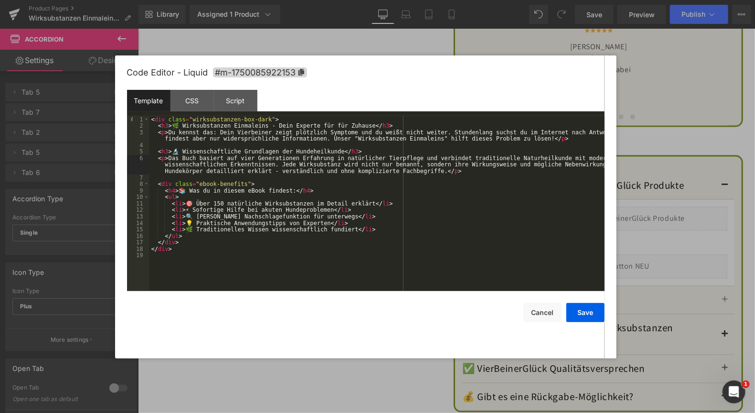
click at [224, 207] on div "< div class = "wirksubstanzen-box-dark" > < h3 > 🌿 Wirksubstanzen Einmaleins - …" at bounding box center [376, 210] width 455 height 188
click at [210, 206] on div "< div class = "wirksubstanzen-box-dark" > < h3 > 🌿 Wirksubstanzen Einmaleins - …" at bounding box center [376, 210] width 455 height 188
click at [216, 203] on div "< div class = "wirksubstanzen-box-dark" > < h3 > 🌿 Wirksubstanzen Einmaleins - …" at bounding box center [376, 210] width 455 height 188
click at [584, 312] on button "Save" at bounding box center [585, 312] width 38 height 19
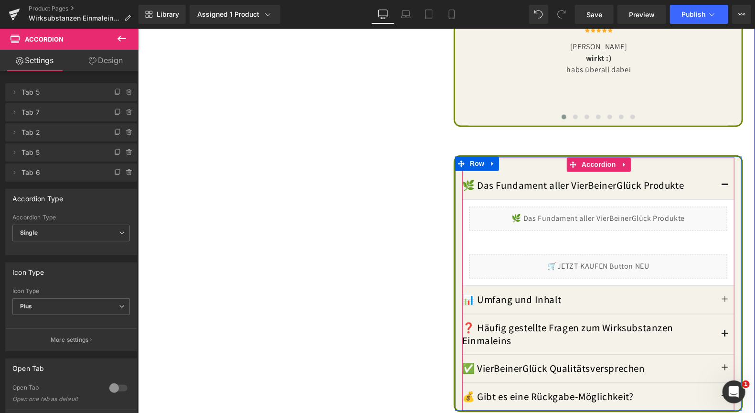
click at [720, 294] on button "button" at bounding box center [724, 299] width 19 height 27
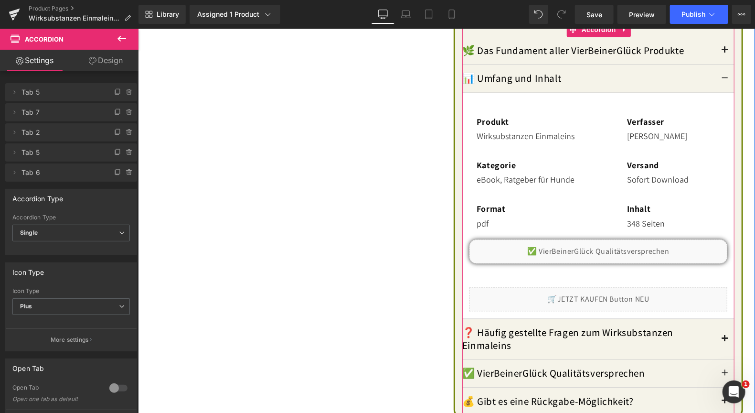
scroll to position [906, 0]
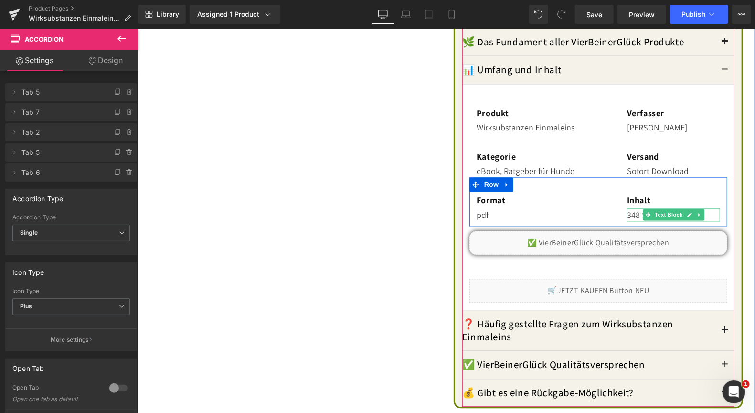
click at [630, 209] on p "348 Seiten" at bounding box center [673, 214] width 93 height 13
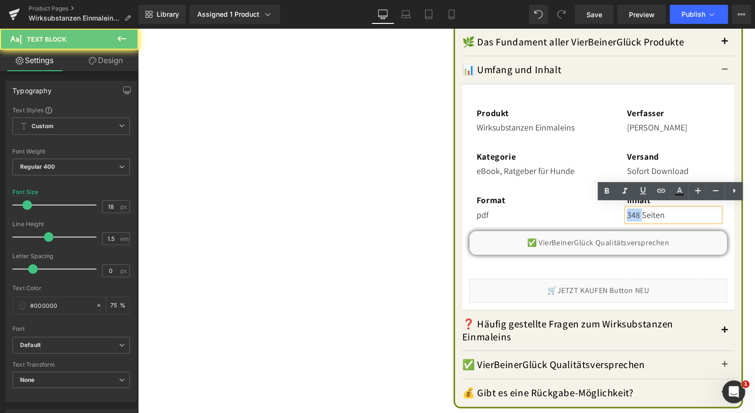
click at [630, 209] on p "348 Seiten" at bounding box center [673, 214] width 93 height 13
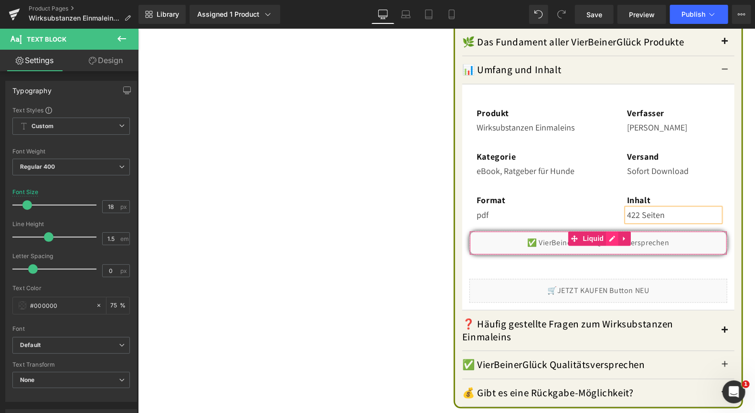
click at [610, 234] on div "Liquid" at bounding box center [598, 243] width 258 height 24
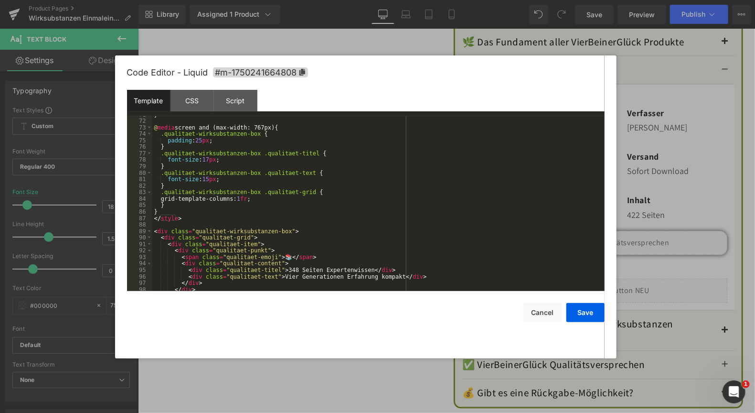
scroll to position [487, 0]
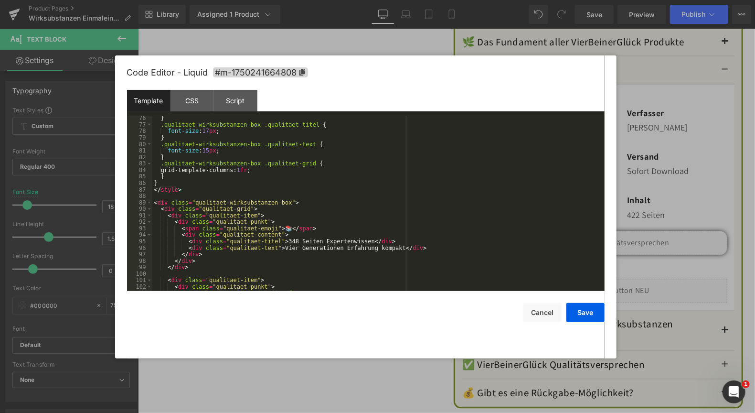
click at [281, 241] on div "} .qualitaet-wirksubstanzen-box .qualitaet-titel { font-size : 17 px ; } .quali…" at bounding box center [376, 209] width 448 height 188
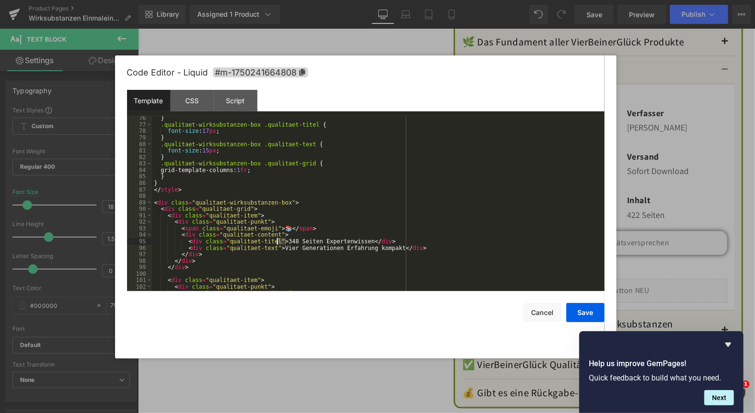
click at [281, 241] on div "} .qualitaet-wirksubstanzen-box .qualitaet-titel { font-size : 17 px ; } .quali…" at bounding box center [376, 209] width 448 height 188
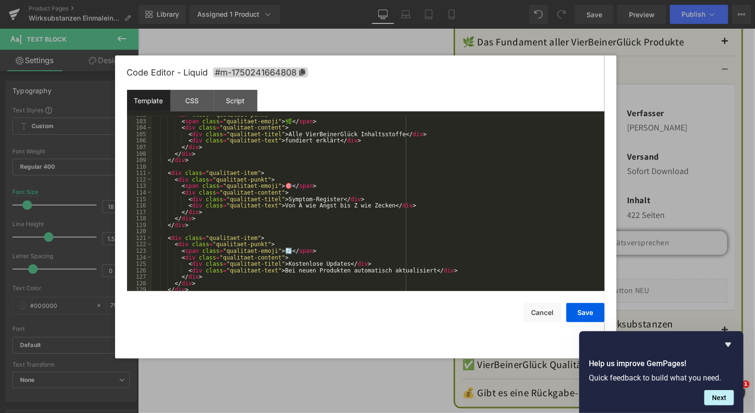
scroll to position [687, 0]
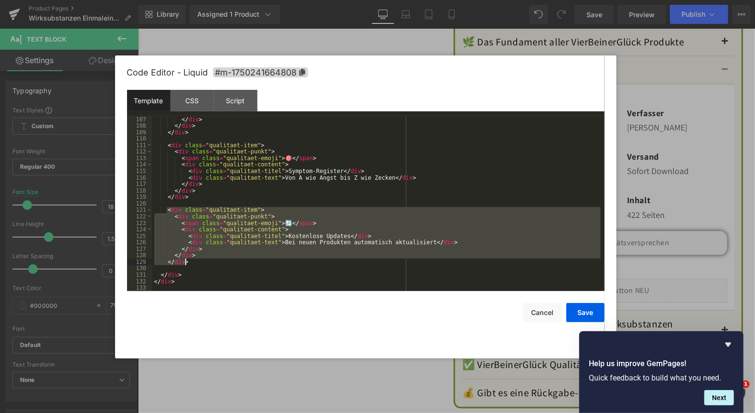
drag, startPoint x: 168, startPoint y: 209, endPoint x: 205, endPoint y: 261, distance: 63.3
click at [205, 261] on div "</ div > </ div > </ div > < div class = "qualitaet-item" > < div class = "qual…" at bounding box center [376, 210] width 448 height 188
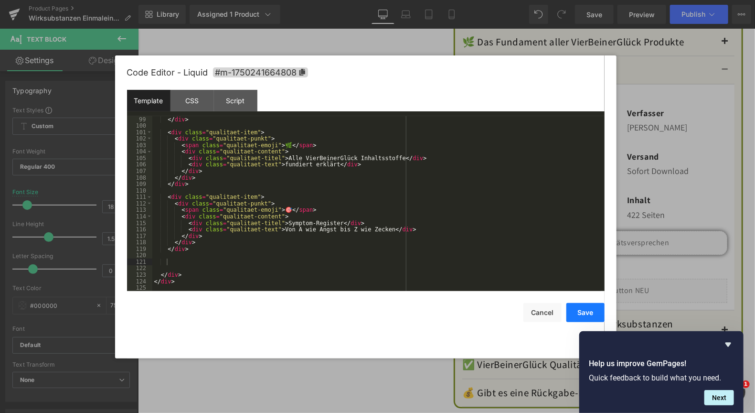
click at [579, 309] on button "Save" at bounding box center [585, 312] width 38 height 19
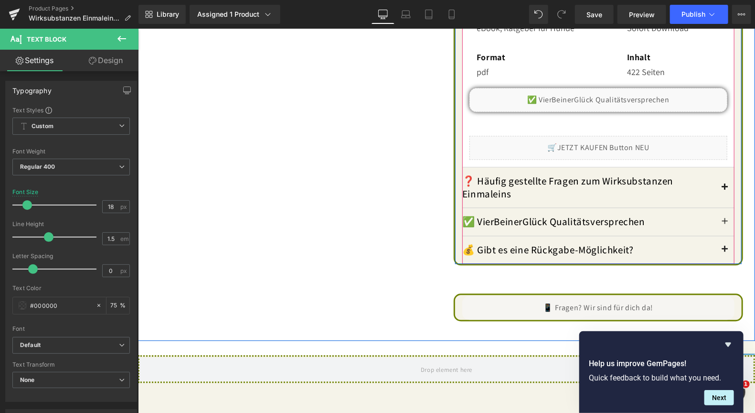
click at [725, 189] on span "button" at bounding box center [725, 189] width 0 height 0
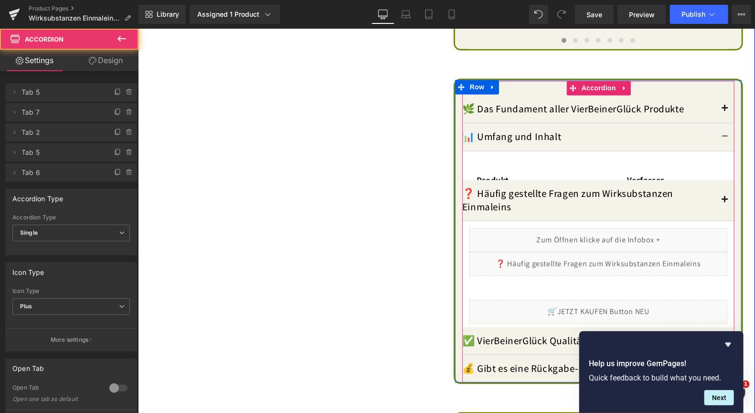
scroll to position [824, 0]
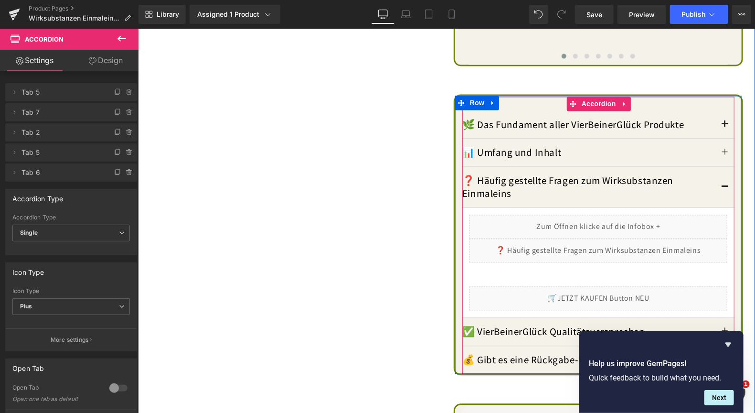
click at [607, 241] on div "Liquid" at bounding box center [598, 250] width 258 height 24
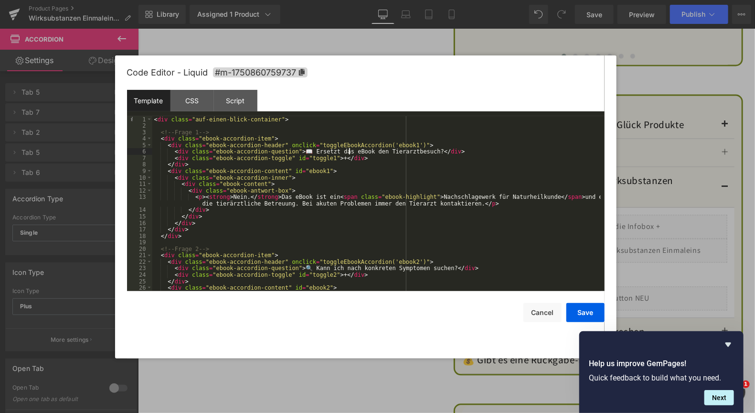
click at [349, 152] on div "< div class = "auf-einen-blick-container" > <!-- Frage 1 --> < div class = "ebo…" at bounding box center [376, 210] width 448 height 188
click at [298, 195] on div "< div class = "auf-einen-blick-container" > <!-- Frage 1 --> < div class = "ebo…" at bounding box center [376, 210] width 448 height 188
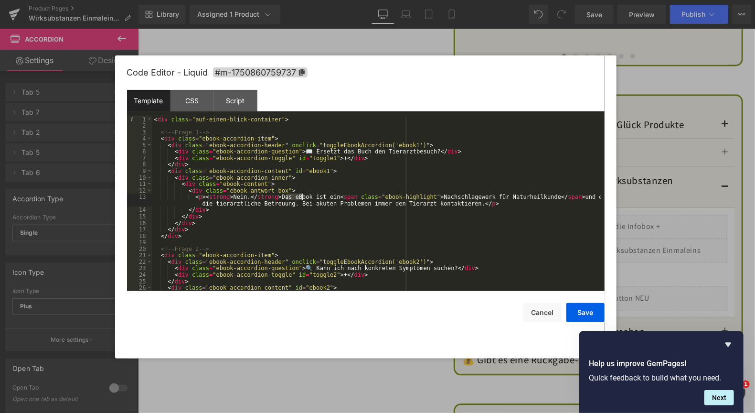
click at [298, 195] on div "< div class = "auf-einen-blick-container" > <!-- Frage 1 --> < div class = "ebo…" at bounding box center [376, 210] width 448 height 188
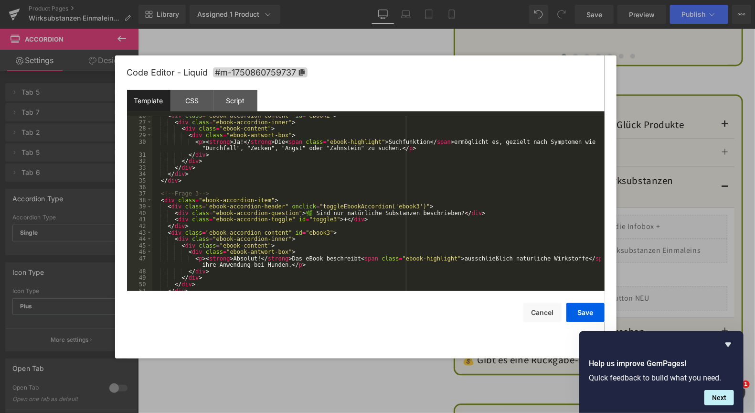
scroll to position [172, 0]
click at [301, 259] on div "< div class = "ebook-accordion-content" id = "ebook2" > < div class = "ebook-ac…" at bounding box center [376, 206] width 448 height 188
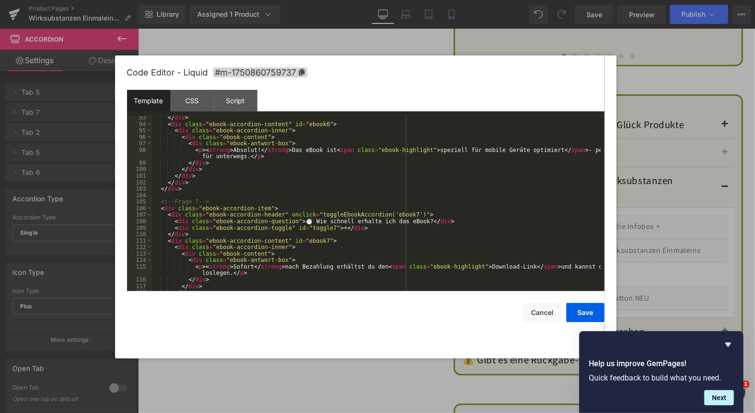
scroll to position [659, 0]
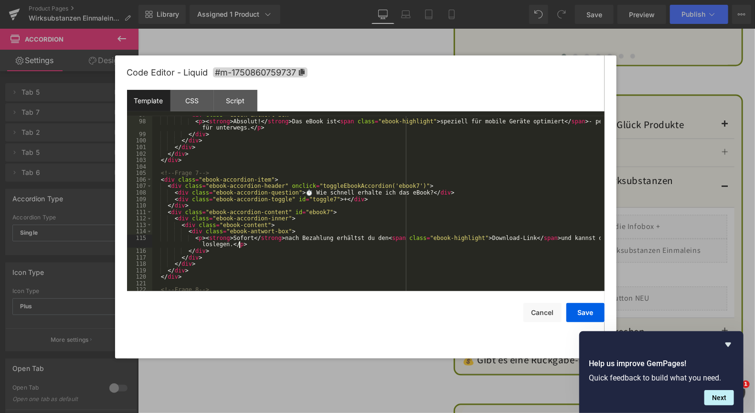
click at [255, 246] on div "< div class = "ebook-antwort-box" > < p > < strong > Absolut! </ strong > Das e…" at bounding box center [376, 205] width 448 height 188
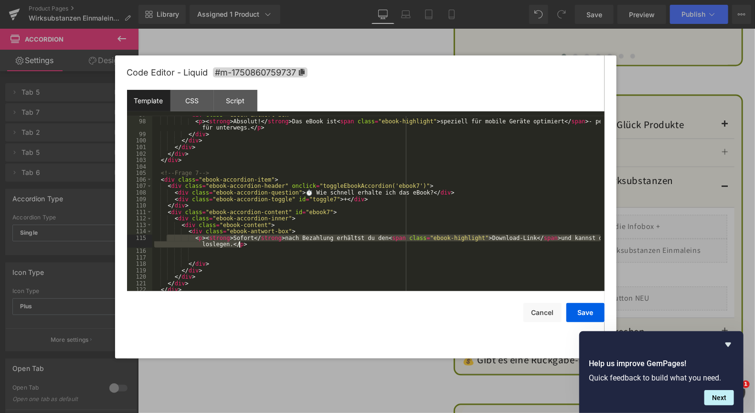
drag, startPoint x: 168, startPoint y: 238, endPoint x: 241, endPoint y: 245, distance: 73.0
click at [241, 245] on div "< div class = "ebook-antwort-box" > < p > < strong > Absolut! </ strong > Das e…" at bounding box center [376, 205] width 448 height 188
click at [186, 255] on div "< div class = "ebook-antwort-box" > < p > < strong > Absolut! </ strong > Das e…" at bounding box center [376, 205] width 448 height 188
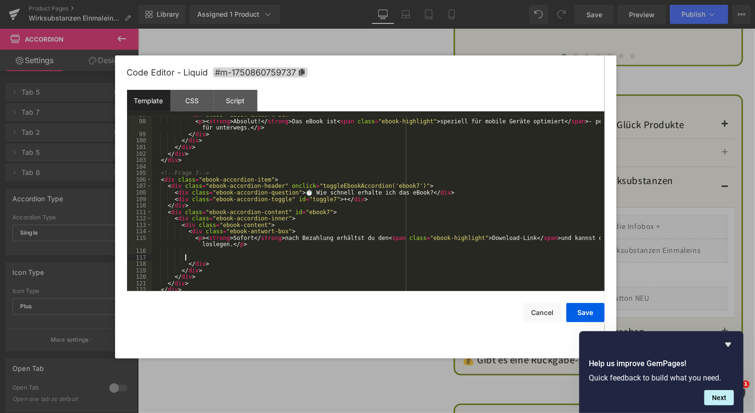
click at [192, 249] on div "< div class = "ebook-antwort-box" > < p > < strong > Absolut! </ strong > Das e…" at bounding box center [376, 205] width 448 height 188
click at [216, 254] on div "< div class = "ebook-antwort-box" > < p > < strong > Absolut! </ strong > Das e…" at bounding box center [376, 205] width 448 height 188
click at [235, 252] on div "< div class = "ebook-antwort-box" > < p > < strong > Absolut! </ strong > Das e…" at bounding box center [376, 205] width 448 height 188
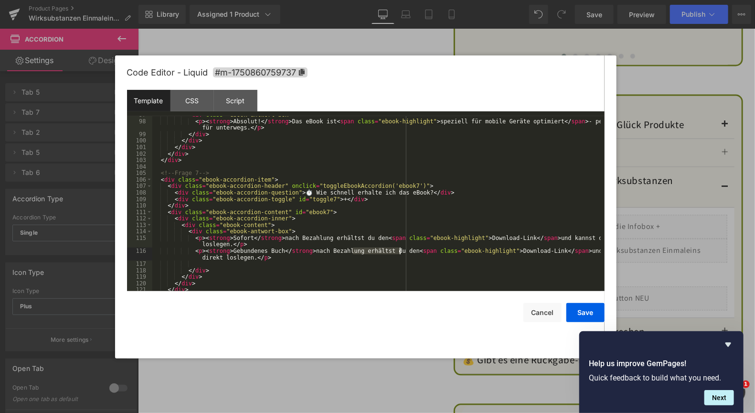
drag, startPoint x: 351, startPoint y: 253, endPoint x: 400, endPoint y: 254, distance: 48.7
click at [400, 254] on div "< div class = "ebook-antwort-box" > < p > < strong > Absolut! </ strong > Das e…" at bounding box center [376, 205] width 448 height 188
drag, startPoint x: 516, startPoint y: 252, endPoint x: 385, endPoint y: 255, distance: 130.4
click at [385, 255] on div "< div class = "ebook-antwort-box" > < p > < strong > Absolut! </ strong > Das e…" at bounding box center [376, 205] width 448 height 188
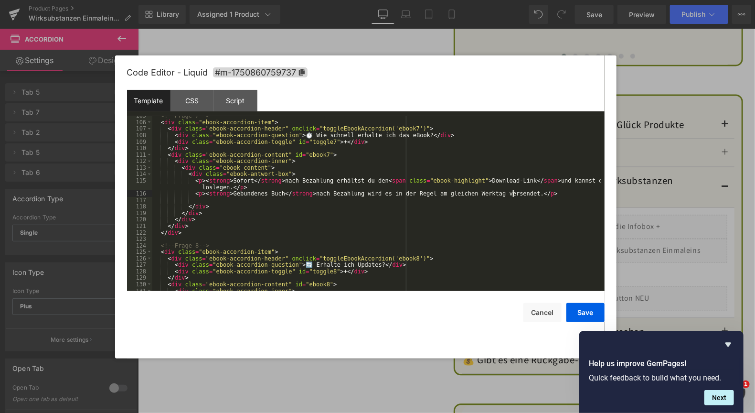
scroll to position [774, 0]
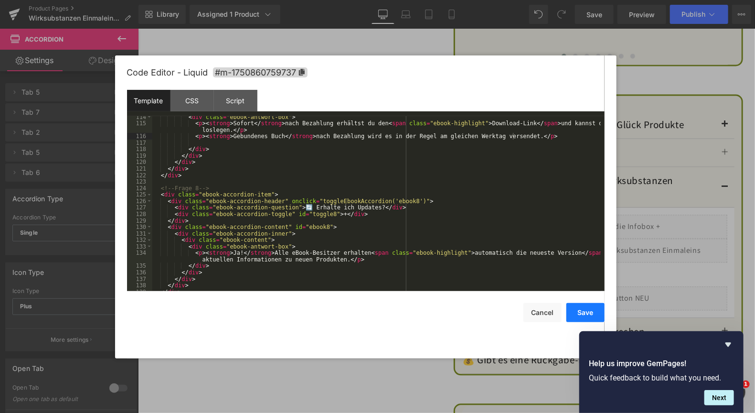
click at [586, 310] on button "Save" at bounding box center [585, 312] width 38 height 19
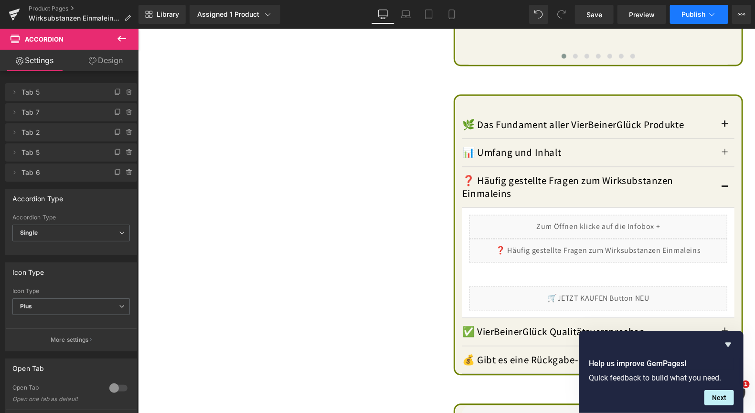
click at [688, 12] on span "Publish" at bounding box center [694, 15] width 24 height 8
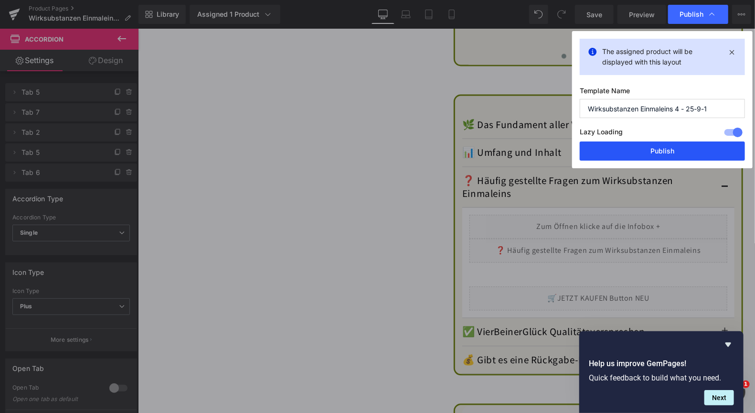
drag, startPoint x: 665, startPoint y: 146, endPoint x: 616, endPoint y: 140, distance: 49.5
click at [665, 146] on button "Publish" at bounding box center [662, 150] width 165 height 19
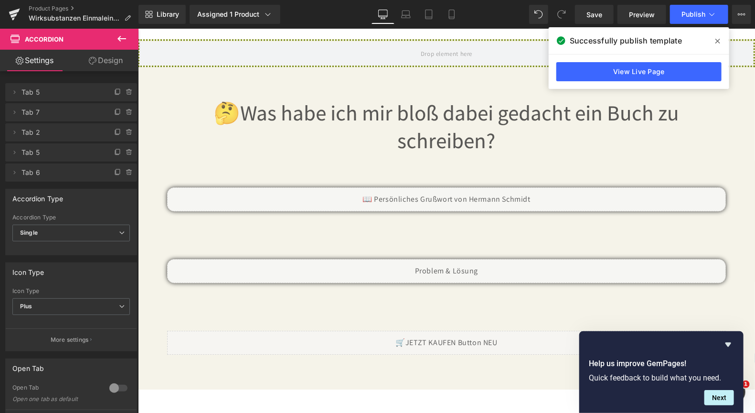
scroll to position [1349, 0]
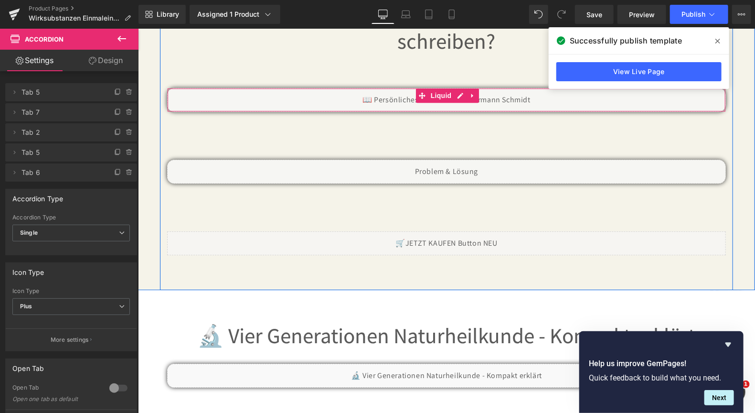
click at [457, 88] on div "Liquid" at bounding box center [446, 99] width 559 height 24
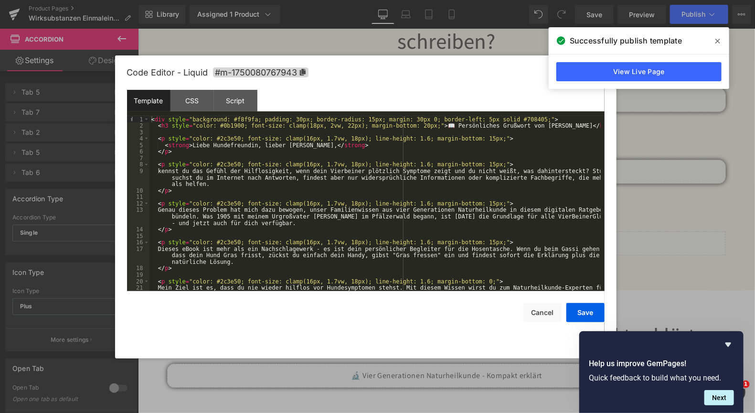
click at [196, 248] on div "< div style = "background: #f8f9fa; padding: 30px; border-radius: 15px; margin:…" at bounding box center [374, 213] width 451 height 194
click at [586, 309] on button "Save" at bounding box center [585, 312] width 38 height 19
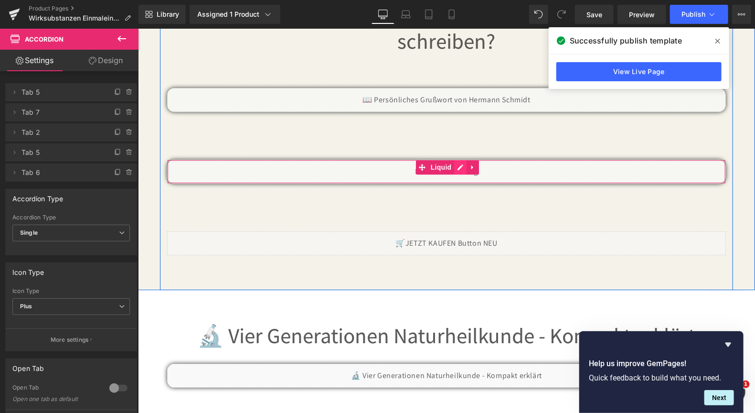
click at [458, 162] on div "Liquid" at bounding box center [446, 171] width 559 height 24
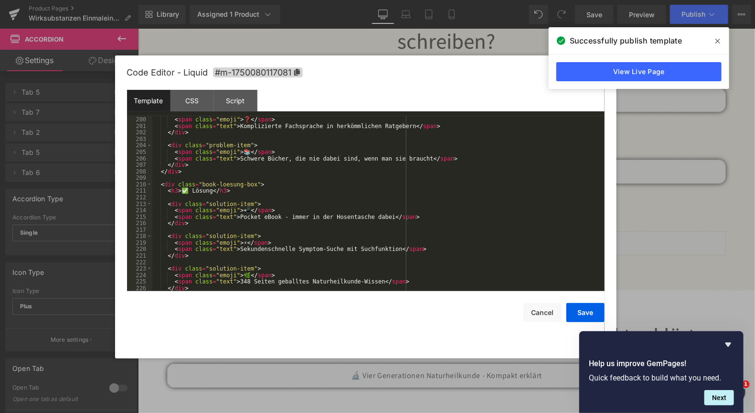
scroll to position [1289, 0]
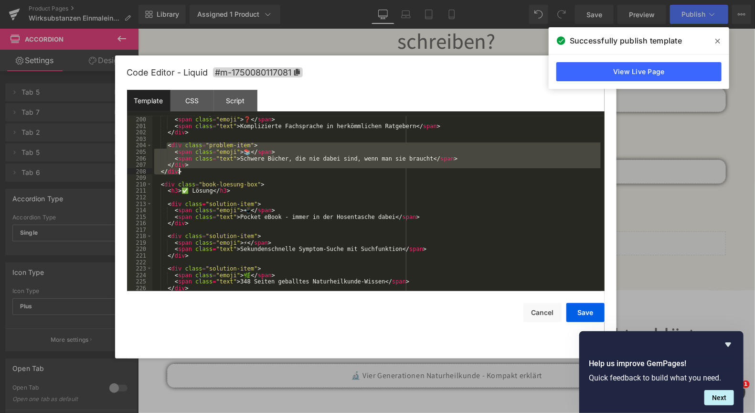
drag, startPoint x: 166, startPoint y: 146, endPoint x: 189, endPoint y: 171, distance: 34.5
click at [189, 171] on div "< div class = "problem-item" > < span class = "emoji" > ❓ </ span > < span clas…" at bounding box center [376, 204] width 448 height 188
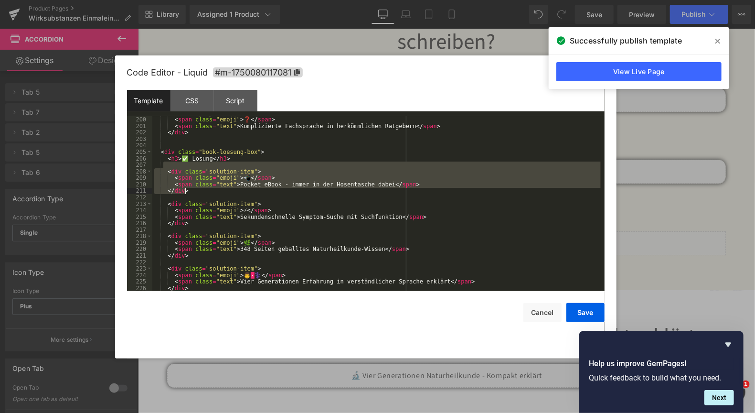
drag, startPoint x: 164, startPoint y: 168, endPoint x: 196, endPoint y: 188, distance: 37.8
click at [196, 188] on div "< div class = "problem-item" > < span class = "emoji" > ❓ </ span > < span clas…" at bounding box center [376, 204] width 448 height 188
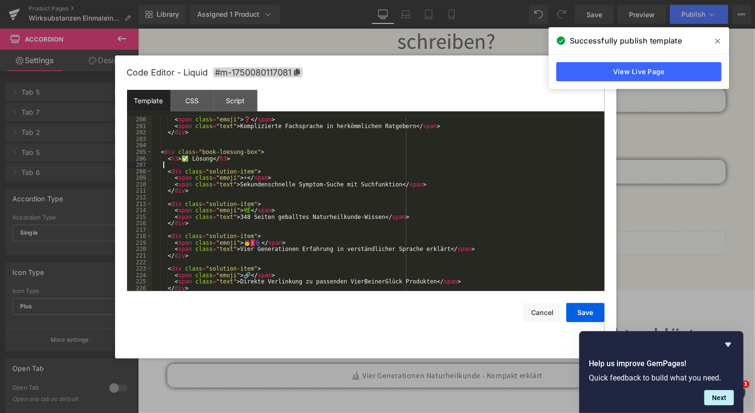
click at [235, 219] on div "< div class = "problem-item" > < span class = "emoji" > ❓ </ span > < span clas…" at bounding box center [376, 204] width 448 height 188
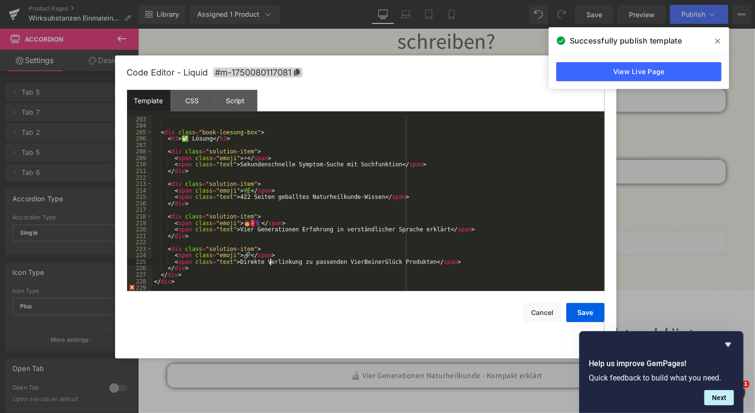
click at [270, 262] on div "< div class = "book-loesung-box" > < h3 > ✅ Lösung </ h3 > < div class = "solut…" at bounding box center [376, 210] width 448 height 188
click at [573, 309] on button "Save" at bounding box center [585, 312] width 38 height 19
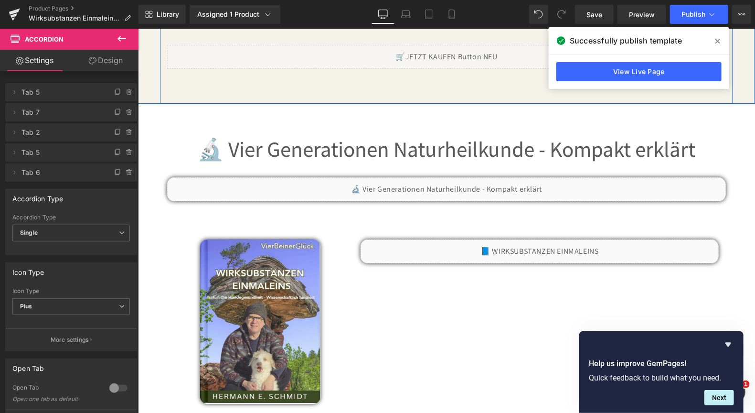
scroll to position [1540, 0]
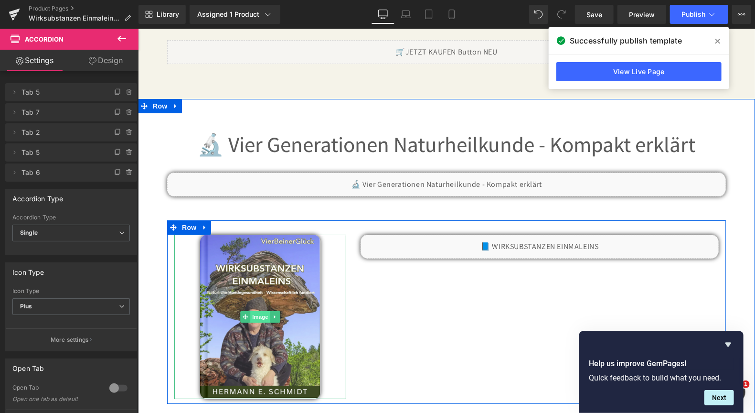
click at [250, 310] on span "Image" at bounding box center [260, 315] width 20 height 11
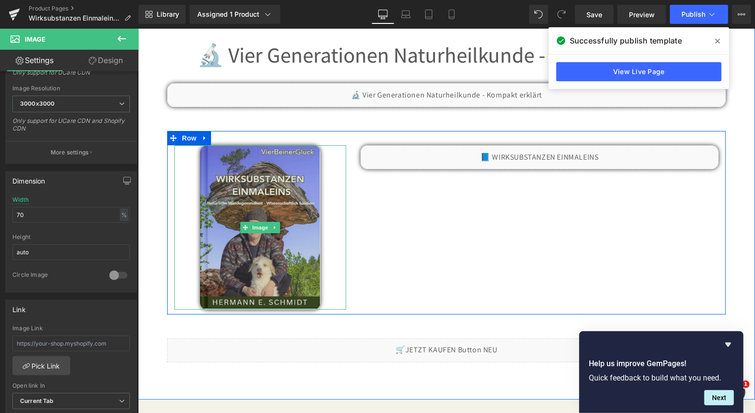
scroll to position [1636, 0]
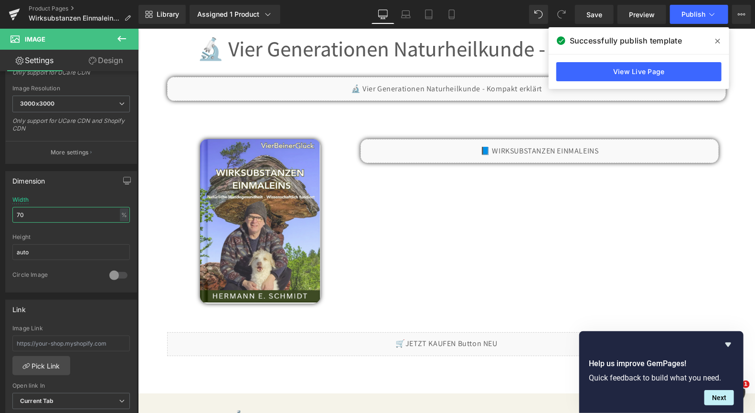
drag, startPoint x: 38, startPoint y: 214, endPoint x: -38, endPoint y: 214, distance: 76.4
click at [0, 214] on html "Image You are previewing how the will restyle your page. You can not edit Eleme…" at bounding box center [377, 206] width 755 height 413
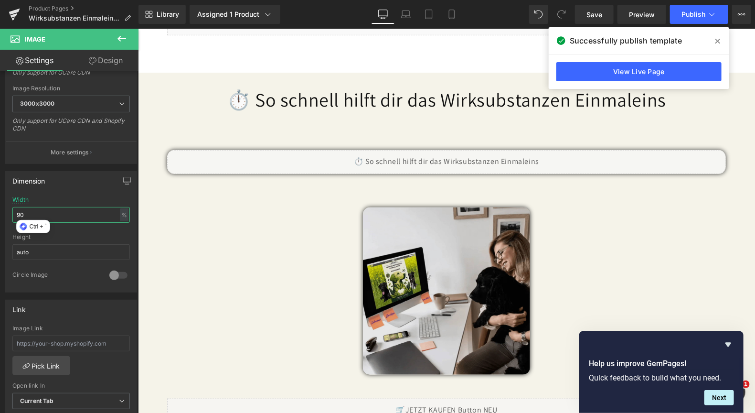
scroll to position [2018, 0]
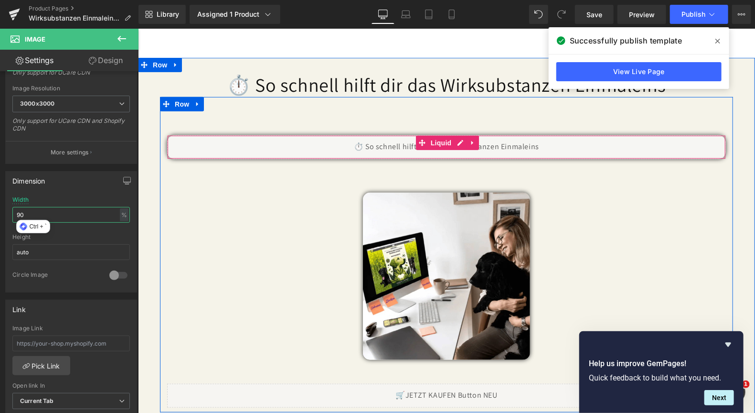
click at [457, 138] on div "Liquid" at bounding box center [446, 147] width 559 height 24
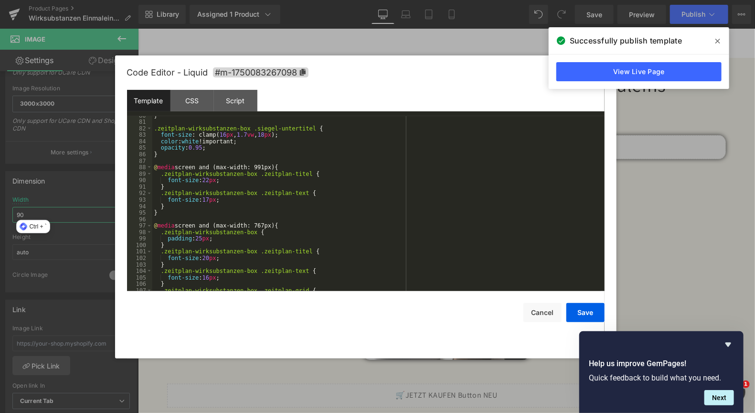
scroll to position [659, 0]
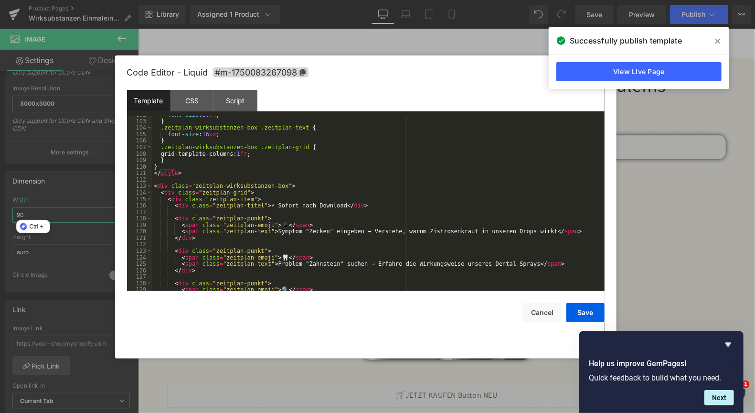
type input "90"
drag, startPoint x: 293, startPoint y: 208, endPoint x: 335, endPoint y: 205, distance: 42.6
click at [335, 205] on div "font-size : 20 px ; } .zeitplan-wirksubstanzen-box .zeitplan-text { font-size :…" at bounding box center [376, 205] width 448 height 188
click at [293, 207] on div "font-size : 20 px ; } .zeitplan-wirksubstanzen-box .zeitplan-text { font-size :…" at bounding box center [376, 203] width 448 height 175
drag, startPoint x: 507, startPoint y: 231, endPoint x: 552, endPoint y: 229, distance: 45.0
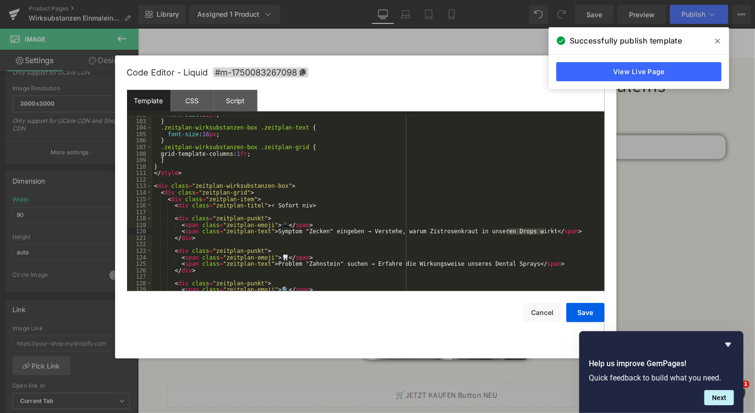
click at [552, 229] on div "font-size : 20 px ; } .zeitplan-wirksubstanzen-box .zeitplan-text { font-size :…" at bounding box center [376, 205] width 448 height 188
click at [299, 206] on div "font-size : 20 px ; } .zeitplan-wirksubstanzen-box .zeitplan-text { font-size :…" at bounding box center [376, 205] width 448 height 188
click at [338, 208] on div "font-size : 20 px ; } .zeitplan-wirksubstanzen-box .zeitplan-text { font-size :…" at bounding box center [376, 205] width 448 height 188
click at [311, 206] on div "font-size : 20 px ; } .zeitplan-wirksubstanzen-box .zeitplan-text { font-size :…" at bounding box center [376, 205] width 448 height 188
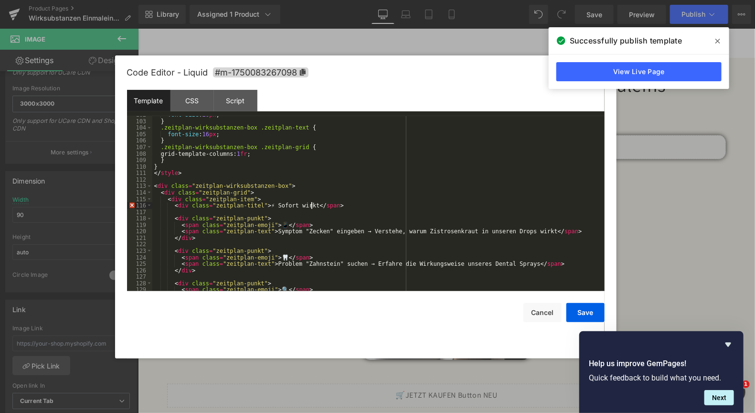
click at [298, 208] on div "font-size : 20 px ; } .zeitplan-wirksubstanzen-box .zeitplan-text { font-size :…" at bounding box center [376, 205] width 448 height 188
drag, startPoint x: 306, startPoint y: 206, endPoint x: 318, endPoint y: 215, distance: 15.0
click at [307, 206] on div "font-size : 20 px ; } .zeitplan-wirksubstanzen-box .zeitplan-text { font-size :…" at bounding box center [376, 205] width 448 height 188
click at [300, 205] on div "font-size : 20 px ; } .zeitplan-wirksubstanzen-box .zeitplan-text { font-size :…" at bounding box center [376, 205] width 448 height 188
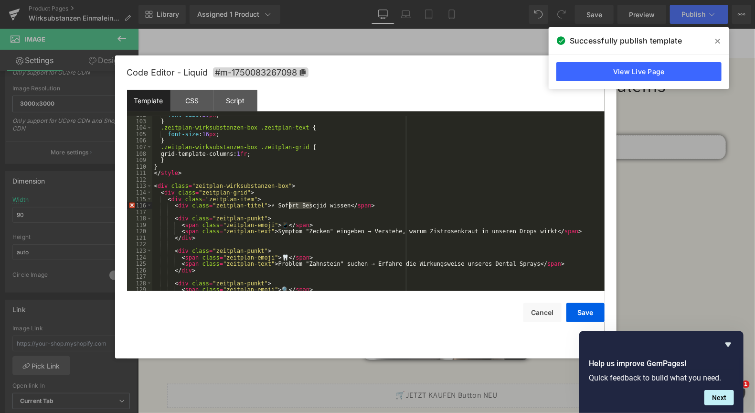
click at [300, 205] on div "font-size : 20 px ; } .zeitplan-wirksubstanzen-box .zeitplan-text { font-size :…" at bounding box center [376, 205] width 448 height 188
click at [371, 249] on div "font-size : 20 px ; } .zeitplan-wirksubstanzen-box .zeitplan-text { font-size :…" at bounding box center [376, 205] width 448 height 188
click at [583, 306] on button "Save" at bounding box center [585, 312] width 38 height 19
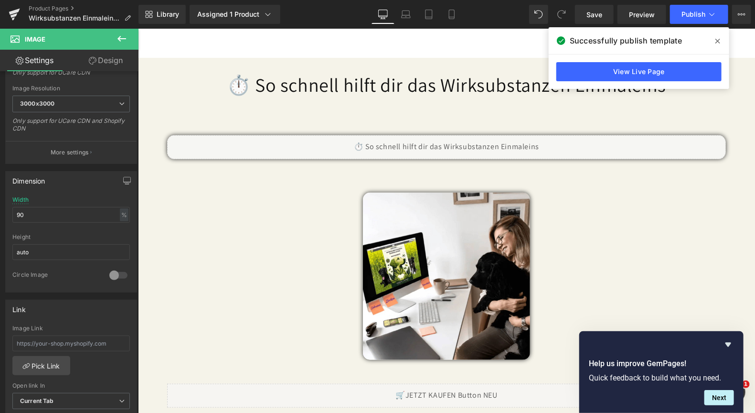
click at [722, 340] on div at bounding box center [661, 344] width 145 height 11
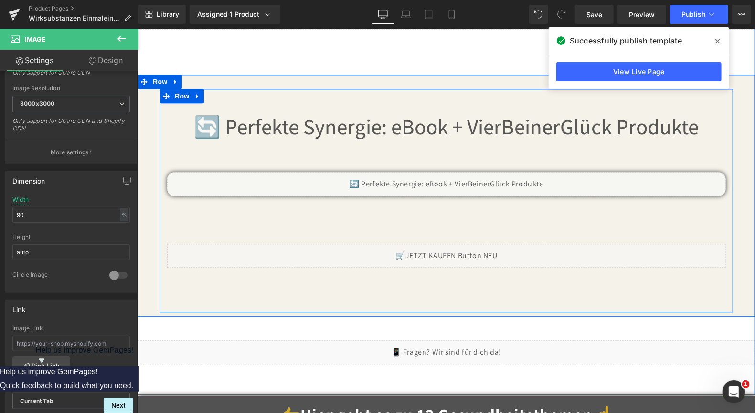
scroll to position [2830, 0]
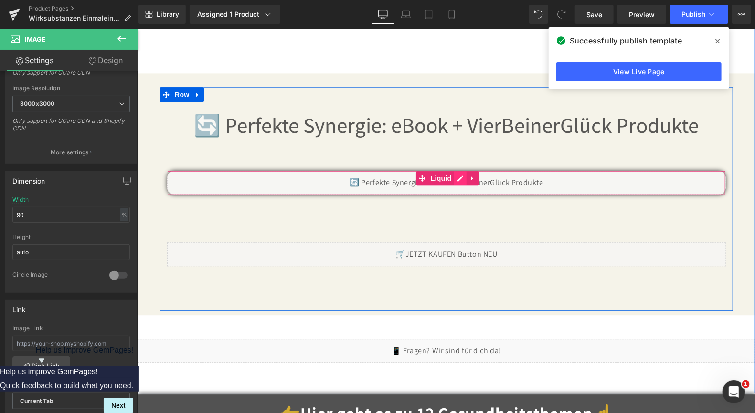
click at [458, 172] on div "Liquid" at bounding box center [446, 182] width 559 height 24
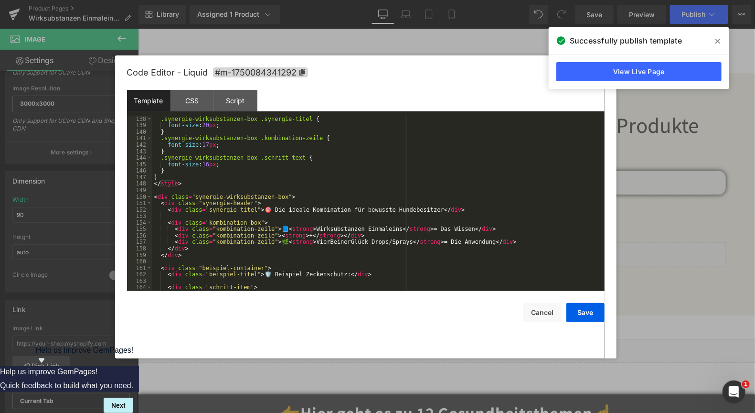
scroll to position [946, 0]
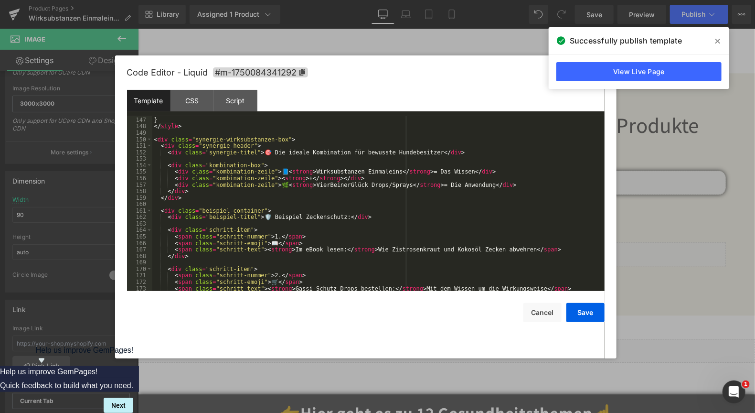
click at [299, 250] on div "} } </ style > < div class = "synergie-wirksubstanzen-box" > < div class = "syn…" at bounding box center [376, 204] width 448 height 188
click at [583, 310] on button "Save" at bounding box center [585, 312] width 38 height 19
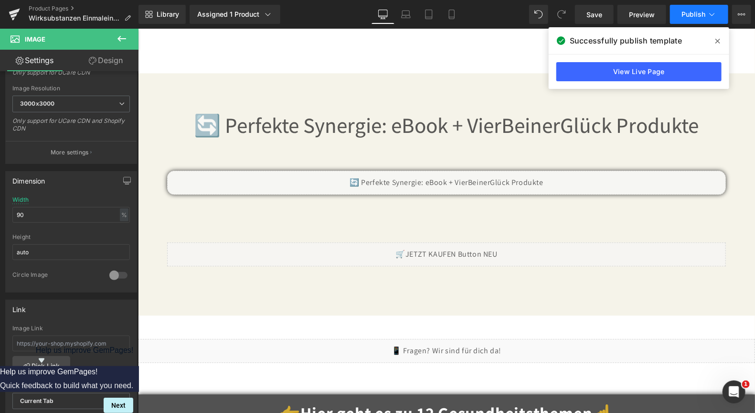
click at [686, 14] on span "Publish" at bounding box center [694, 15] width 24 height 8
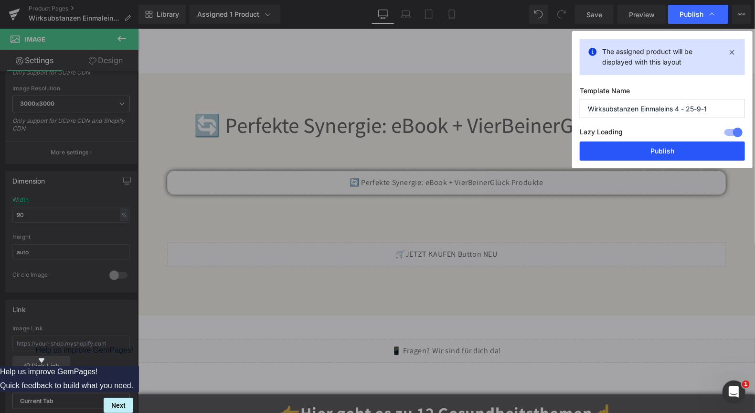
drag, startPoint x: 655, startPoint y: 152, endPoint x: 523, endPoint y: 133, distance: 132.7
click at [655, 152] on button "Publish" at bounding box center [662, 150] width 165 height 19
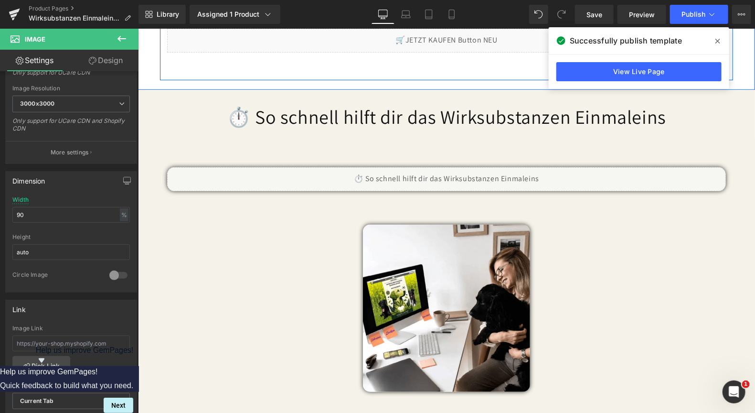
scroll to position [2018, 0]
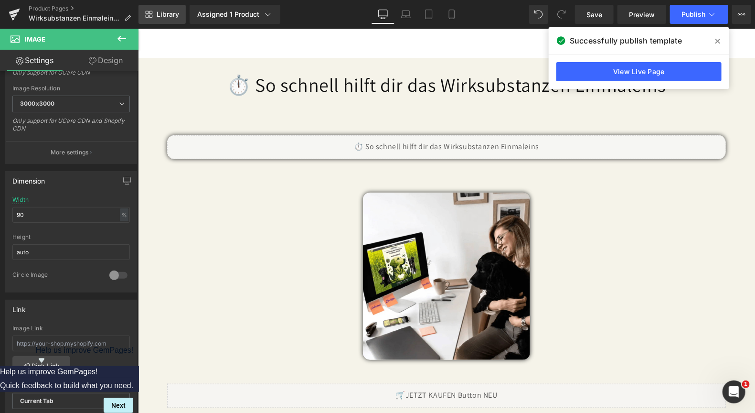
click at [168, 13] on span "Library" at bounding box center [168, 14] width 22 height 9
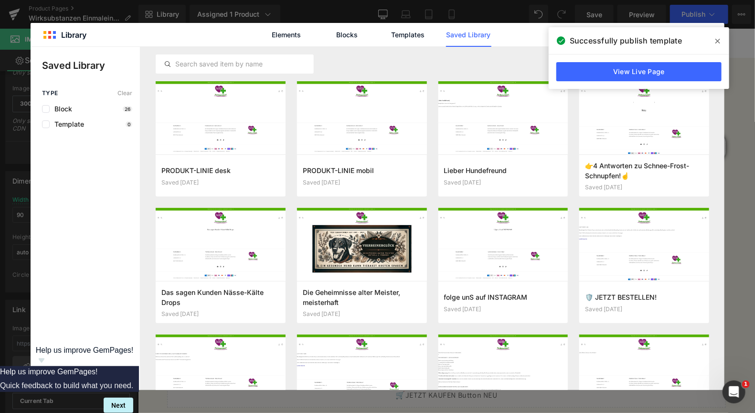
click at [716, 41] on icon at bounding box center [717, 41] width 5 height 8
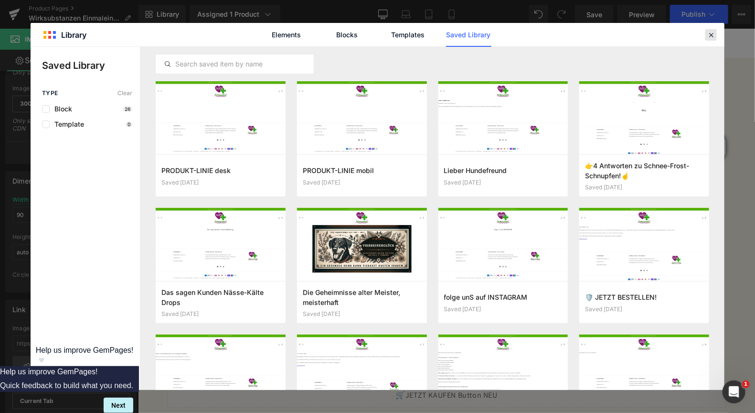
click at [711, 37] on icon at bounding box center [711, 35] width 9 height 9
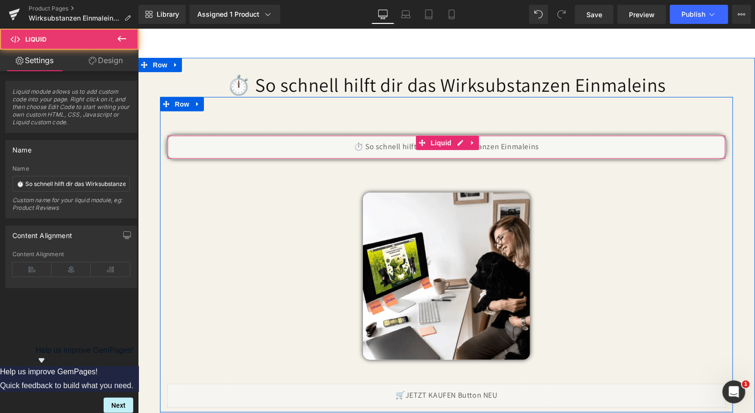
click at [339, 139] on div "Liquid" at bounding box center [446, 147] width 559 height 24
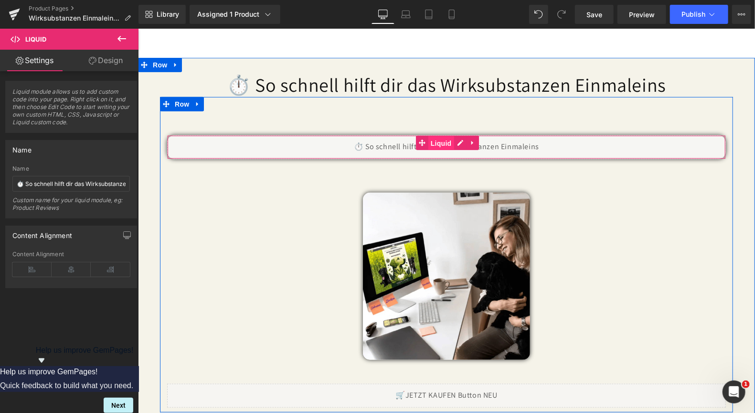
click at [434, 136] on span "Liquid" at bounding box center [441, 143] width 26 height 14
click at [444, 142] on div "Liquid" at bounding box center [446, 147] width 559 height 24
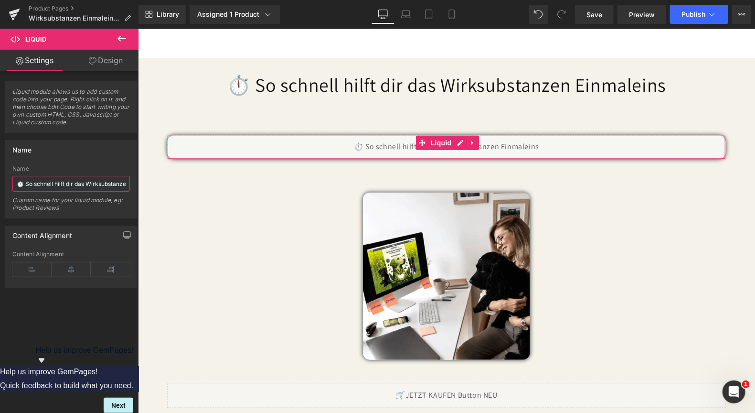
click at [60, 188] on input "⏱️ So schnell hilft dir das Wirksubstanzen Einmaleins" at bounding box center [70, 184] width 117 height 16
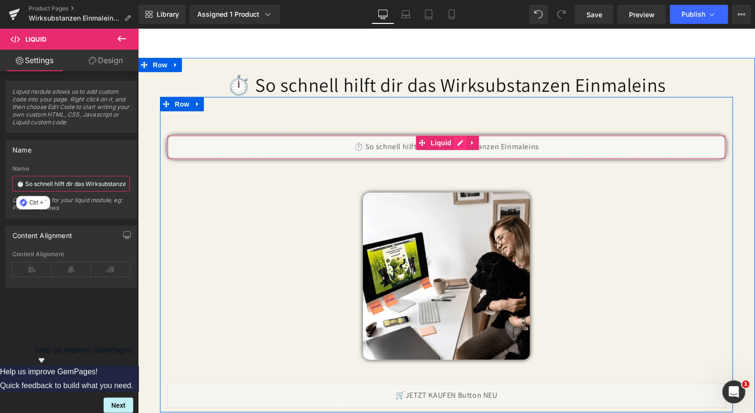
click at [457, 140] on div "Liquid" at bounding box center [446, 147] width 559 height 24
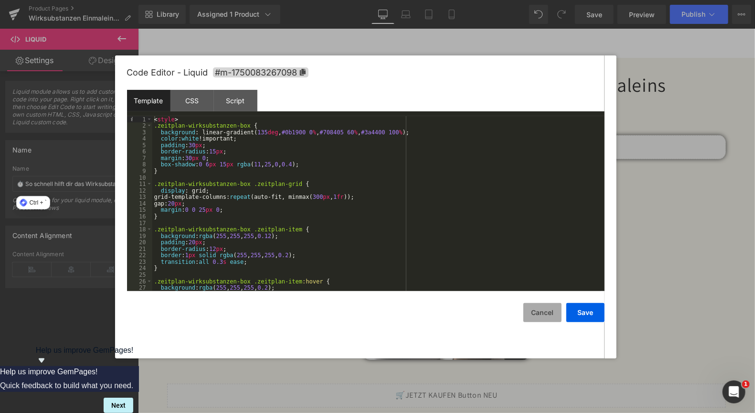
click at [542, 320] on button "Cancel" at bounding box center [542, 312] width 38 height 19
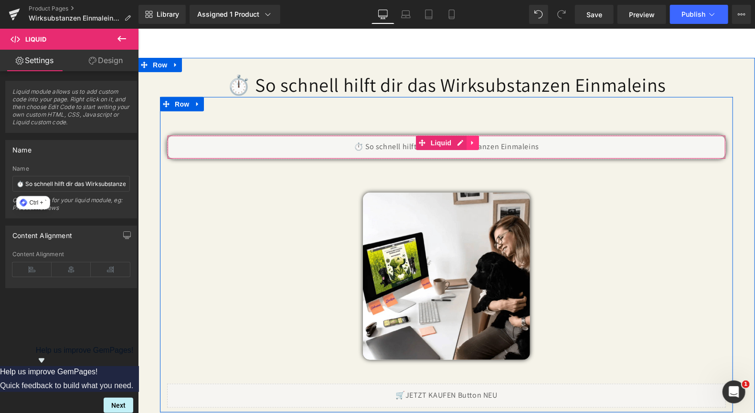
click at [469, 139] on icon at bounding box center [472, 142] width 7 height 7
click at [450, 139] on icon at bounding box center [453, 142] width 7 height 7
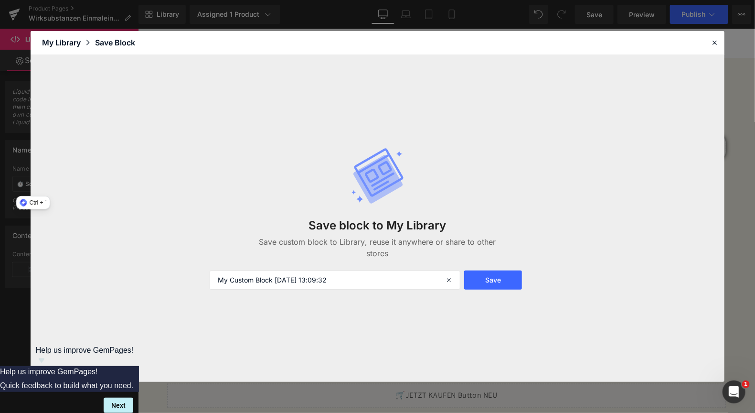
drag, startPoint x: 368, startPoint y: 284, endPoint x: -25, endPoint y: 283, distance: 392.6
click at [0, 283] on html "Liquid You are previewing how the will restyle your page. You can not edit Elem…" at bounding box center [377, 206] width 755 height 413
type input "⏱️ So schnell hilft dir das Wirksubstanzen Einmaleins"
click at [487, 281] on button "Save" at bounding box center [493, 279] width 58 height 19
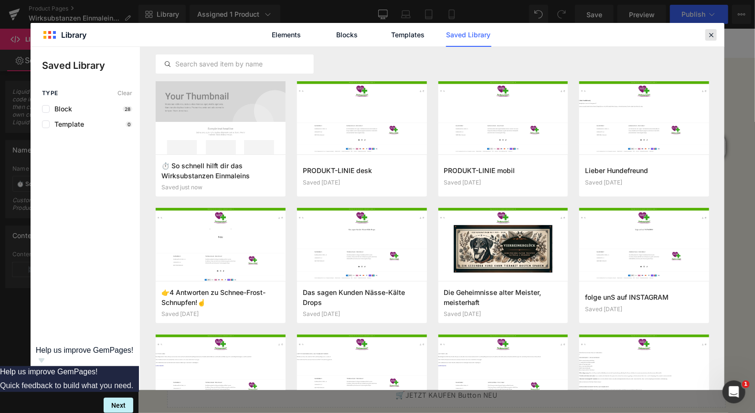
click at [714, 31] on icon at bounding box center [711, 35] width 9 height 9
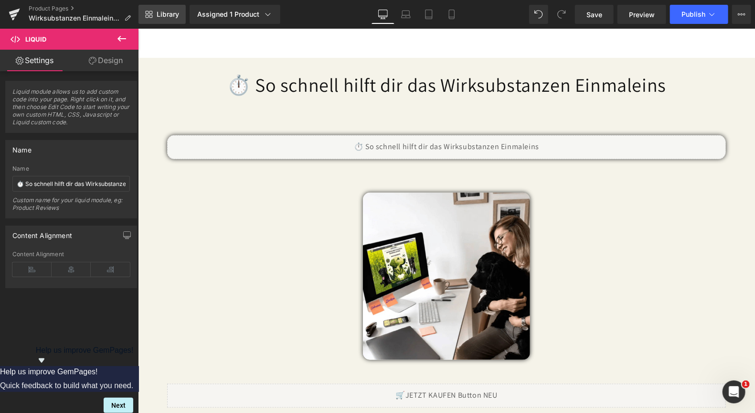
click at [163, 12] on span "Library" at bounding box center [168, 14] width 22 height 9
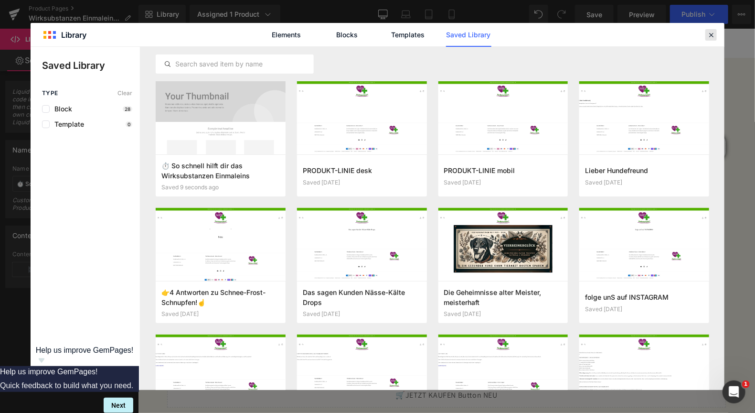
click at [707, 32] on icon at bounding box center [711, 35] width 9 height 9
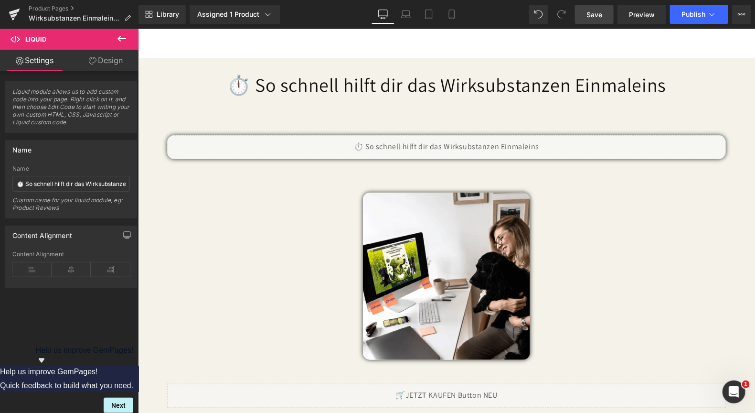
click at [600, 15] on span "Save" at bounding box center [594, 15] width 16 height 10
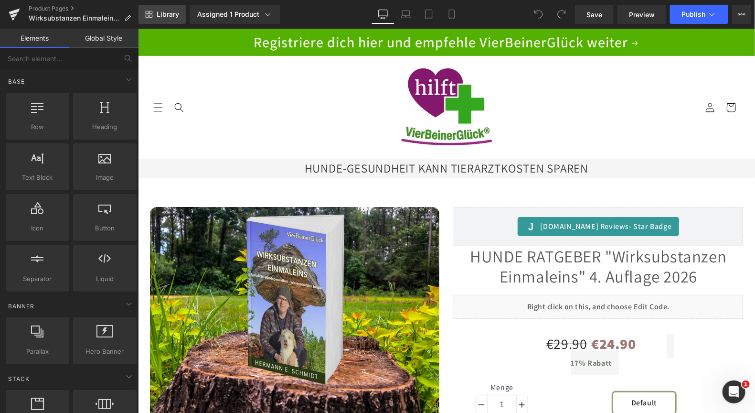
click at [168, 15] on span "Library" at bounding box center [168, 14] width 22 height 9
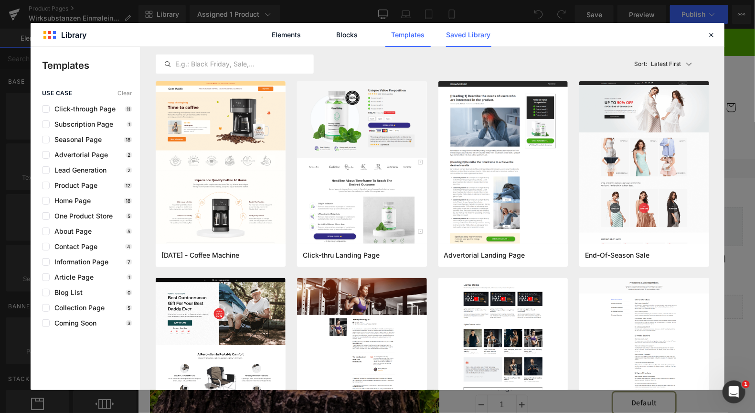
click at [455, 34] on link "Saved Library" at bounding box center [468, 35] width 45 height 24
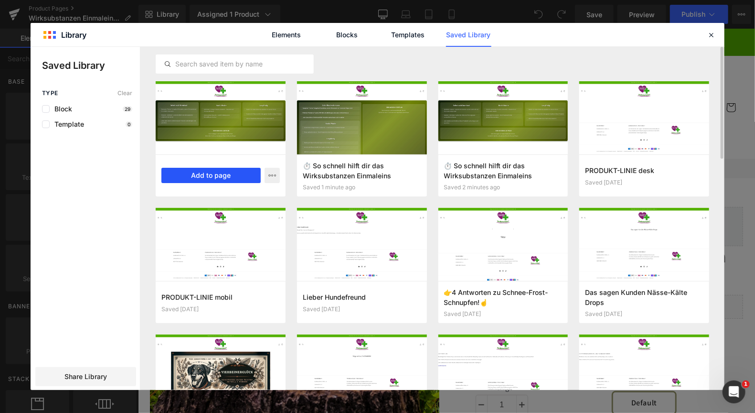
click at [212, 175] on button "Add to page" at bounding box center [210, 175] width 99 height 15
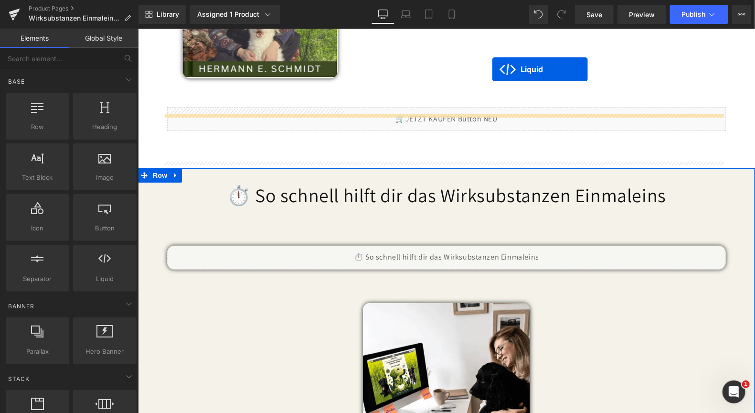
scroll to position [1721, 0]
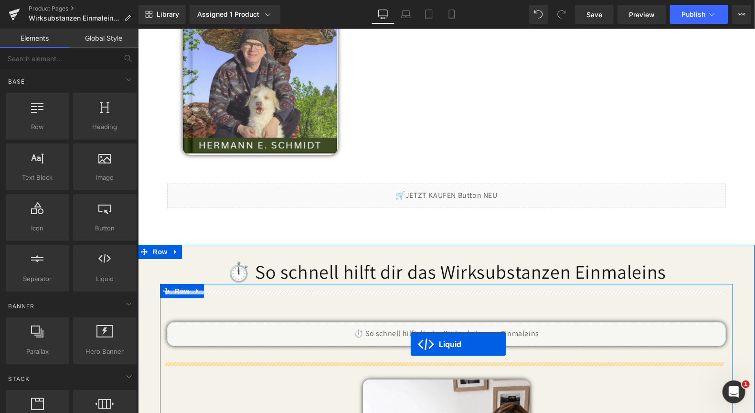
drag, startPoint x: 416, startPoint y: 296, endPoint x: 410, endPoint y: 343, distance: 47.6
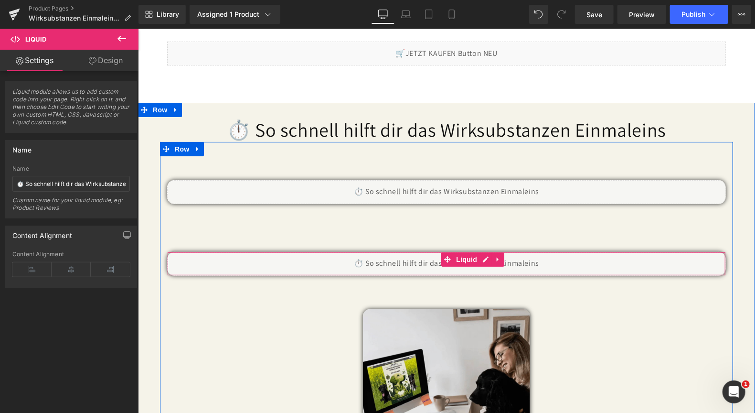
scroll to position [1864, 0]
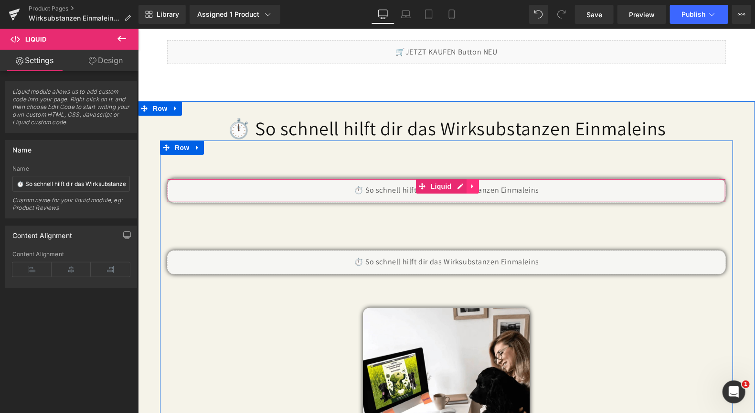
click at [469, 182] on icon at bounding box center [472, 185] width 7 height 7
click at [477, 182] on icon at bounding box center [478, 185] width 7 height 7
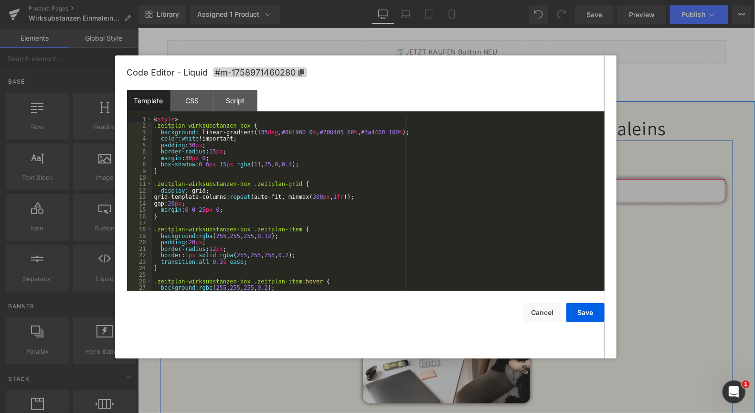
click at [455, 181] on div "Liquid" at bounding box center [446, 190] width 559 height 24
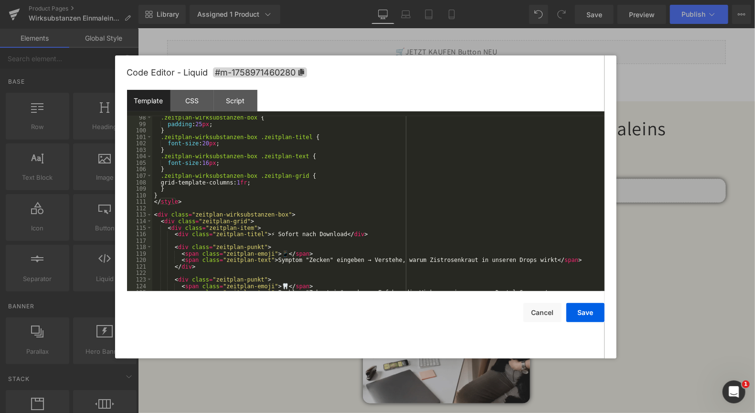
scroll to position [659, 0]
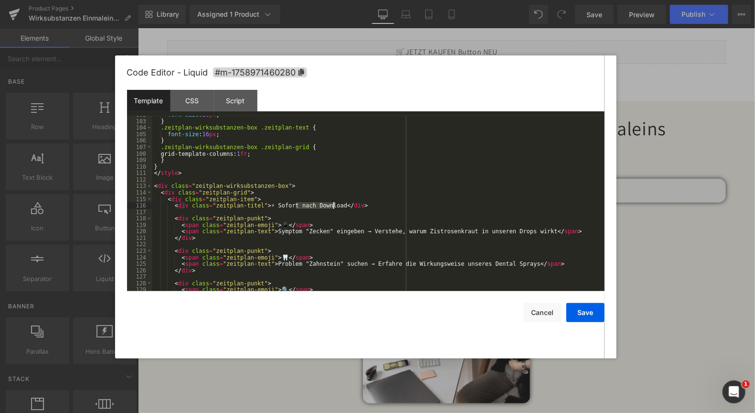
drag, startPoint x: 295, startPoint y: 206, endPoint x: 335, endPoint y: 207, distance: 40.1
click at [335, 207] on div "font-size : 20 px ; } .zeitplan-wirksubstanzen-box .zeitplan-text { font-size :…" at bounding box center [376, 205] width 448 height 188
click at [357, 208] on div "font-size : 20 px ; } .zeitplan-wirksubstanzen-box .zeitplan-text { font-size :…" at bounding box center [376, 205] width 448 height 188
drag, startPoint x: 361, startPoint y: 208, endPoint x: 273, endPoint y: 204, distance: 87.5
click at [273, 204] on div "font-size : 20 px ; } .zeitplan-wirksubstanzen-box .zeitplan-text { font-size :…" at bounding box center [376, 205] width 448 height 188
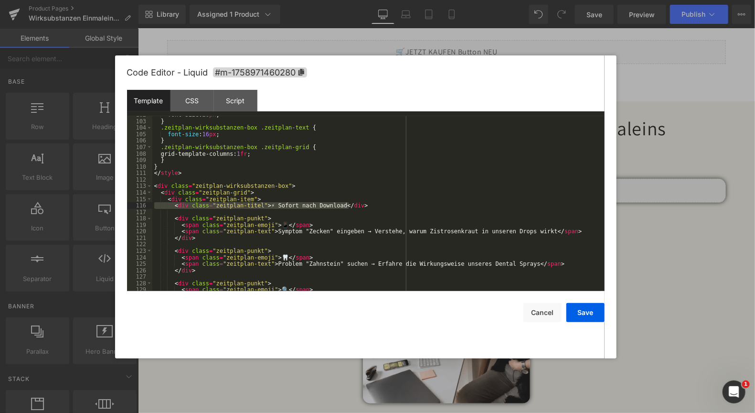
drag, startPoint x: 155, startPoint y: 205, endPoint x: 403, endPoint y: 204, distance: 247.4
click at [403, 204] on div "font-size : 20 px ; } .zeitplan-wirksubstanzen-box .zeitplan-text { font-size :…" at bounding box center [376, 205] width 448 height 188
click at [153, 204] on div "font-size : 20 px ; } .zeitplan-wirksubstanzen-box .zeitplan-text { font-size :…" at bounding box center [376, 203] width 448 height 175
drag, startPoint x: 153, startPoint y: 204, endPoint x: 405, endPoint y: 208, distance: 251.7
click at [405, 208] on div "font-size : 20 px ; } .zeitplan-wirksubstanzen-box .zeitplan-text { font-size :…" at bounding box center [376, 205] width 448 height 188
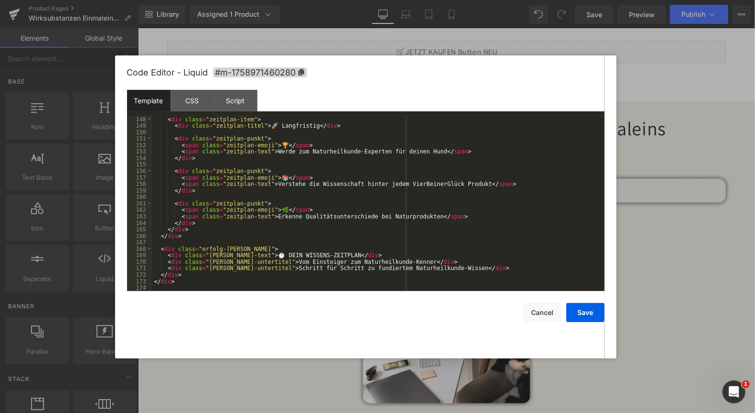
scroll to position [953, 0]
click at [593, 310] on button "Save" at bounding box center [585, 312] width 38 height 19
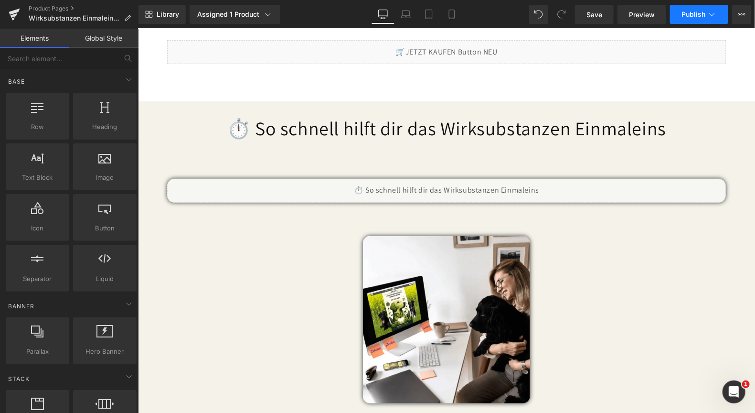
click at [689, 9] on button "Publish" at bounding box center [699, 14] width 58 height 19
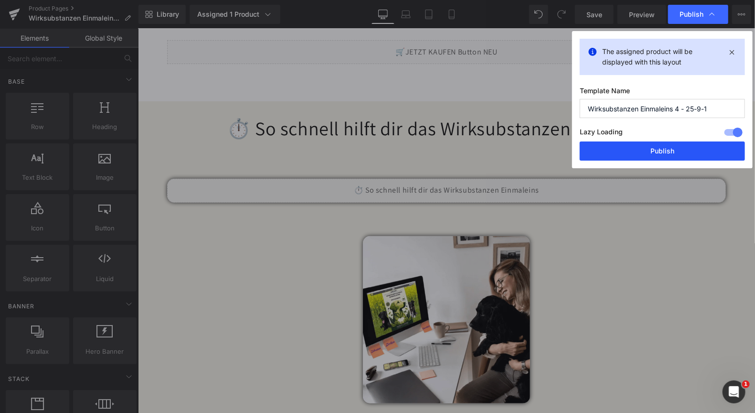
drag, startPoint x: 643, startPoint y: 144, endPoint x: 497, endPoint y: 216, distance: 163.0
click at [643, 144] on button "Publish" at bounding box center [662, 150] width 165 height 19
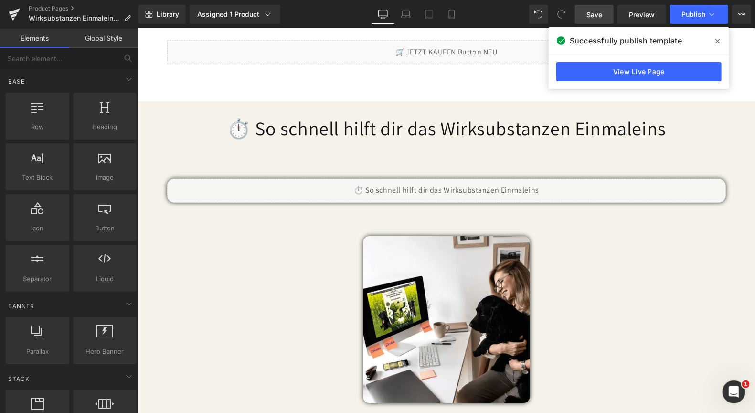
click at [594, 12] on span "Save" at bounding box center [594, 15] width 16 height 10
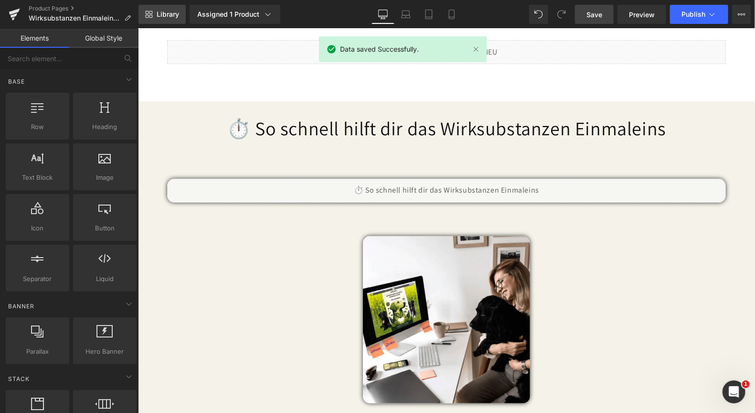
click at [166, 11] on span "Library" at bounding box center [168, 14] width 22 height 9
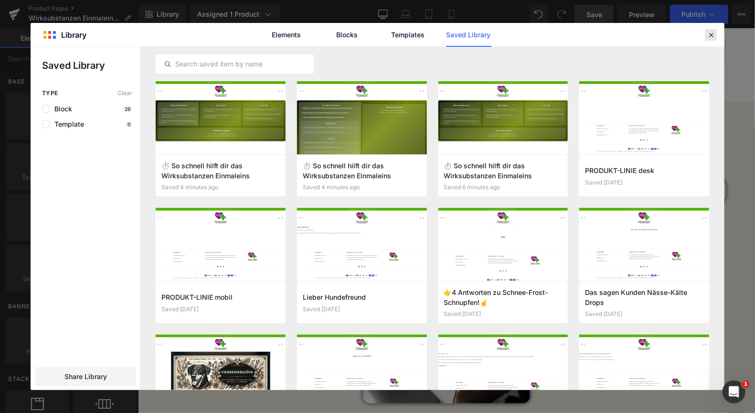
drag, startPoint x: 710, startPoint y: 33, endPoint x: 368, endPoint y: 3, distance: 343.8
click at [710, 33] on icon at bounding box center [711, 35] width 9 height 9
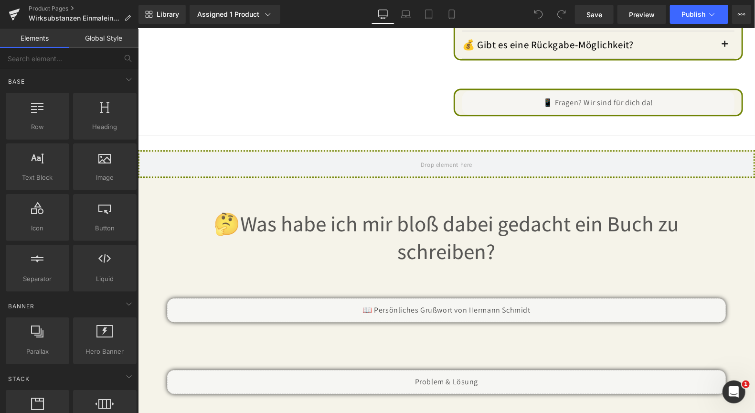
scroll to position [1098, 0]
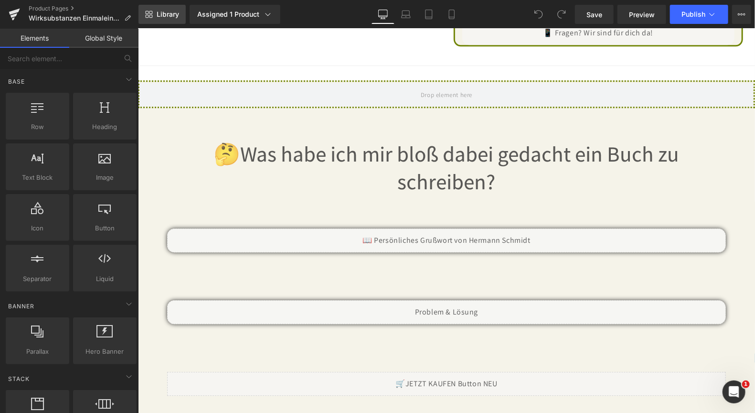
click at [155, 14] on link "Library" at bounding box center [162, 14] width 47 height 19
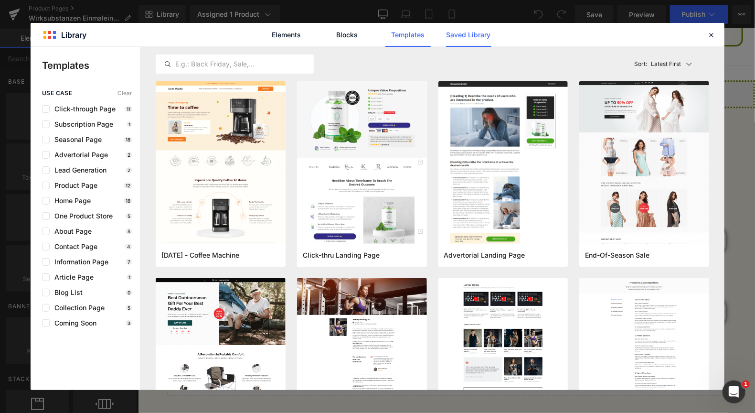
click at [463, 30] on link "Saved Library" at bounding box center [468, 35] width 45 height 24
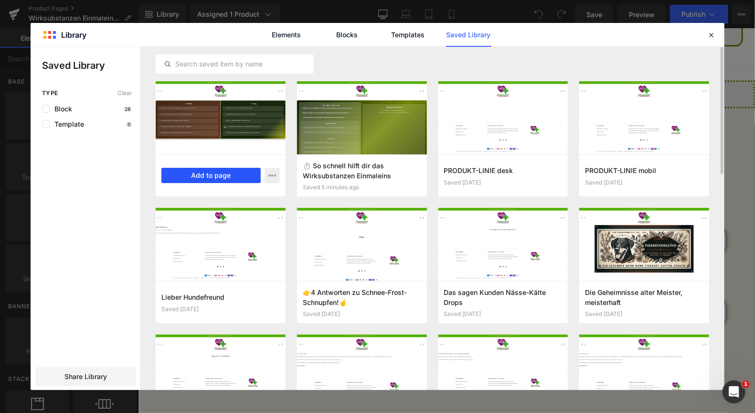
click at [210, 170] on button "Add to page" at bounding box center [210, 175] width 99 height 15
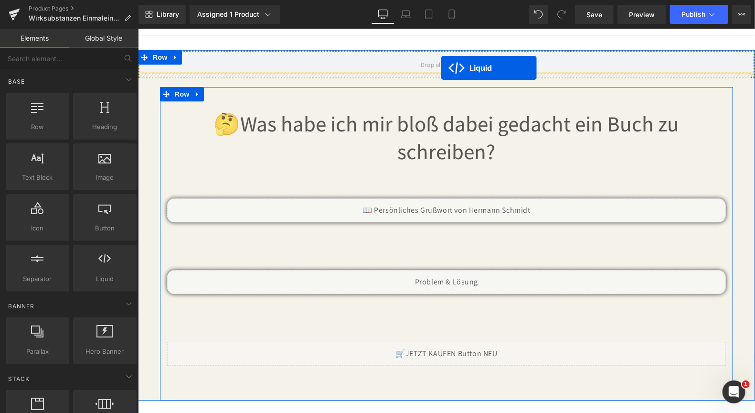
scroll to position [1100, 0]
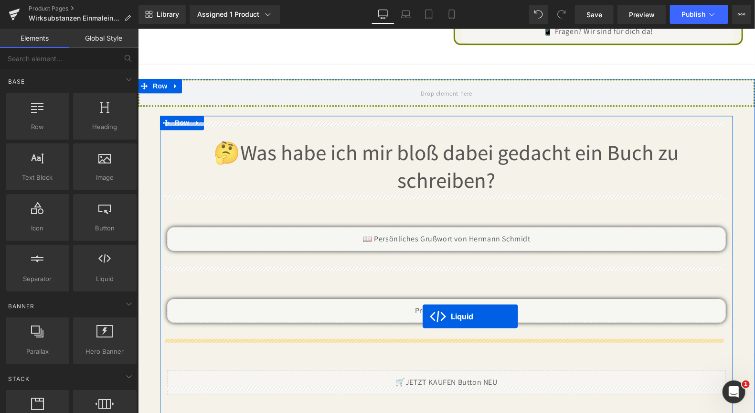
drag, startPoint x: 415, startPoint y: 109, endPoint x: 422, endPoint y: 316, distance: 206.9
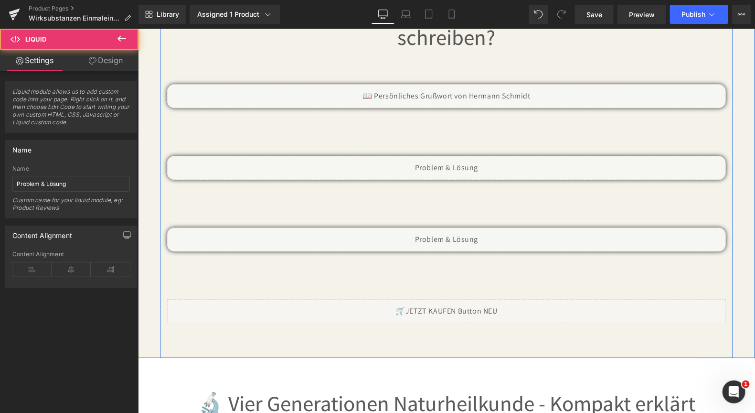
scroll to position [1243, 0]
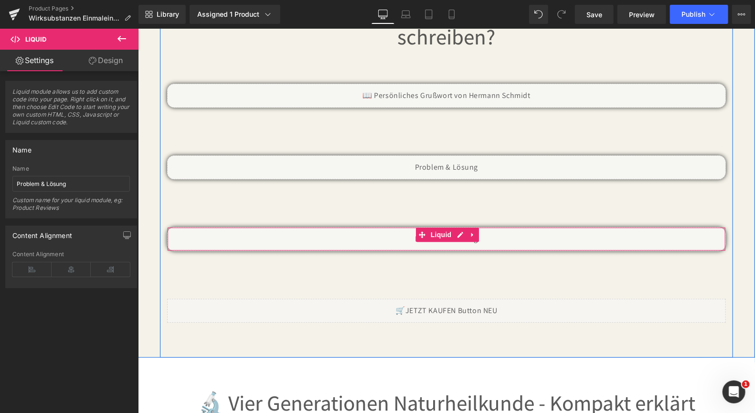
click at [451, 228] on div "Liquid" at bounding box center [446, 238] width 559 height 24
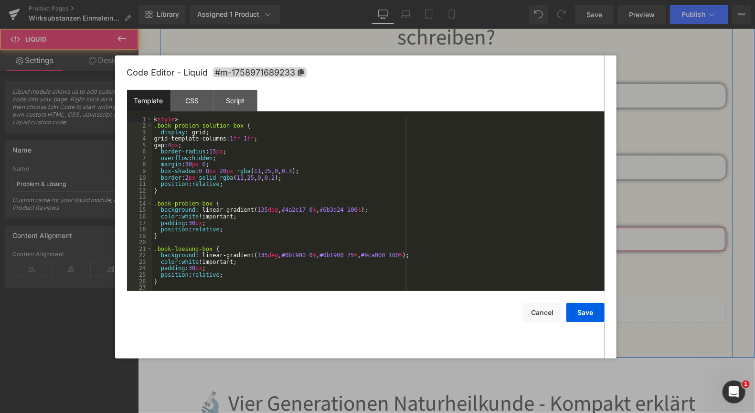
click at [455, 227] on div "Liquid" at bounding box center [446, 238] width 559 height 24
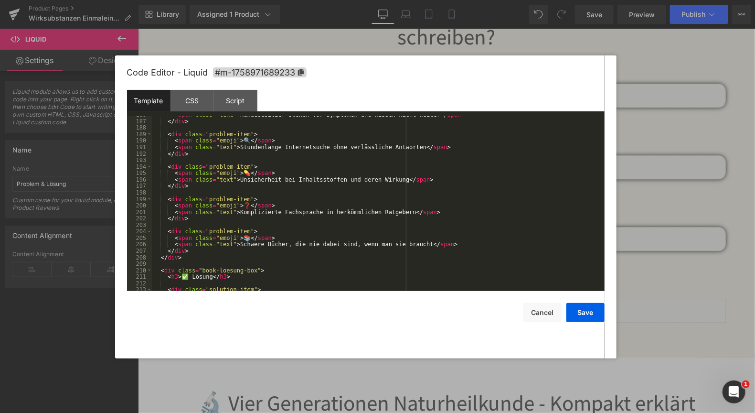
scroll to position [1204, 0]
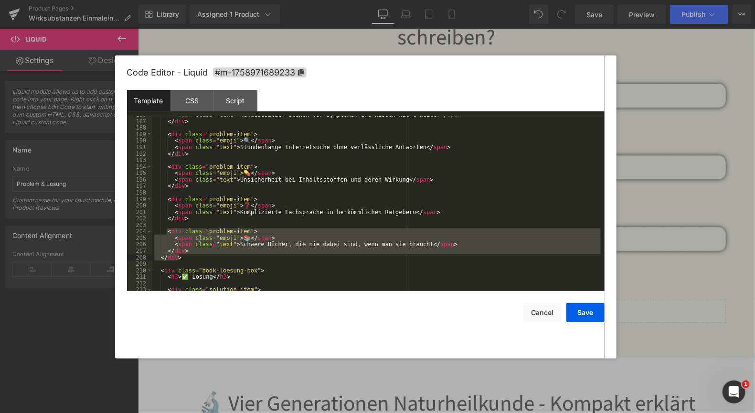
drag, startPoint x: 167, startPoint y: 231, endPoint x: 181, endPoint y: 256, distance: 28.3
click at [181, 256] on div "< span class = "text" > Hundebesitzer stehen vor Symptomen und wissen nicht wei…" at bounding box center [376, 205] width 448 height 188
click at [196, 251] on div "< span class = "text" > Hundebesitzer stehen vor Symptomen und wissen nicht wei…" at bounding box center [376, 203] width 448 height 175
drag, startPoint x: 167, startPoint y: 232, endPoint x: 189, endPoint y: 249, distance: 28.0
click at [189, 249] on div "< span class = "text" > Hundebesitzer stehen vor Symptomen und wissen nicht wei…" at bounding box center [376, 205] width 448 height 188
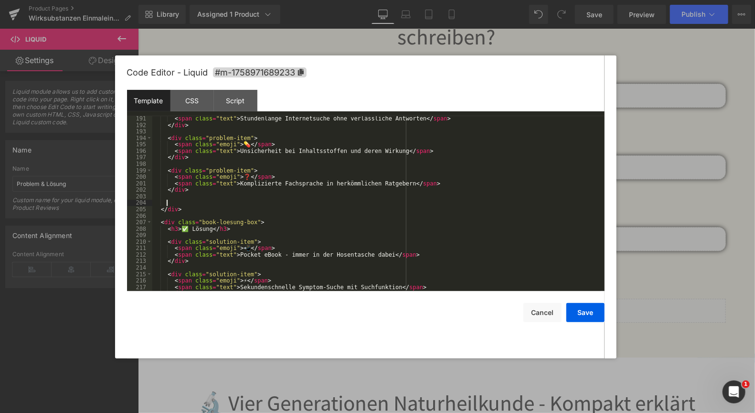
scroll to position [1261, 0]
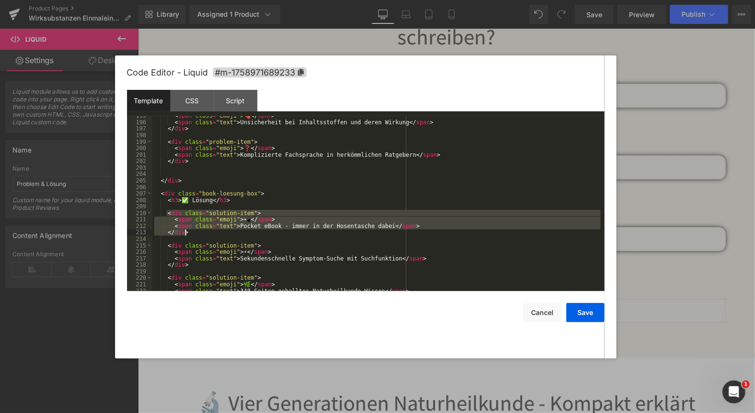
drag, startPoint x: 166, startPoint y: 214, endPoint x: 189, endPoint y: 232, distance: 28.6
click at [189, 232] on div "< span class = "emoji" > 💊 </ span > < span class = "text" > Unsicherheit bei I…" at bounding box center [376, 206] width 448 height 188
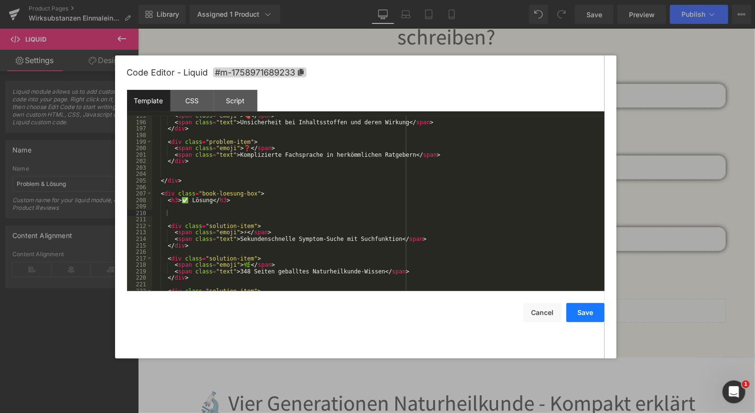
click at [581, 310] on button "Save" at bounding box center [585, 312] width 38 height 19
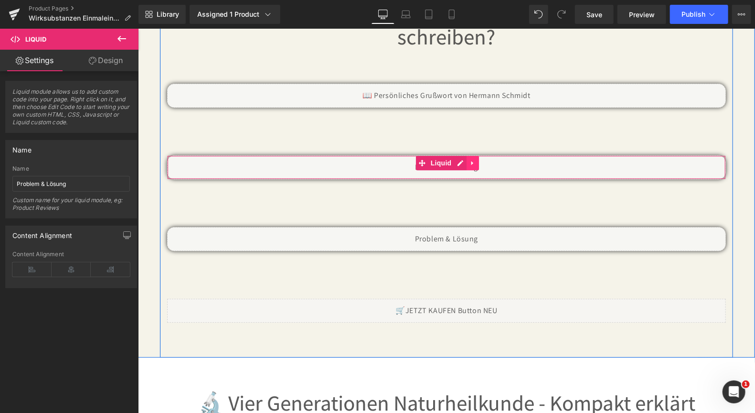
click at [470, 159] on icon at bounding box center [472, 162] width 7 height 7
click at [479, 158] on link at bounding box center [478, 162] width 12 height 14
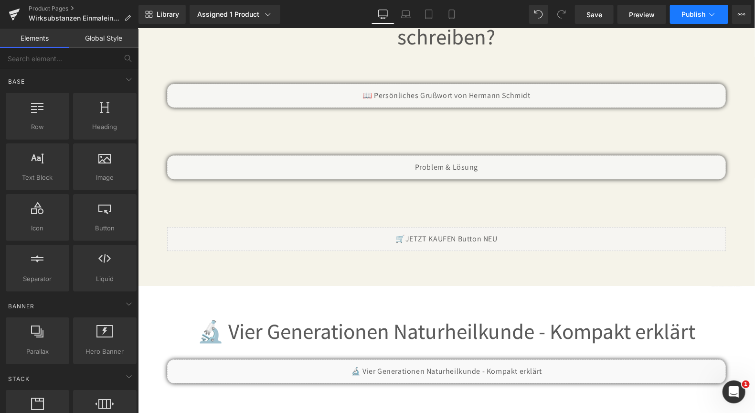
click at [690, 16] on span "Publish" at bounding box center [694, 15] width 24 height 8
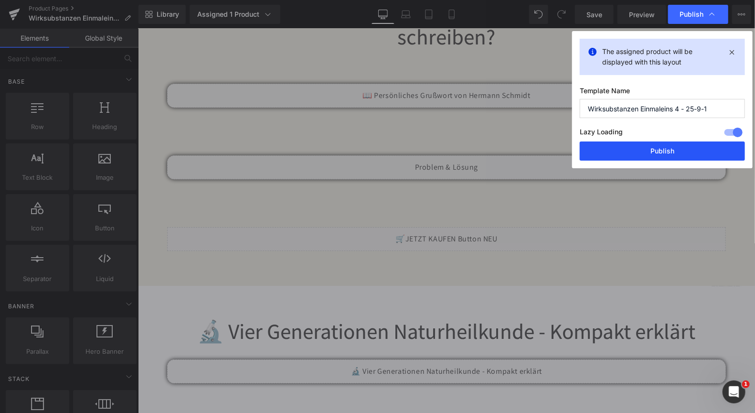
click at [646, 146] on button "Publish" at bounding box center [662, 150] width 165 height 19
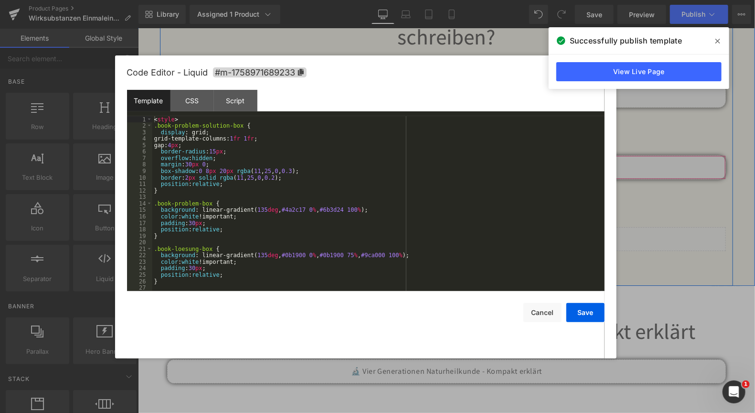
click at [459, 155] on div "Liquid" at bounding box center [446, 167] width 559 height 24
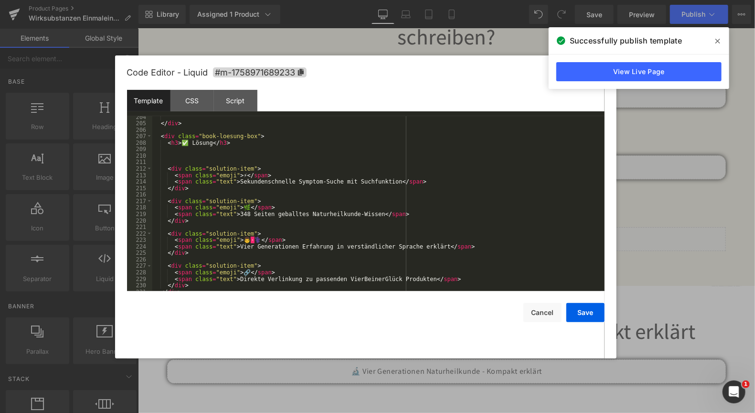
scroll to position [1335, 0]
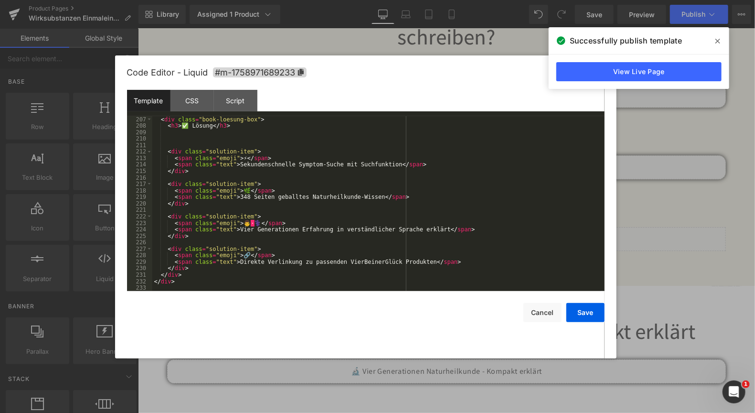
click at [237, 195] on div "< div class = "book-loesung-box" > < h3 > ✅ Lösung </ h3 > < div class = "solut…" at bounding box center [376, 210] width 448 height 188
click at [584, 313] on button "Save" at bounding box center [585, 312] width 38 height 19
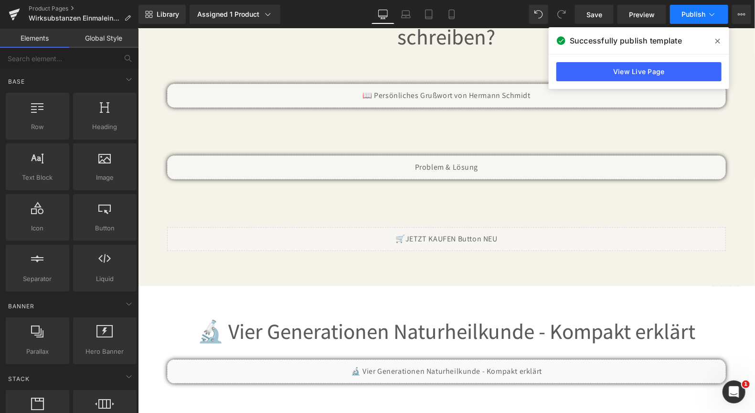
click at [689, 14] on span "Publish" at bounding box center [694, 15] width 24 height 8
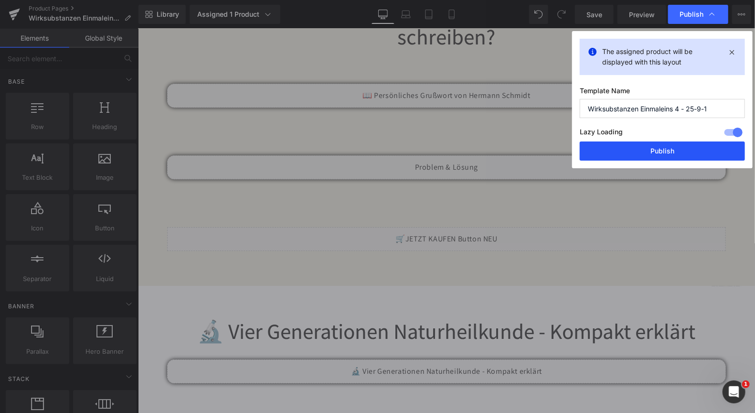
click at [653, 150] on button "Publish" at bounding box center [662, 150] width 165 height 19
